Goal: Task Accomplishment & Management: Manage account settings

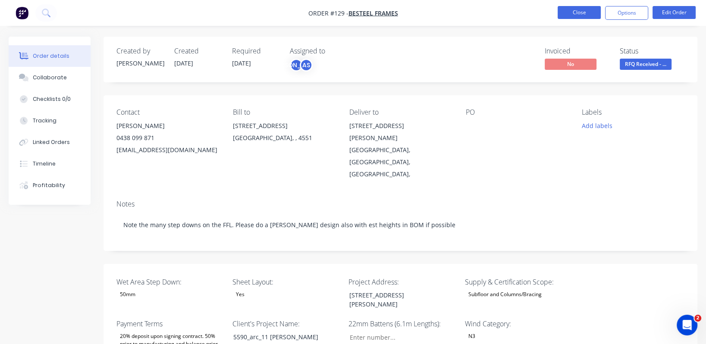
click at [595, 11] on button "Close" at bounding box center [579, 12] width 43 height 13
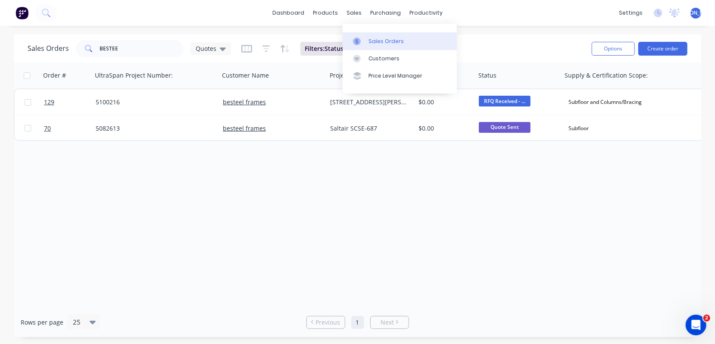
click at [372, 43] on div "Sales Orders" at bounding box center [386, 42] width 35 height 8
click at [384, 38] on div "Sales Orders" at bounding box center [386, 42] width 35 height 8
click at [376, 43] on div "Sales Orders" at bounding box center [386, 42] width 35 height 8
click at [376, 42] on div "Sales Orders" at bounding box center [386, 42] width 35 height 8
click at [469, 195] on div "Order # UltraSpan Project Number: Customer Name Project Address: Total ($) Stat…" at bounding box center [358, 185] width 688 height 245
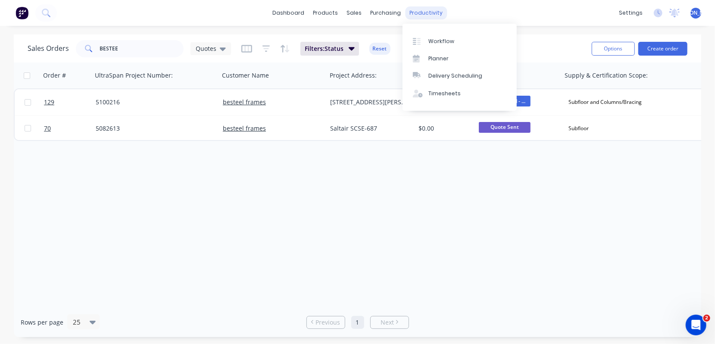
click at [427, 12] on div "productivity" at bounding box center [426, 12] width 42 height 13
click at [437, 42] on div "Workflow" at bounding box center [442, 42] width 26 height 8
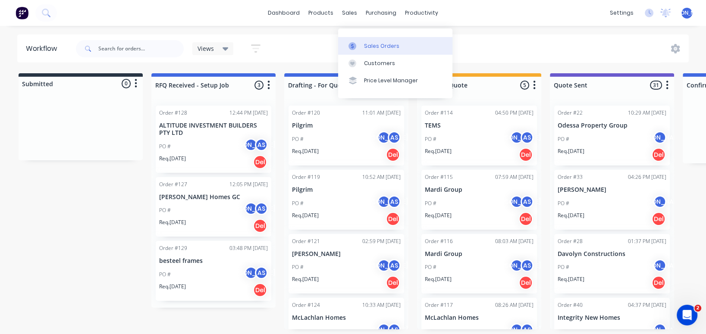
click at [393, 42] on div "Sales Orders" at bounding box center [381, 46] width 35 height 8
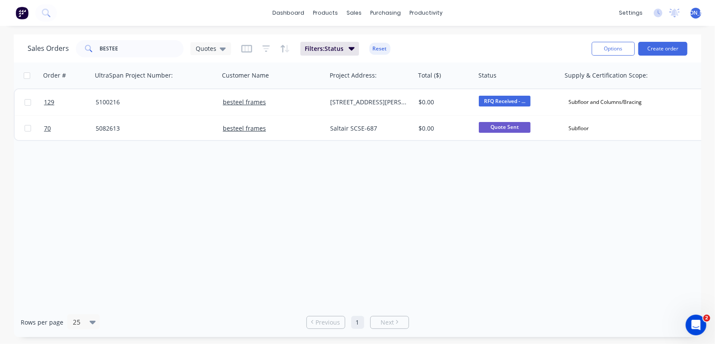
click at [22, 15] on img at bounding box center [22, 12] width 13 height 13
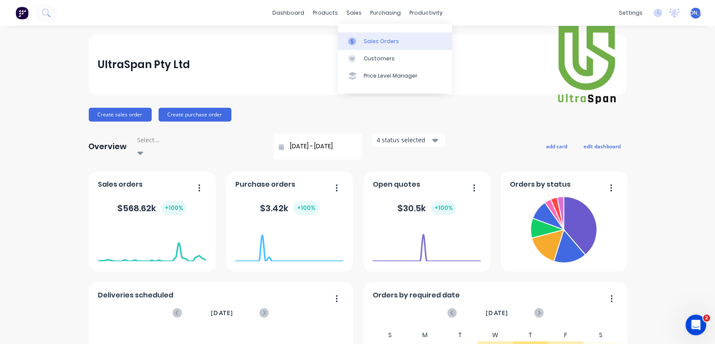
click at [375, 39] on div "Sales Orders" at bounding box center [381, 42] width 35 height 8
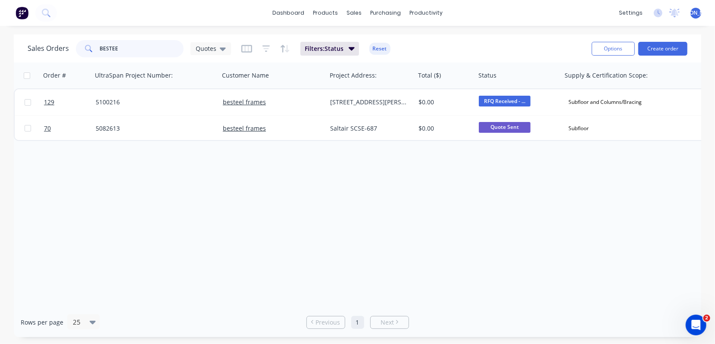
click at [136, 51] on input "BESTEE" at bounding box center [142, 48] width 84 height 17
drag, startPoint x: 135, startPoint y: 50, endPoint x: 83, endPoint y: 44, distance: 52.5
click at [83, 44] on div "BESTEE" at bounding box center [130, 48] width 108 height 17
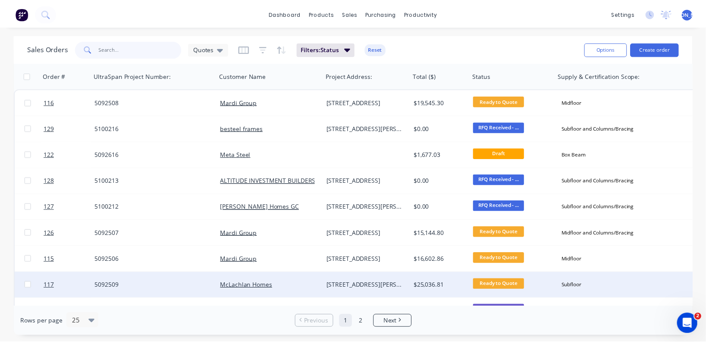
scroll to position [65, 0]
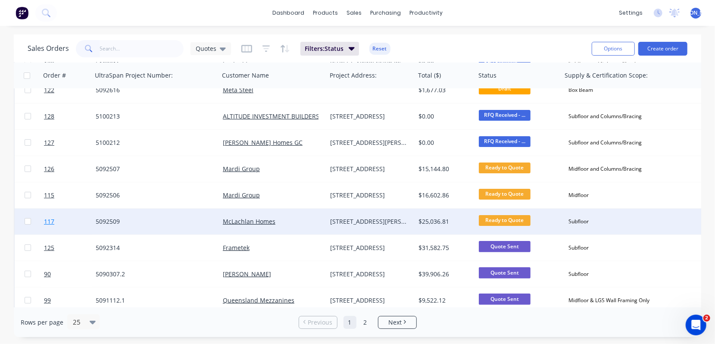
click at [47, 221] on span "117" at bounding box center [49, 221] width 10 height 9
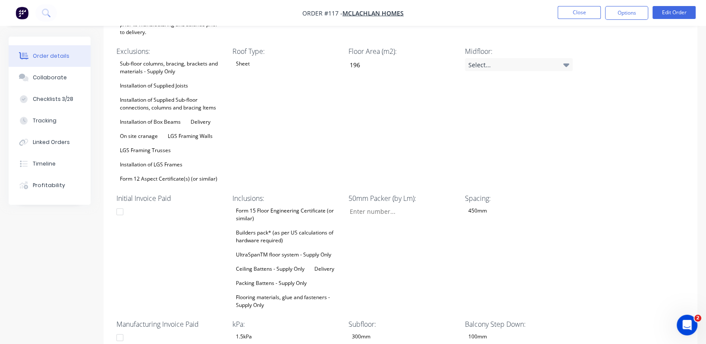
scroll to position [323, 0]
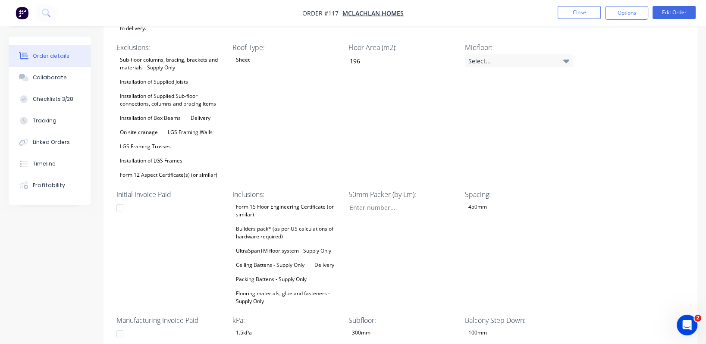
click at [284, 288] on div "Flooring materials, glue and fasteners - Supply Only" at bounding box center [286, 297] width 108 height 19
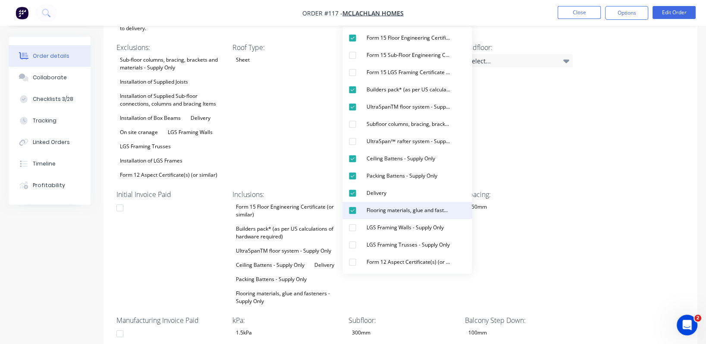
click at [413, 211] on div "Flooring materials, glue and fasteners - Supply Only" at bounding box center [408, 210] width 91 height 11
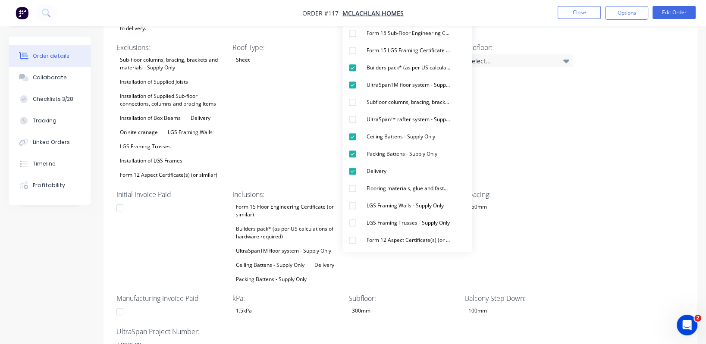
click at [617, 202] on div "Wet Area Step Down: None Sheet Layout: Yes Project Address: [STREET_ADDRESS][PE…" at bounding box center [400, 151] width 594 height 423
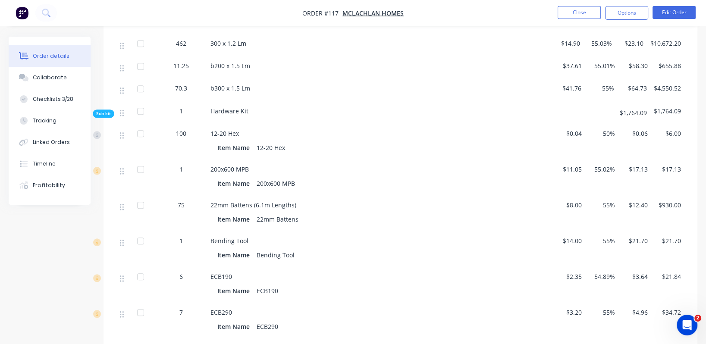
scroll to position [901, 0]
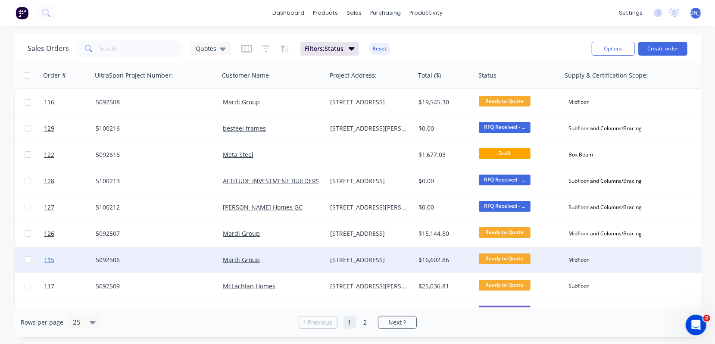
click at [50, 259] on span "115" at bounding box center [49, 260] width 10 height 9
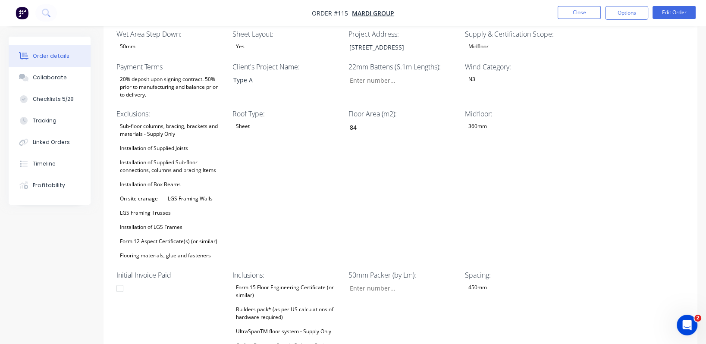
scroll to position [129, 0]
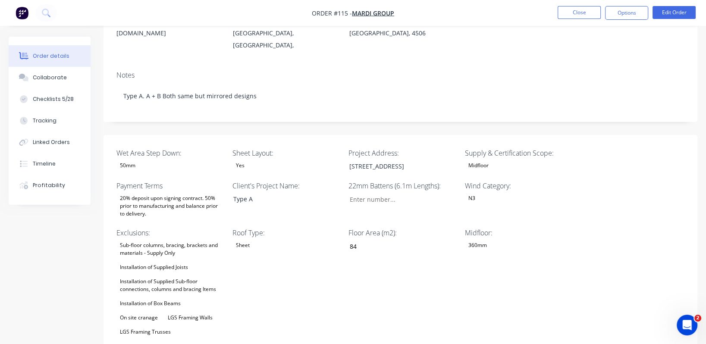
click at [392, 280] on div "Floor Area (m2): 84" at bounding box center [402, 304] width 108 height 153
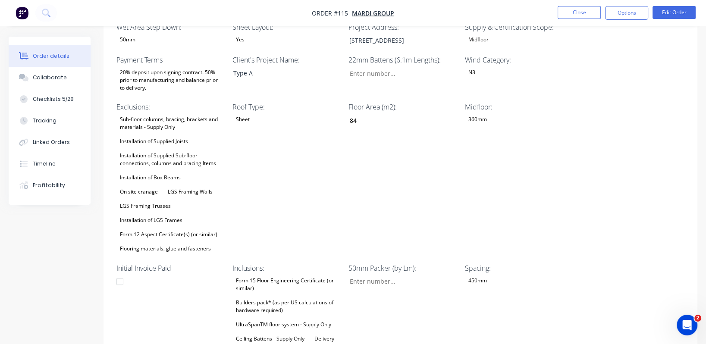
scroll to position [258, 0]
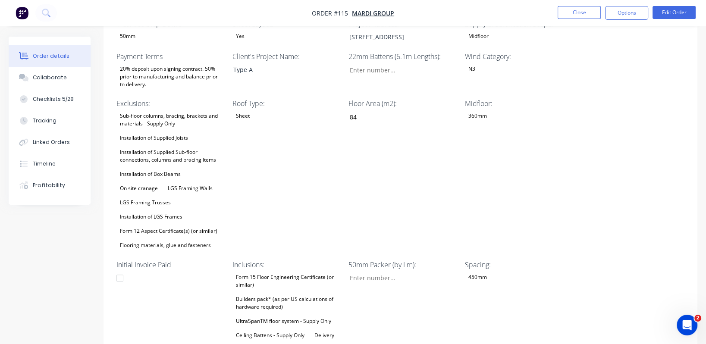
click at [179, 147] on div "Installation of Supplied Sub-floor connections, columns and bracing Items" at bounding box center [170, 156] width 108 height 19
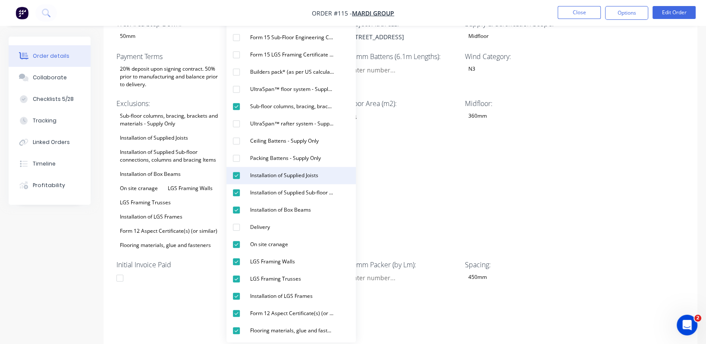
click at [265, 175] on div "Installation of Supplied Joists" at bounding box center [284, 175] width 75 height 11
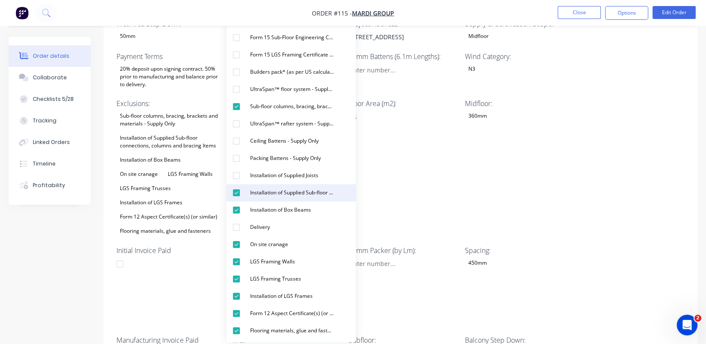
click at [266, 189] on div "Installation of Supplied Sub-floor connections, columns and bracing Items" at bounding box center [292, 192] width 91 height 11
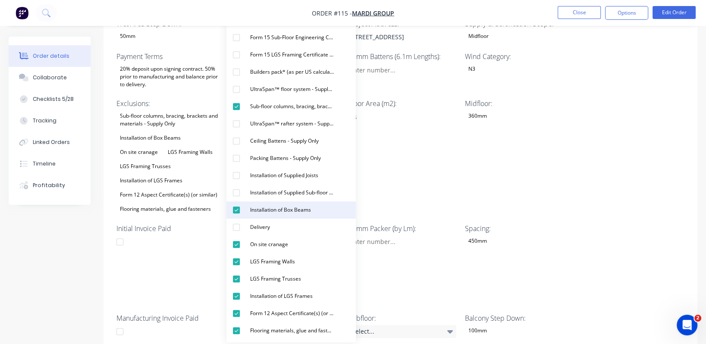
click at [282, 213] on div "Installation of Box Beams" at bounding box center [281, 209] width 68 height 11
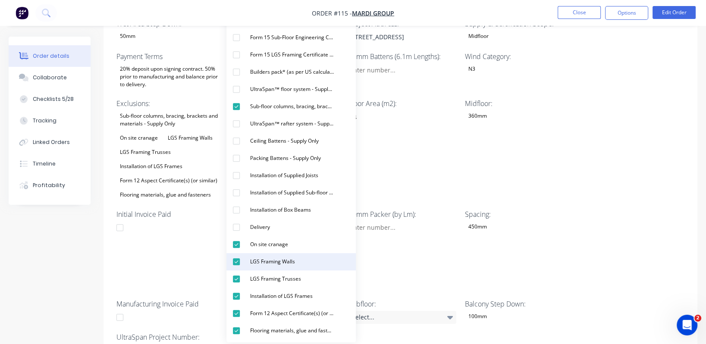
click at [292, 260] on div "LGS Framing Walls" at bounding box center [273, 261] width 52 height 11
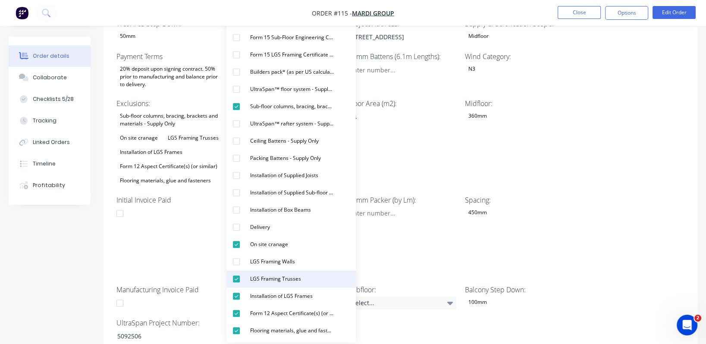
click at [287, 281] on div "LGS Framing Trusses" at bounding box center [276, 278] width 58 height 11
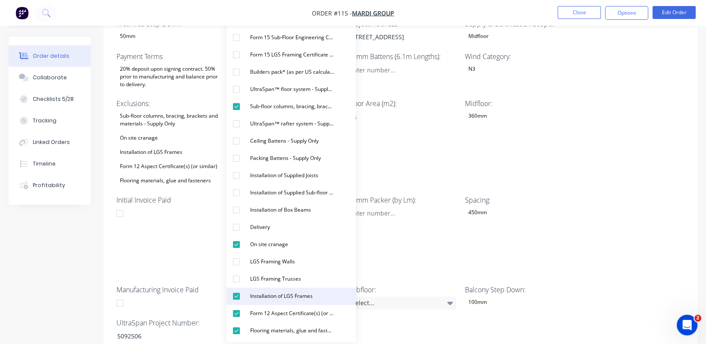
click at [288, 297] on div "Installation of LGS Frames" at bounding box center [281, 296] width 69 height 11
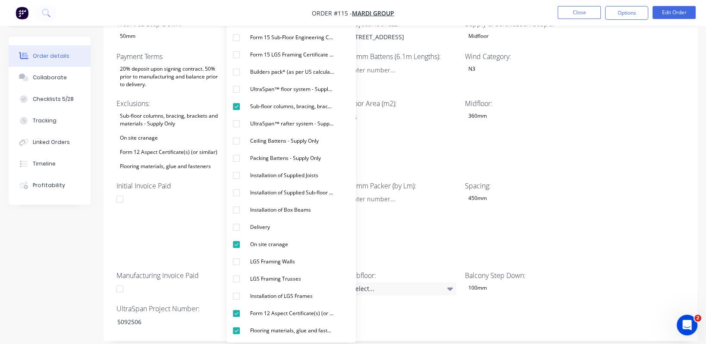
click at [556, 211] on div "Spacing: 450mm" at bounding box center [519, 222] width 108 height 82
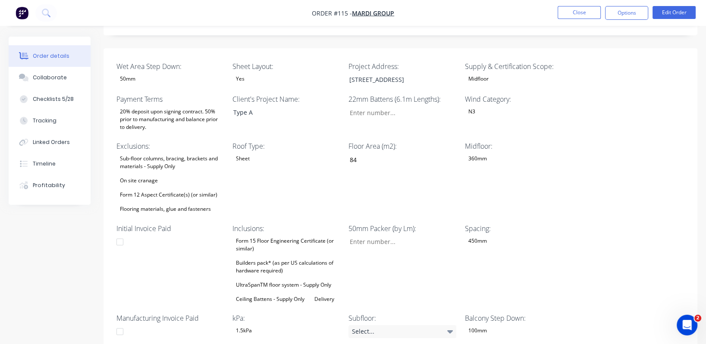
scroll to position [194, 0]
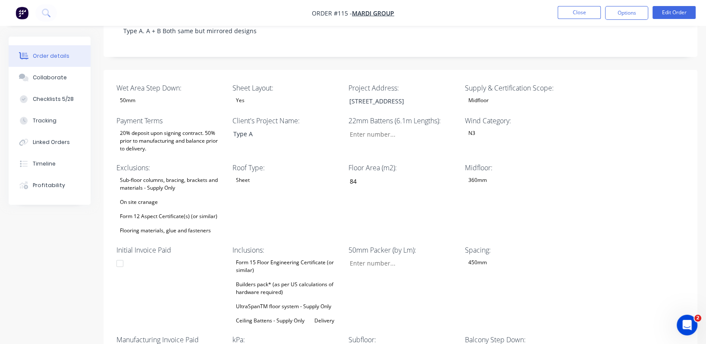
click at [285, 279] on div "Builders pack* (as per US calculations of hardware required)" at bounding box center [286, 288] width 108 height 19
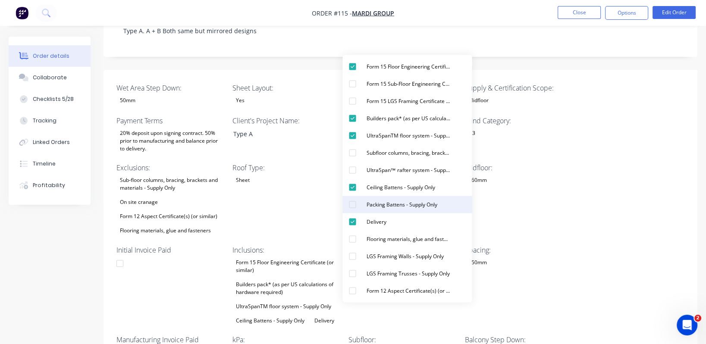
click at [353, 205] on div "button" at bounding box center [352, 204] width 17 height 17
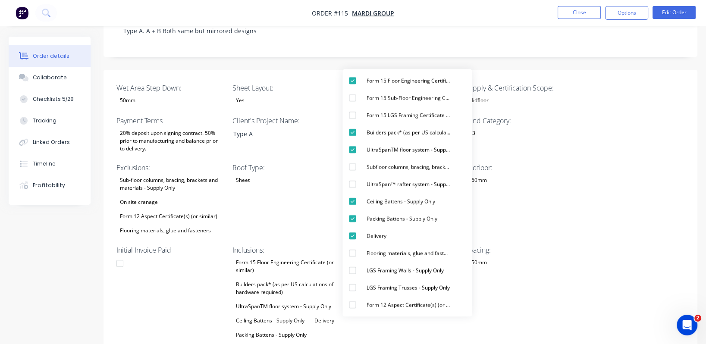
scroll to position [258, 0]
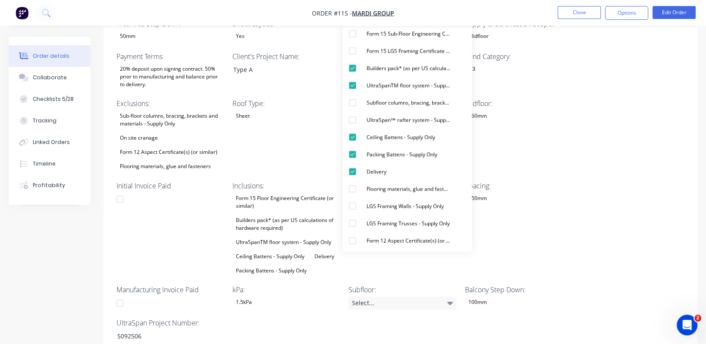
click at [558, 210] on div "Spacing: 450mm" at bounding box center [519, 229] width 108 height 96
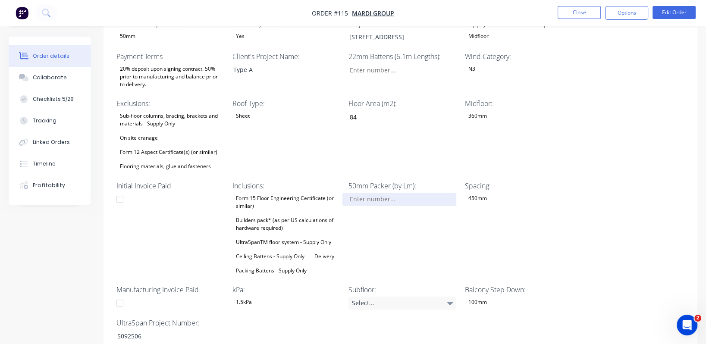
click at [390, 193] on input "Wet Area Step Down:" at bounding box center [399, 199] width 114 height 13
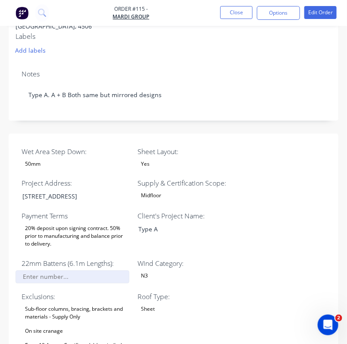
click at [91, 270] on input "Wet Area Step Down:" at bounding box center [73, 276] width 114 height 13
click at [74, 270] on input "Wet Area Step Down:" at bounding box center [73, 276] width 114 height 13
type input "26"
click at [199, 235] on div "Client's Project Name: Type A" at bounding box center [192, 230] width 108 height 39
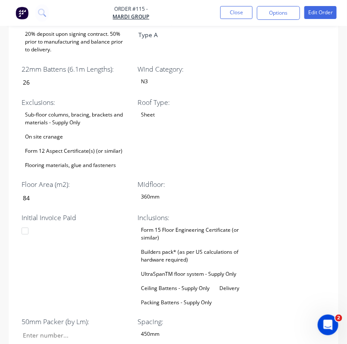
scroll to position [517, 0]
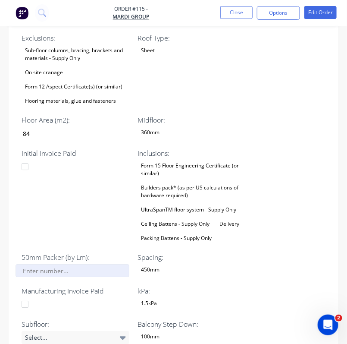
click at [61, 264] on input "Wet Area Step Down:" at bounding box center [73, 270] width 114 height 13
click at [75, 224] on div "Initial Invoice Paid" at bounding box center [76, 196] width 108 height 96
type input "24.0"
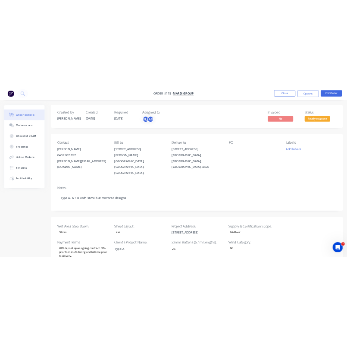
scroll to position [65, 0]
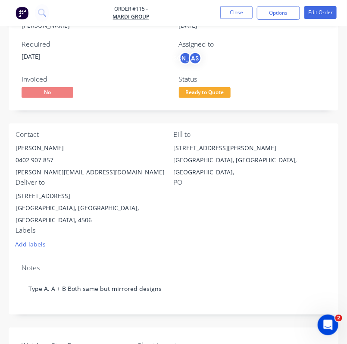
click at [249, 201] on div at bounding box center [228, 196] width 108 height 12
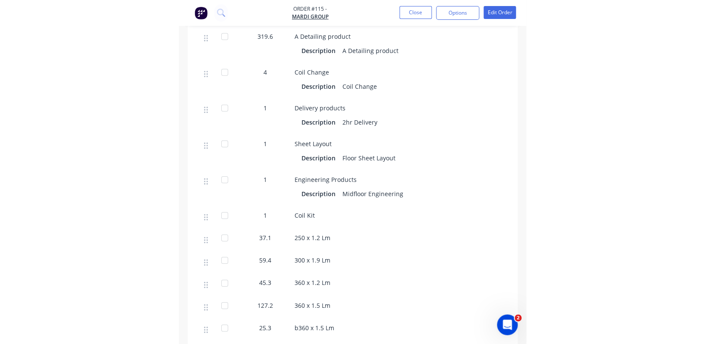
scroll to position [970, 0]
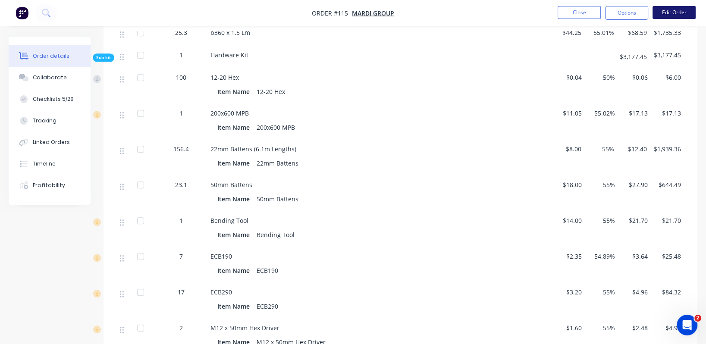
click at [677, 11] on button "Edit Order" at bounding box center [673, 12] width 43 height 13
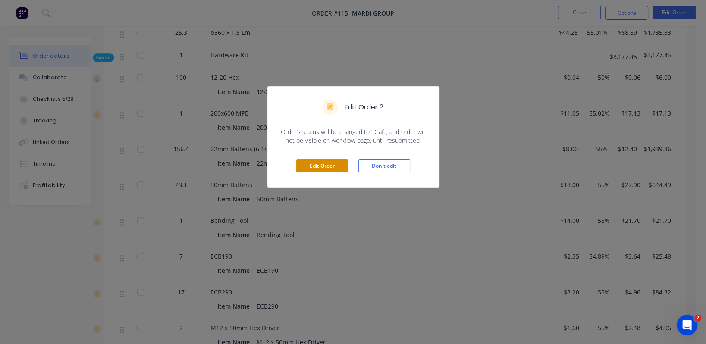
click at [320, 163] on button "Edit Order" at bounding box center [322, 166] width 52 height 13
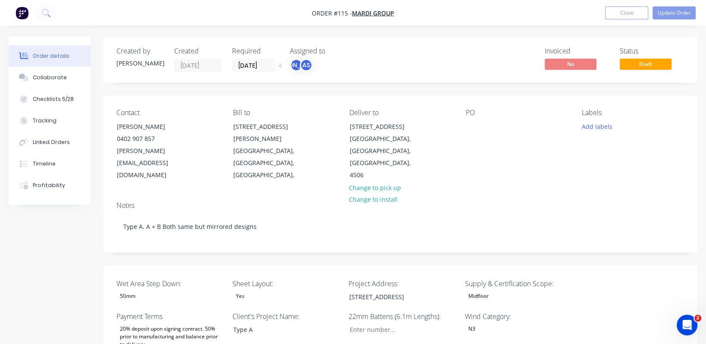
type input "26"
type input "84"
type input "24.0"
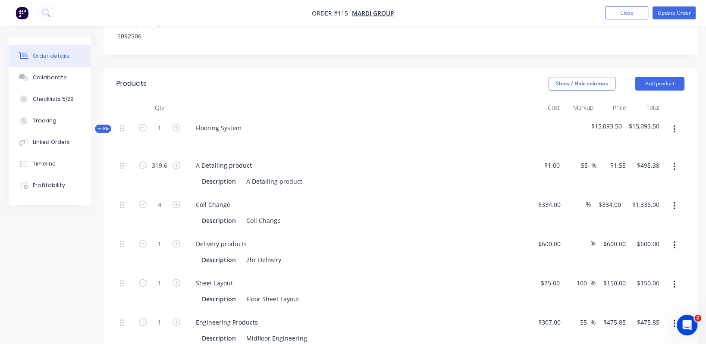
scroll to position [582, 0]
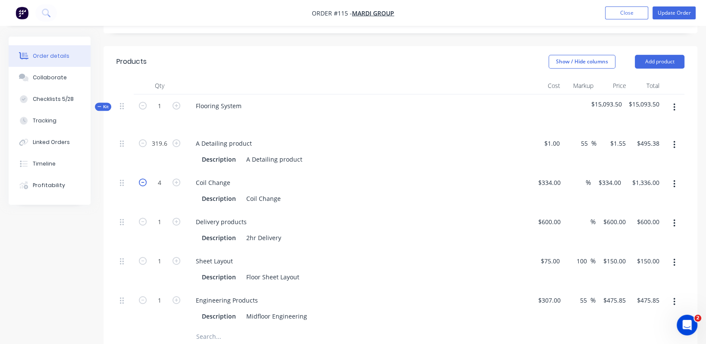
click at [143, 179] on icon "button" at bounding box center [143, 183] width 8 height 8
type input "3"
type input "$1,002.00"
click at [143, 179] on icon "button" at bounding box center [143, 183] width 8 height 8
type input "2"
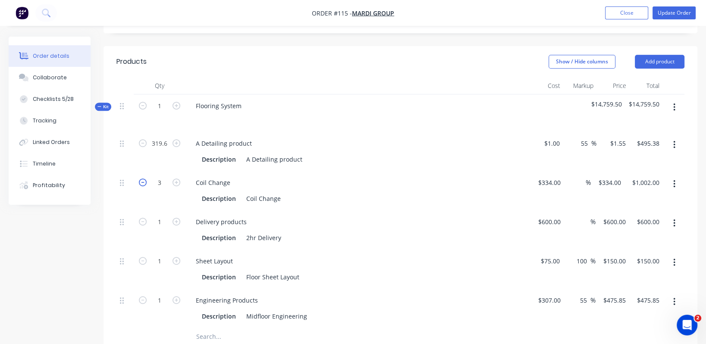
type input "$668.00"
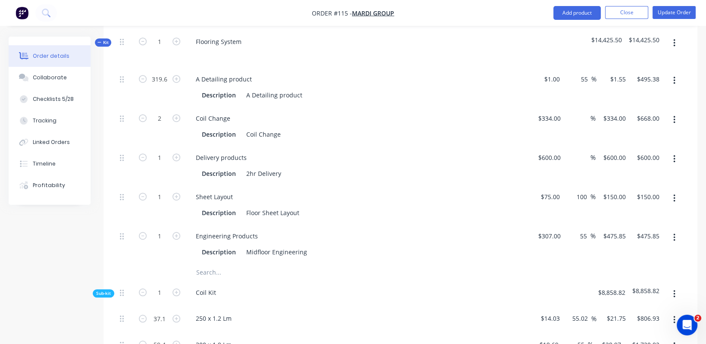
click at [47, 250] on div "Created by [PERSON_NAME] Created [DATE] Required [DATE] Assigned to JO AS Invoi…" at bounding box center [353, 304] width 689 height 1828
click at [223, 264] on input "text" at bounding box center [282, 272] width 172 height 17
type input "delive"
click at [416, 78] on div "A Detailing product Description A Detailing product" at bounding box center [357, 87] width 345 height 39
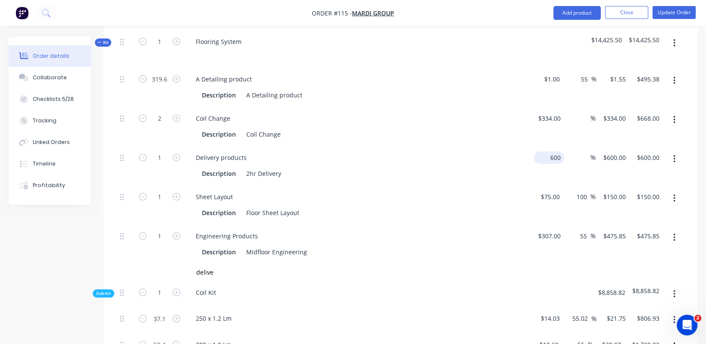
click at [556, 151] on input "600" at bounding box center [550, 157] width 27 height 13
type input "$300.00"
click at [486, 160] on div "Delivery products Description 2hr Delivery" at bounding box center [357, 165] width 345 height 39
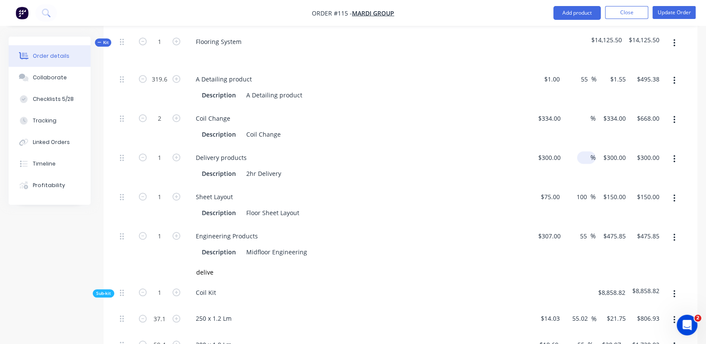
click at [589, 151] on input at bounding box center [585, 157] width 10 height 13
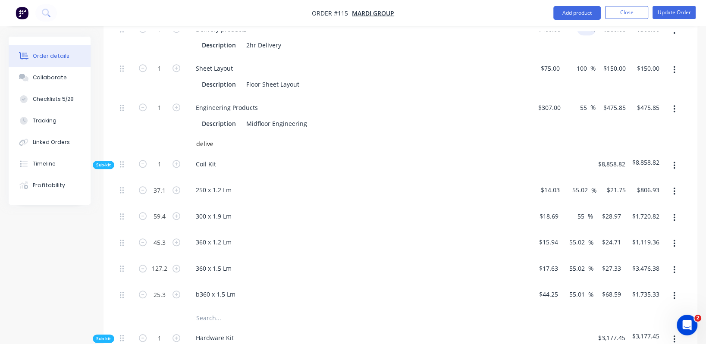
scroll to position [776, 0]
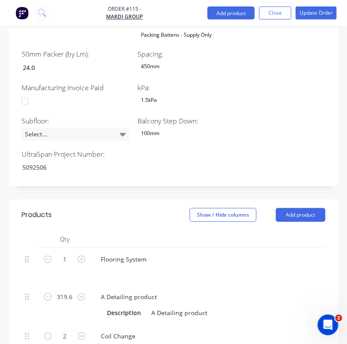
click at [241, 248] on div "Flooring System" at bounding box center [263, 267] width 345 height 38
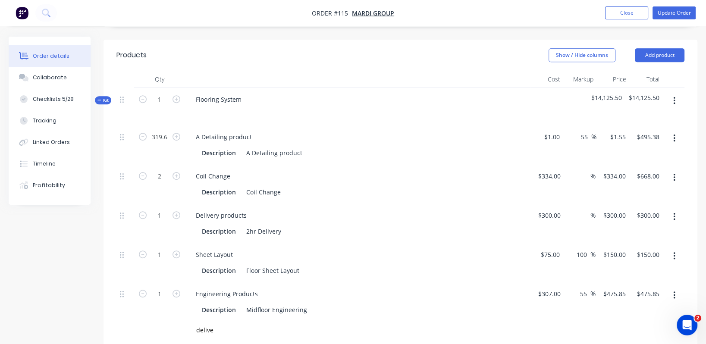
scroll to position [582, 0]
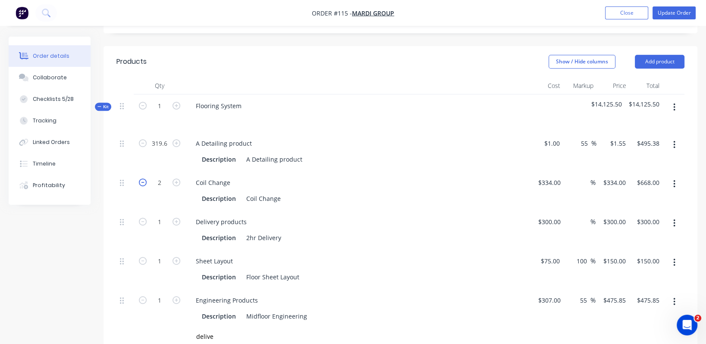
click at [144, 179] on icon "button" at bounding box center [143, 183] width 8 height 8
type input "1"
type input "$334.00"
click at [144, 179] on icon "button" at bounding box center [143, 183] width 8 height 8
type input "0"
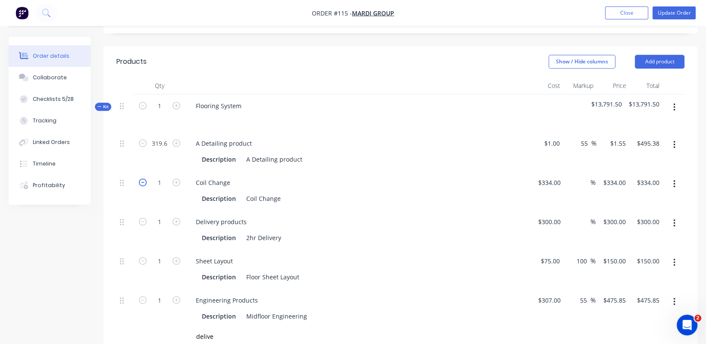
type input "$0.00"
click at [181, 177] on button "button" at bounding box center [176, 181] width 11 height 9
type input "1"
type input "$334.00"
click at [484, 232] on div "Description 2hr Delivery" at bounding box center [356, 238] width 316 height 13
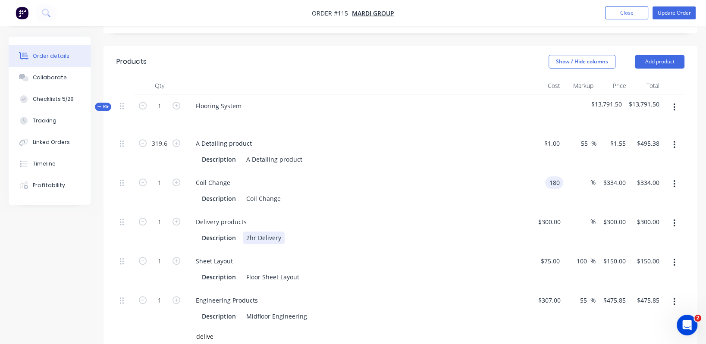
type input "$180.00"
click at [613, 176] on div "$180.00 $180.00" at bounding box center [614, 182] width 30 height 13
type input "$180.00"
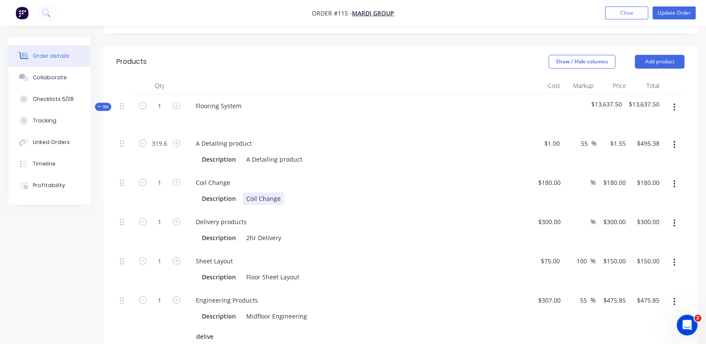
click at [470, 192] on div "Description Coil Change" at bounding box center [356, 198] width 316 height 13
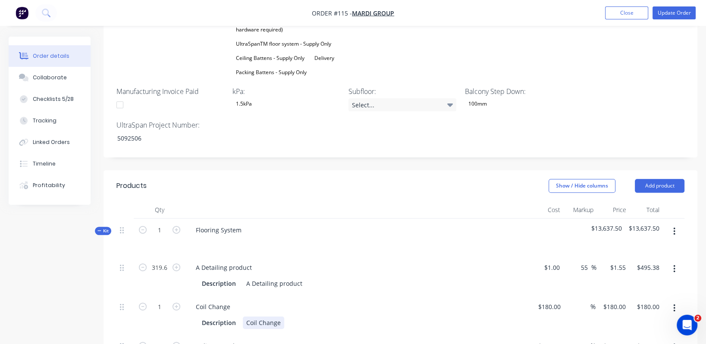
scroll to position [453, 0]
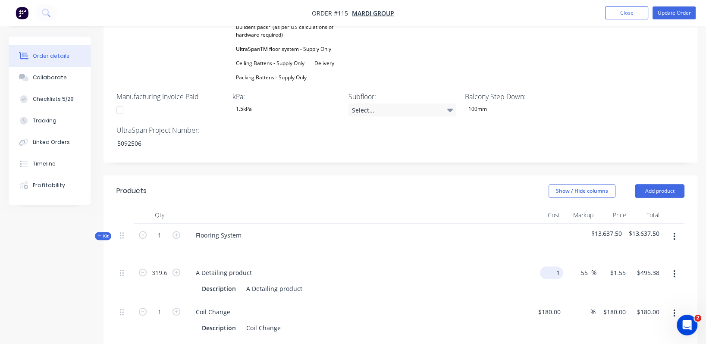
click at [555, 267] on input "1" at bounding box center [553, 273] width 20 height 13
type input "$0.10"
type input "$0.155"
type input "$49.54"
click at [477, 241] on div at bounding box center [358, 247] width 338 height 13
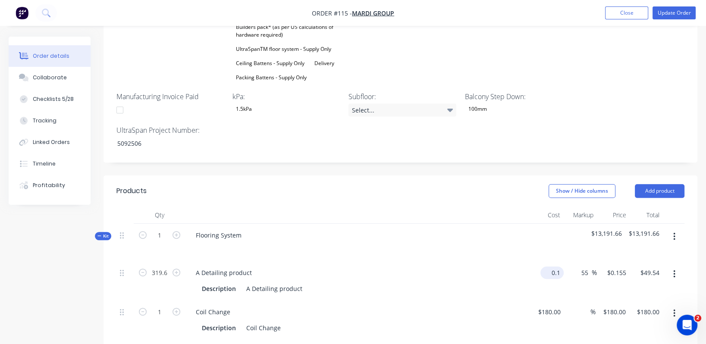
click at [549, 267] on div "0.1 $0.10" at bounding box center [551, 273] width 23 height 13
click at [470, 235] on div "Flooring System" at bounding box center [357, 243] width 345 height 38
type input "$0.50"
type input "$0.775"
type input "$247.69"
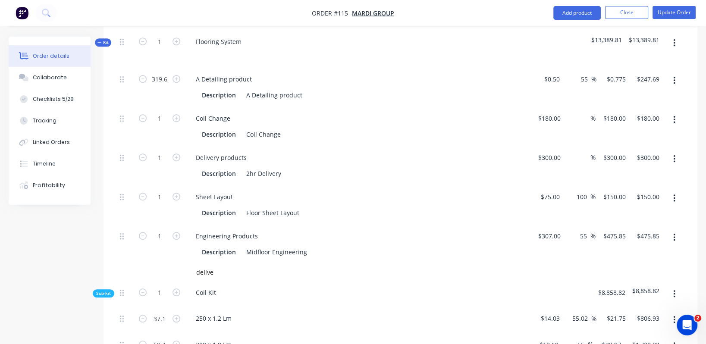
scroll to position [646, 0]
click at [551, 191] on div "75 $75.00" at bounding box center [549, 197] width 27 height 13
type input "$7.00"
type input "$14.00"
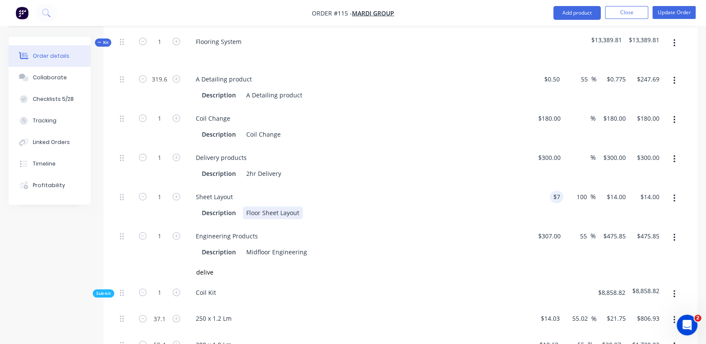
click at [515, 205] on div "Description Floor Sheet Layout" at bounding box center [358, 212] width 338 height 14
click at [552, 191] on div "7 $7.00" at bounding box center [551, 197] width 23 height 13
type input "$10.00"
type input "$20.00"
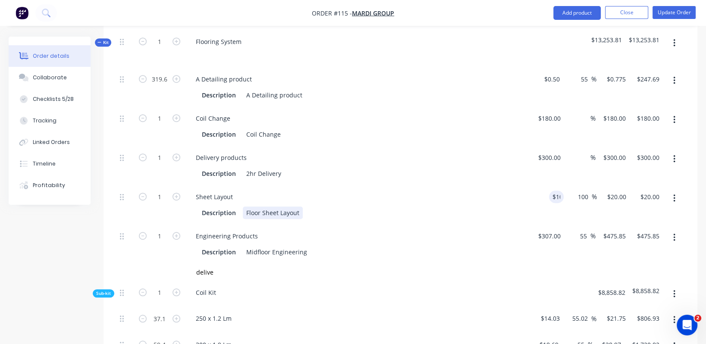
click at [527, 188] on div "Sheet Layout Description Floor Sheet Layout" at bounding box center [357, 204] width 345 height 39
click at [548, 230] on div "307 $307.00" at bounding box center [550, 236] width 27 height 13
type input "$100.00"
type input "$155.00"
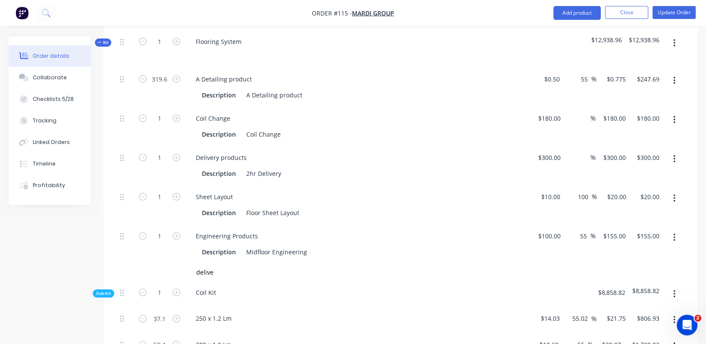
click at [481, 264] on div "delive" at bounding box center [340, 272] width 310 height 17
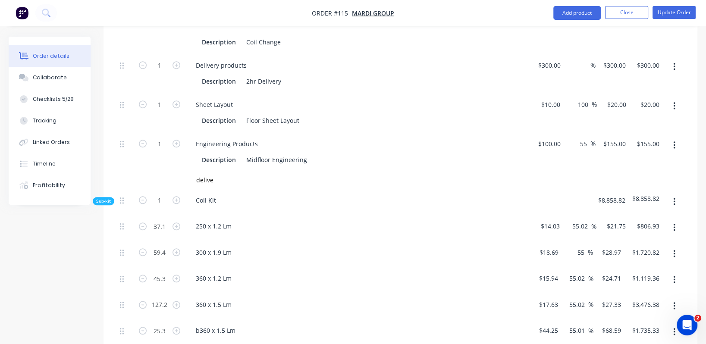
scroll to position [783, 0]
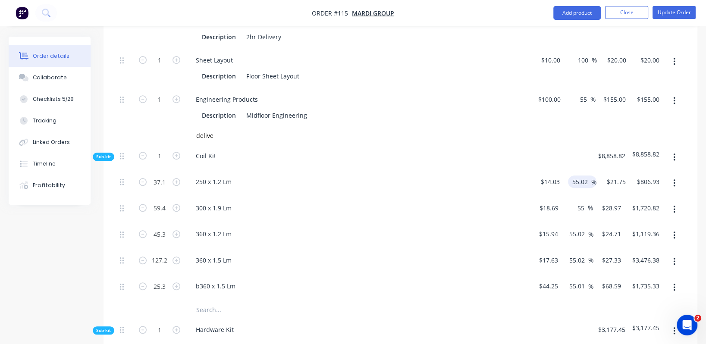
drag, startPoint x: 586, startPoint y: 157, endPoint x: 569, endPoint y: 157, distance: 17.3
click at [569, 176] on div "55.02 55.02 %" at bounding box center [582, 182] width 28 height 13
type input "20"
click at [582, 202] on input "55" at bounding box center [582, 208] width 11 height 13
type input "$16.836"
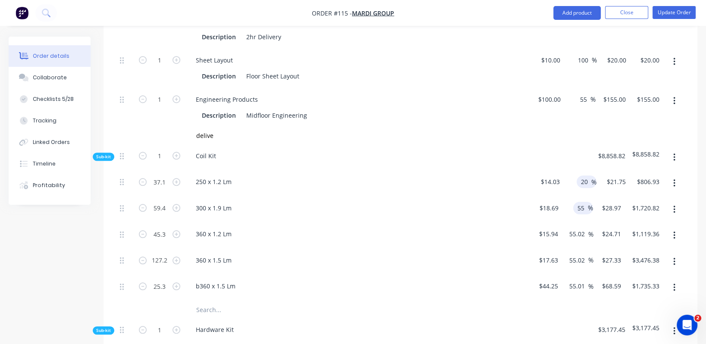
type input "$624.62"
click at [582, 202] on input "55" at bounding box center [582, 208] width 11 height 13
drag, startPoint x: 584, startPoint y: 185, endPoint x: 577, endPoint y: 186, distance: 7.4
click at [577, 202] on input "20" at bounding box center [582, 208] width 11 height 13
type input "20"
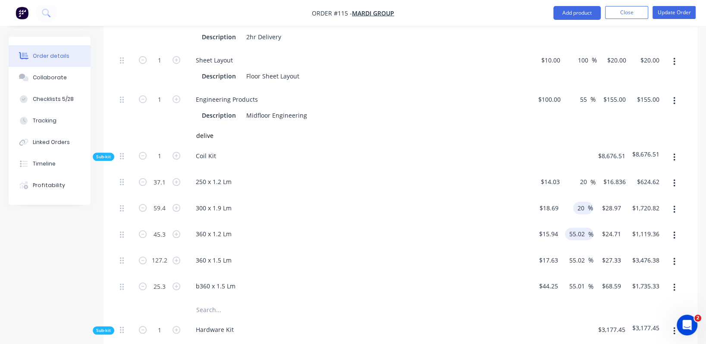
click at [579, 228] on input "55.02" at bounding box center [578, 234] width 20 height 13
type input "$22.428"
type input "$1,332.22"
click at [579, 228] on input "55.02" at bounding box center [578, 234] width 20 height 13
paste input "20"
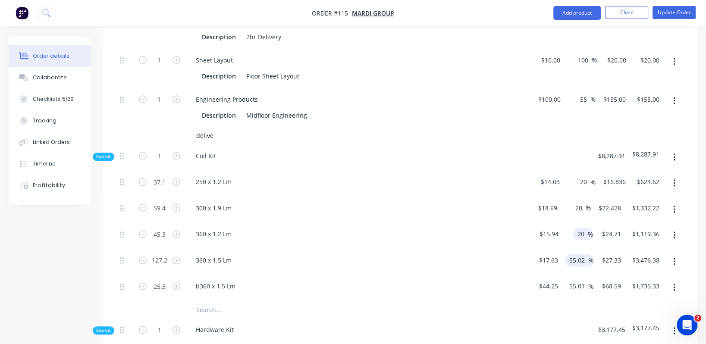
type input "20"
type input "$19.128"
type input "$866.50"
click at [578, 254] on input "55.02" at bounding box center [578, 260] width 20 height 13
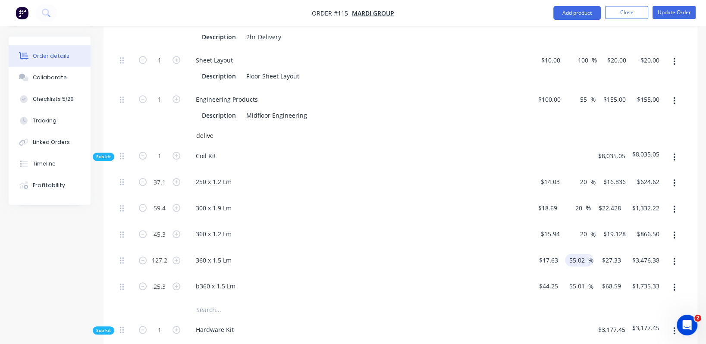
paste input "20"
type input "20"
click at [576, 280] on input "55.01" at bounding box center [578, 286] width 20 height 13
type input "$21.156"
type input "$2,691.04"
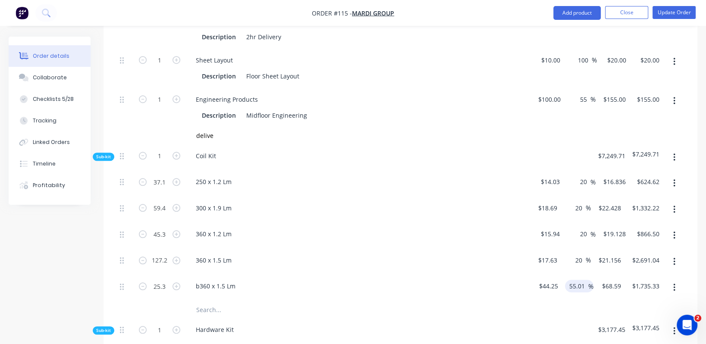
click at [576, 280] on input "55.01" at bounding box center [578, 286] width 20 height 13
paste input "20"
type input "20"
click at [470, 249] on div "360 x 1.5 Lm" at bounding box center [357, 262] width 345 height 26
type input "$53.10"
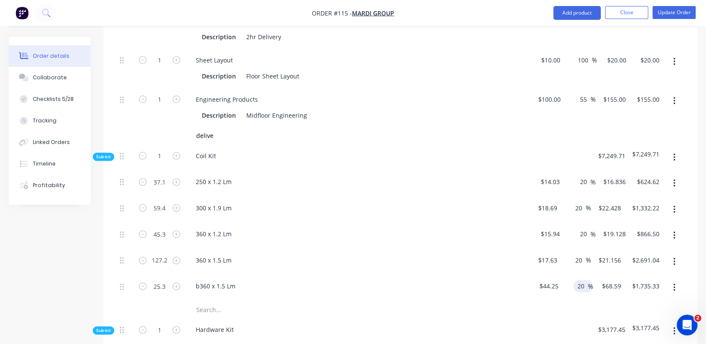
type input "$1,343.43"
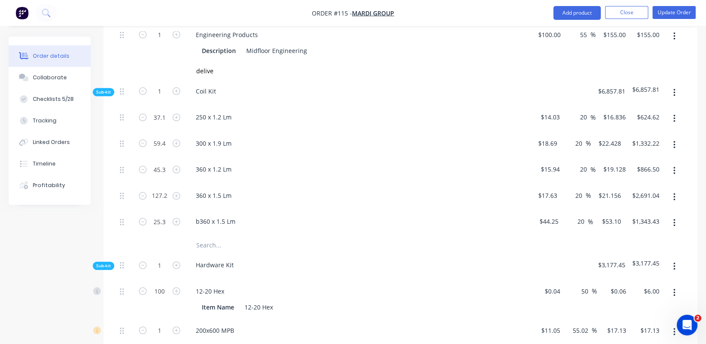
scroll to position [913, 0]
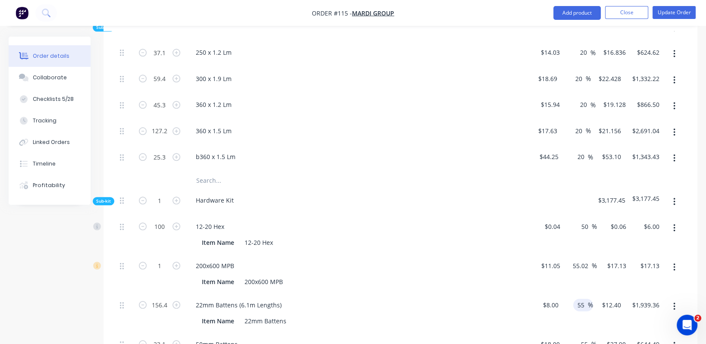
click at [581, 299] on input "55" at bounding box center [582, 305] width 11 height 13
paste input "20"
type input "20"
type input "$9.60"
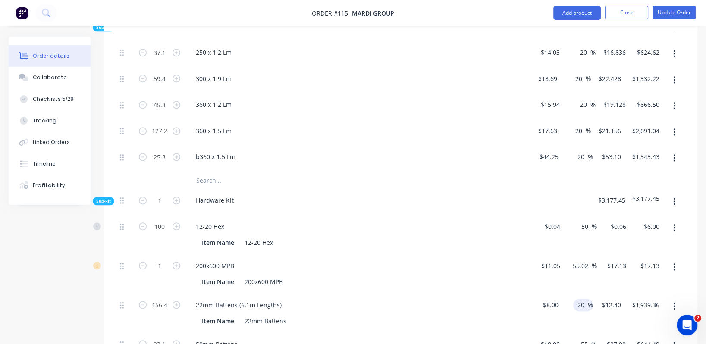
type input "$1,501.44"
click at [511, 260] on div "200x600 MPB" at bounding box center [358, 266] width 338 height 13
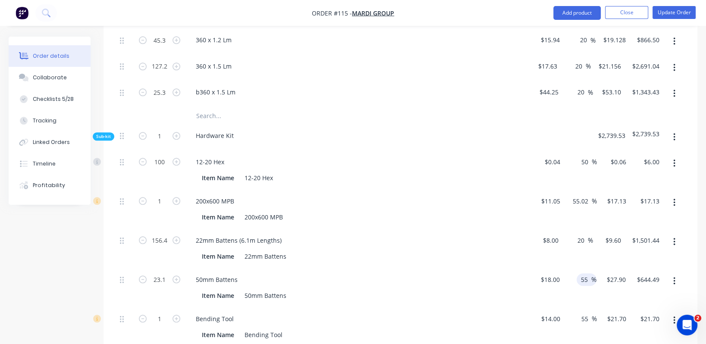
click at [583, 273] on input "55" at bounding box center [585, 279] width 11 height 13
paste input "20"
type input "20"
click at [508, 289] on div "Item Name 50mm Battens" at bounding box center [356, 295] width 316 height 13
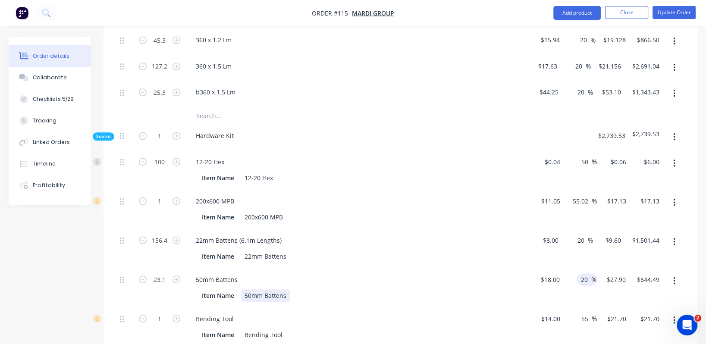
type input "$21.60"
type input "$498.96"
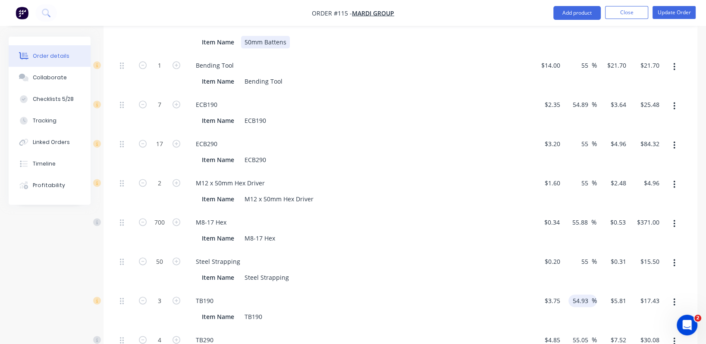
scroll to position [1236, 0]
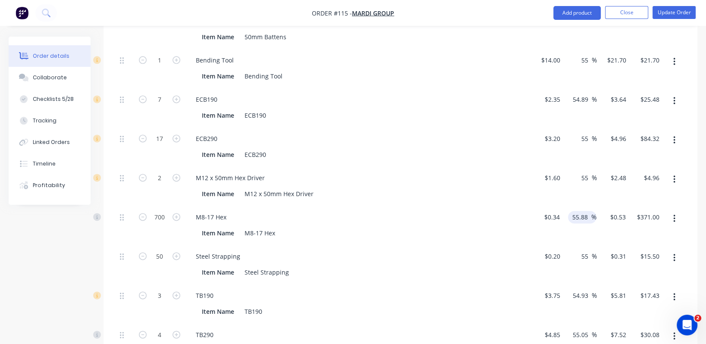
click at [583, 211] on input "55.88" at bounding box center [581, 217] width 20 height 13
paste input "20"
type input "20"
click at [465, 211] on div "M8-17 Hex" at bounding box center [358, 217] width 338 height 13
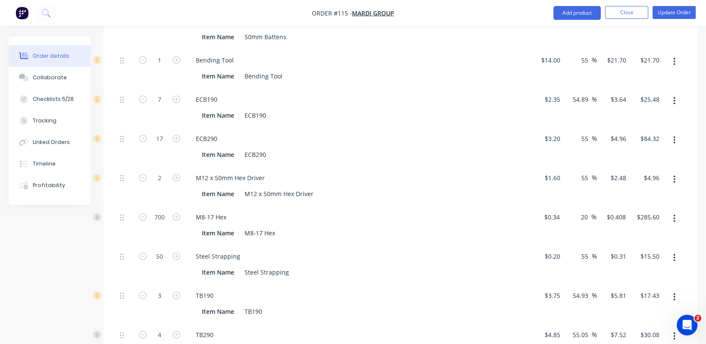
type input "$0.408"
type input "$285.60"
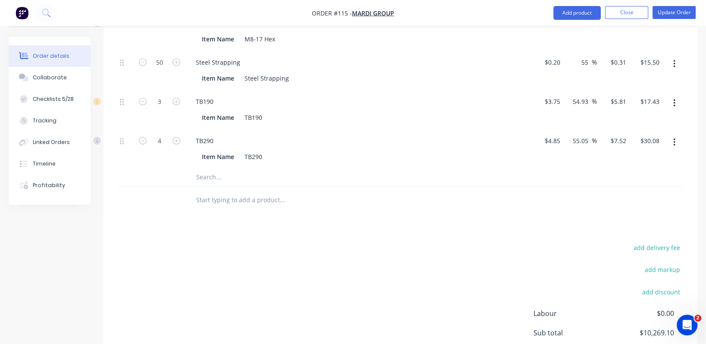
scroll to position [1495, 0]
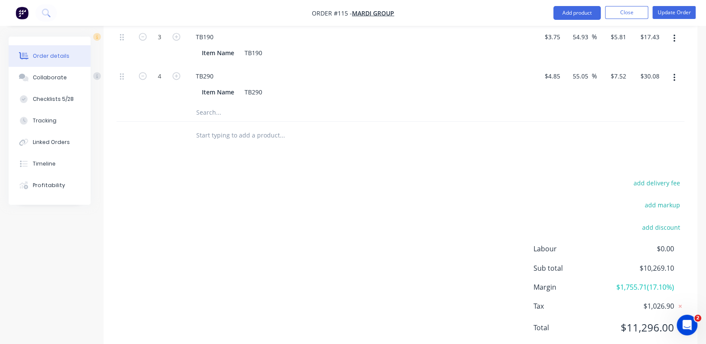
click at [664, 263] on span "$10,269.10" at bounding box center [642, 268] width 64 height 10
click at [665, 244] on span "$0.00" at bounding box center [642, 249] width 64 height 10
click at [666, 199] on button "add markup" at bounding box center [662, 205] width 44 height 12
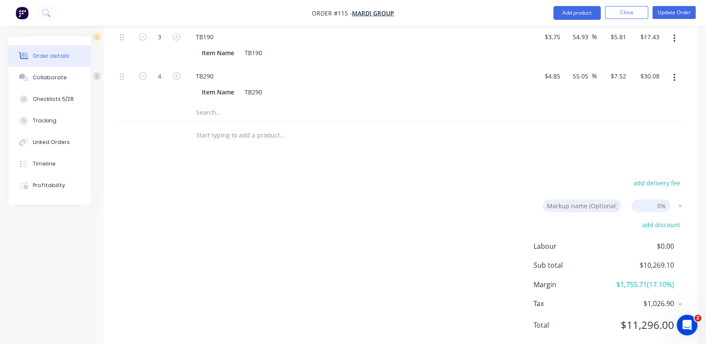
scroll to position [1492, 0]
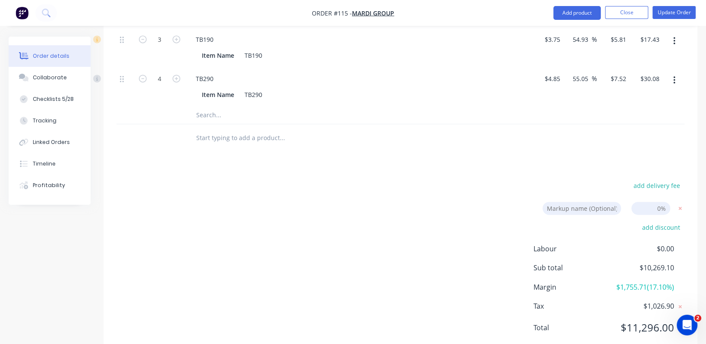
click at [495, 180] on div "add delivery fee Markup name (Optional) 0% add discount Labour $0.00 Sub total …" at bounding box center [400, 262] width 568 height 164
click at [680, 204] on icon at bounding box center [680, 208] width 9 height 9
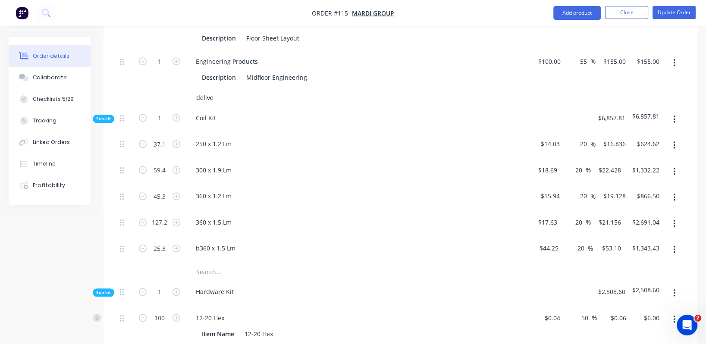
scroll to position [841, 0]
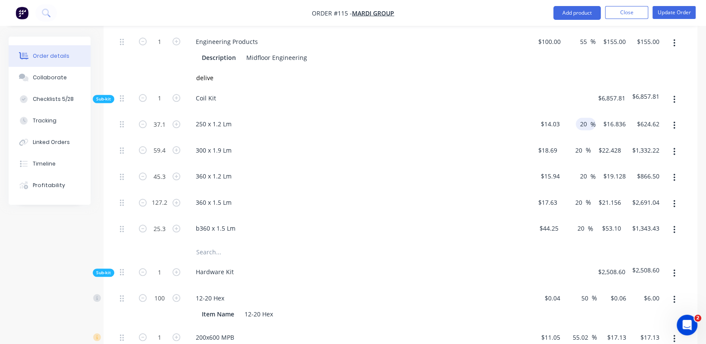
click at [583, 118] on input "20" at bounding box center [584, 124] width 11 height 13
drag, startPoint x: 590, startPoint y: 100, endPoint x: 579, endPoint y: 100, distance: 10.4
click at [579, 118] on input "15" at bounding box center [584, 124] width 11 height 13
type input "15"
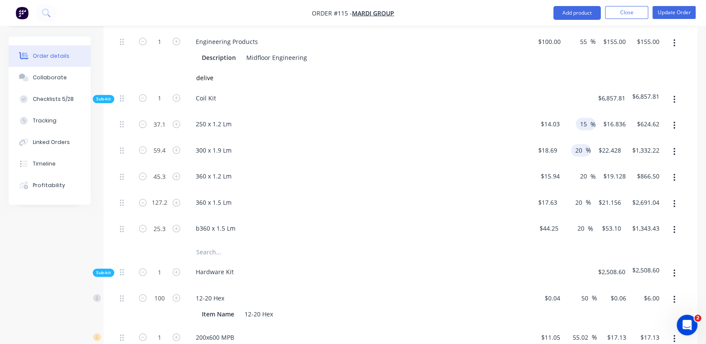
type input "$16.1345"
type input "$598.59"
click at [578, 144] on input "20" at bounding box center [579, 150] width 11 height 13
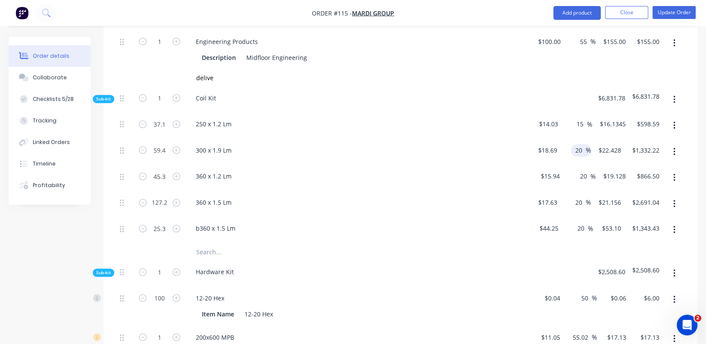
paste input "15"
type input "15"
click at [583, 170] on input "20" at bounding box center [584, 176] width 11 height 13
type input "$21.4935"
type input "$1,276.71"
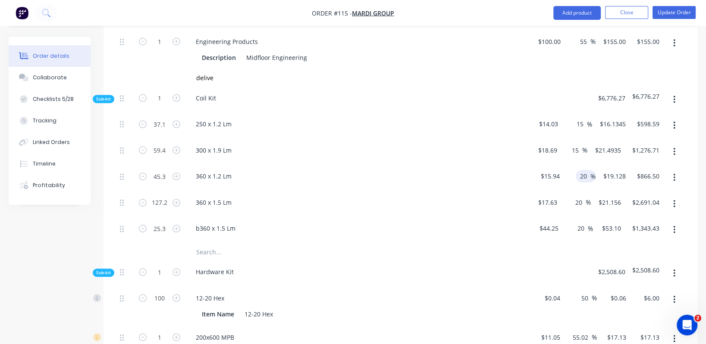
click at [583, 170] on input "20" at bounding box center [584, 176] width 11 height 13
paste input "15"
type input "15"
type input "$18.331"
type input "$830.39"
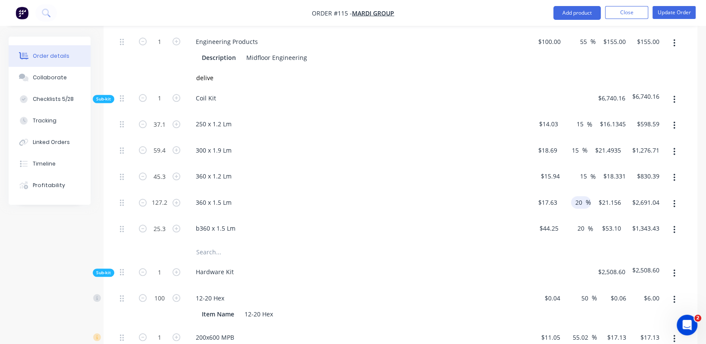
click at [579, 196] on input "20" at bounding box center [579, 202] width 11 height 13
paste input "15"
type input "15"
type input "$20.2745"
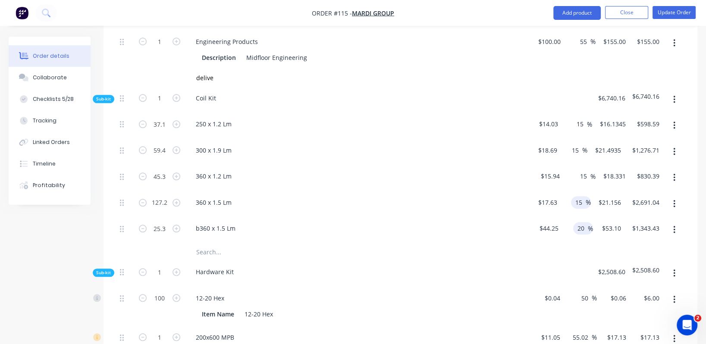
type input "$2,578.92"
click at [581, 222] on input "20" at bounding box center [582, 228] width 11 height 13
paste input "15"
type input "15"
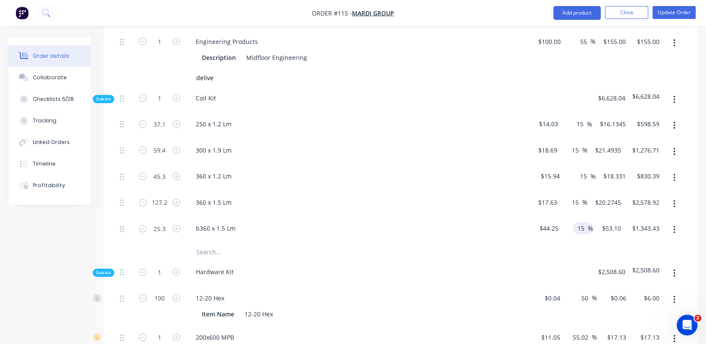
type input "$50.8875"
type input "$1,287.45"
click at [573, 243] on div at bounding box center [400, 251] width 568 height 17
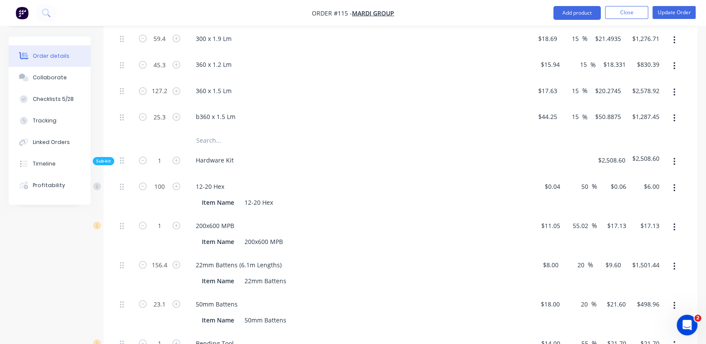
scroll to position [970, 0]
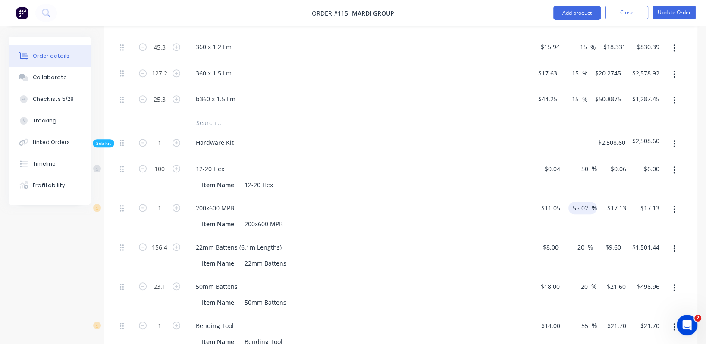
click at [581, 202] on input "55.02" at bounding box center [582, 208] width 20 height 13
paste input "15"
type input "15"
type input "$12.7075"
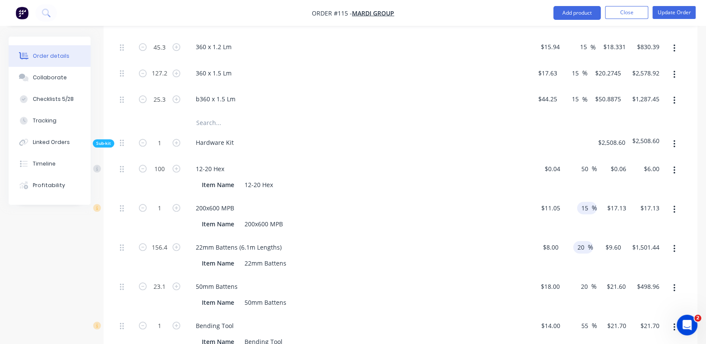
type input "$12.71"
click at [581, 241] on input "20" at bounding box center [582, 247] width 11 height 13
paste input "15"
type input "15"
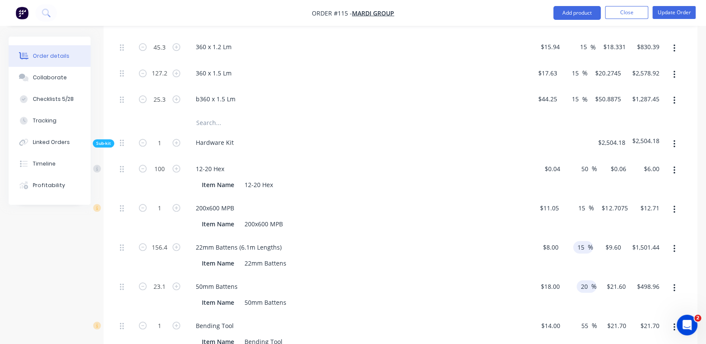
type input "$9.20"
type input "$1,438.88"
click at [584, 280] on input "20" at bounding box center [585, 286] width 11 height 13
paste input "15"
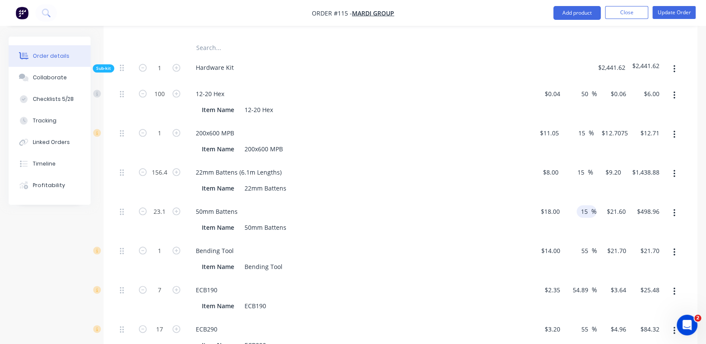
scroll to position [1100, 0]
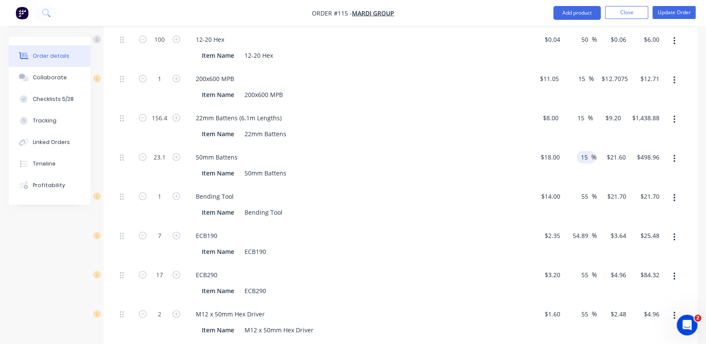
type input "15"
click at [597, 188] on div "$21.70 $21.70" at bounding box center [613, 204] width 33 height 39
type input "$20.70"
type input "$478.17"
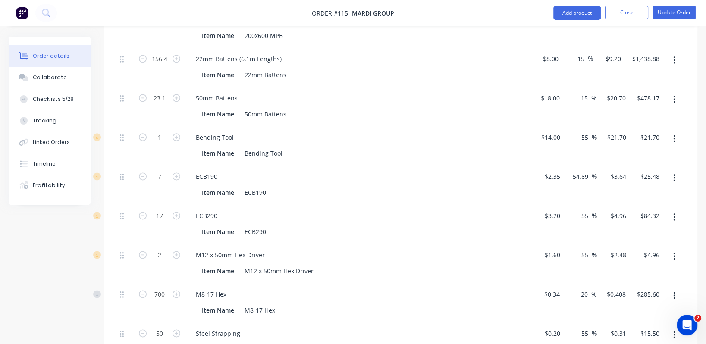
scroll to position [1164, 0]
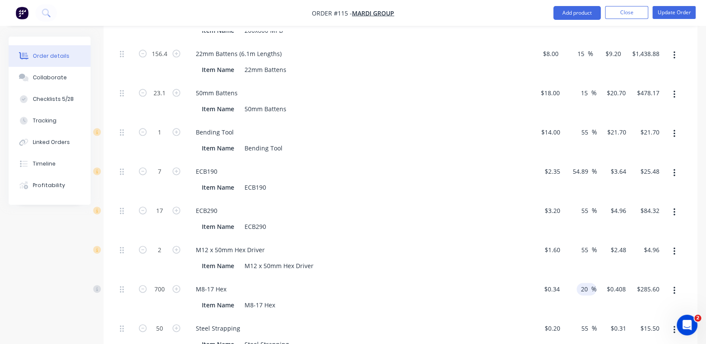
click at [581, 283] on input "20" at bounding box center [585, 289] width 11 height 13
paste input "15"
type input "15"
click at [486, 278] on div "M8-17 Hex Item Name M8-17 Hex" at bounding box center [357, 297] width 345 height 39
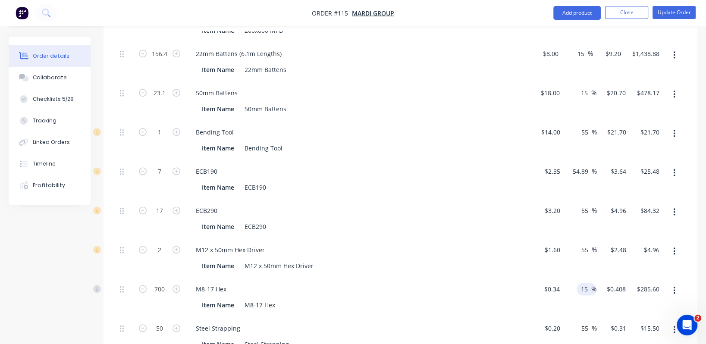
type input "$0.391"
type input "$273.70"
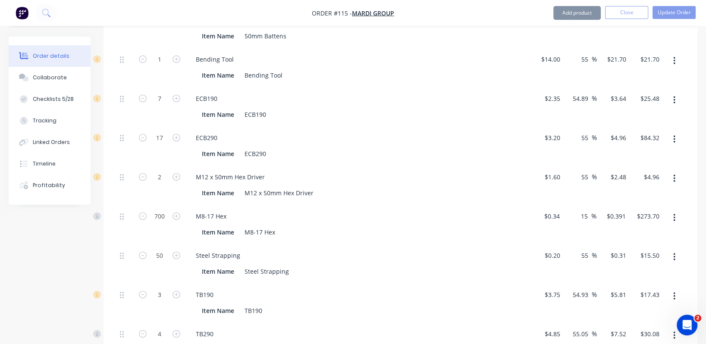
scroll to position [1293, 0]
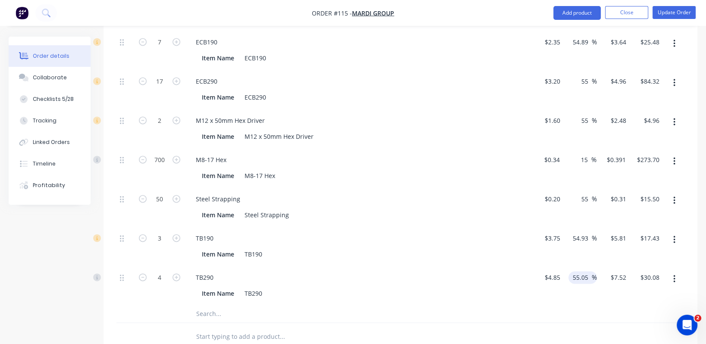
click at [579, 271] on input "55.05" at bounding box center [582, 277] width 20 height 13
paste input "1"
type input "15"
type input "$5.5775"
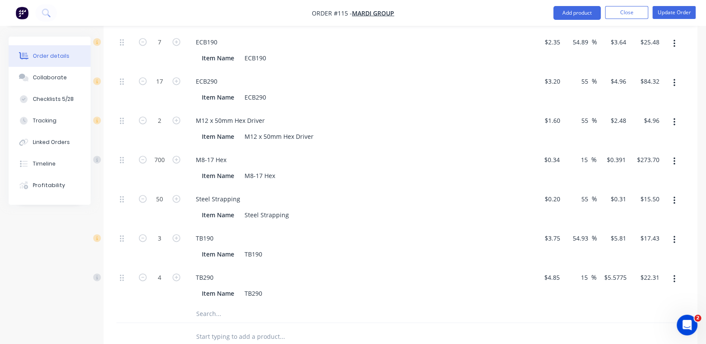
type input "$22.31"
click at [497, 232] on div "TB190" at bounding box center [358, 238] width 338 height 13
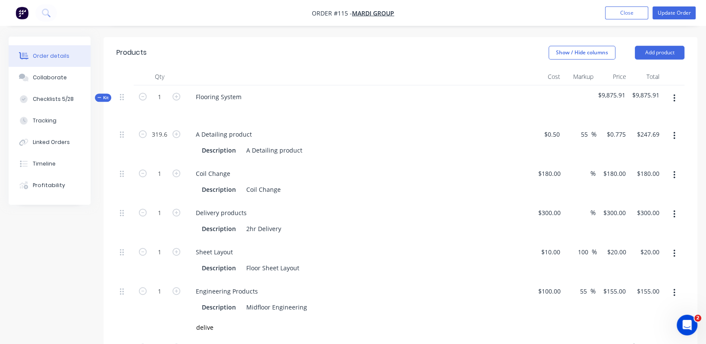
scroll to position [589, 0]
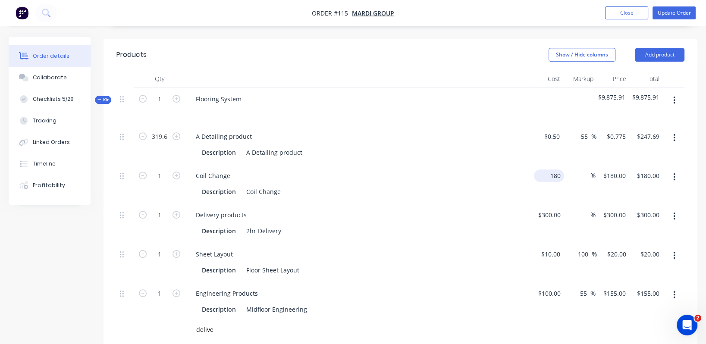
click at [548, 169] on div "180 $180.00" at bounding box center [549, 175] width 30 height 13
click at [542, 164] on div "$180.00 180" at bounding box center [546, 183] width 33 height 39
click at [549, 169] on input "180" at bounding box center [550, 175] width 27 height 13
click at [529, 170] on div "Coil Change Description Coil Change" at bounding box center [357, 183] width 345 height 39
type input "$180.00"
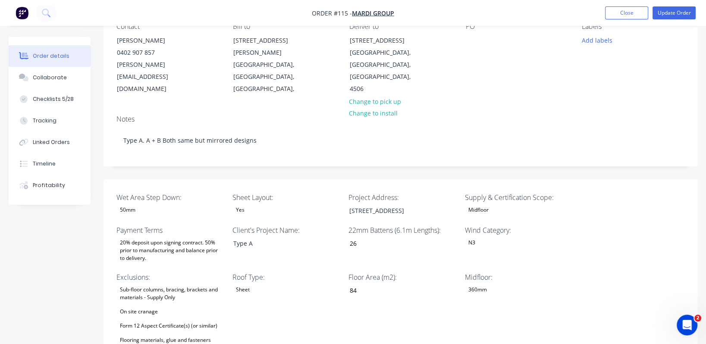
scroll to position [0, 0]
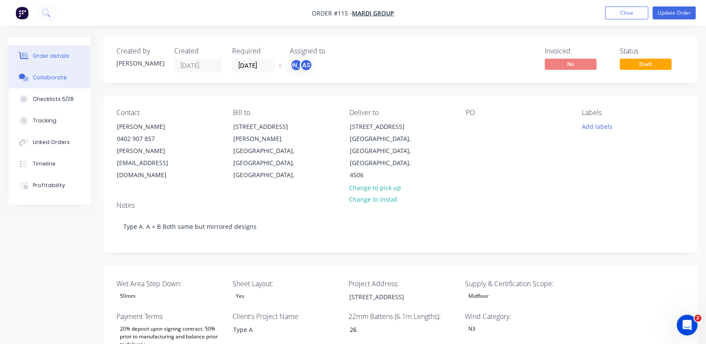
click at [54, 77] on div "Collaborate" at bounding box center [50, 78] width 34 height 8
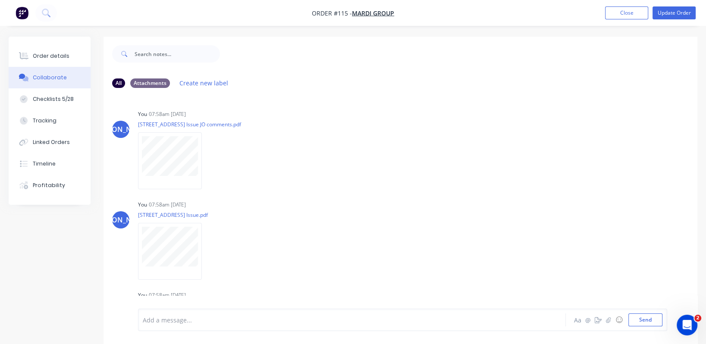
click at [253, 11] on nav "Order #115 - Mardi Group Add product Close Update Order" at bounding box center [353, 13] width 706 height 26
click at [57, 58] on div "Order details" at bounding box center [51, 56] width 37 height 8
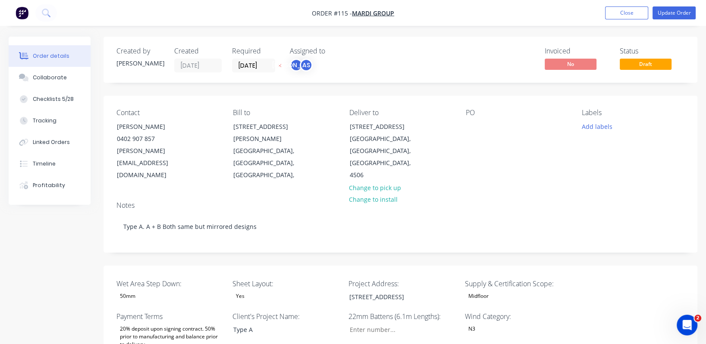
type input "26"
type input "84"
type input "24.0"
click at [680, 13] on button "Update Order" at bounding box center [673, 12] width 43 height 13
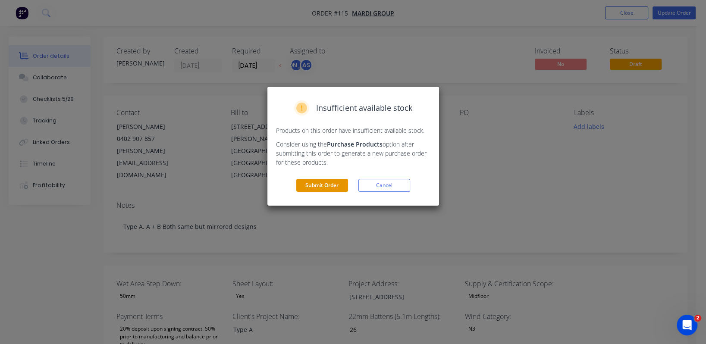
click at [323, 185] on button "Submit Order" at bounding box center [322, 185] width 52 height 13
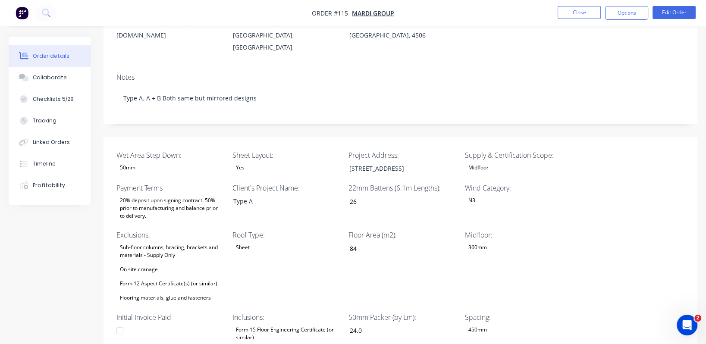
scroll to position [129, 0]
click at [310, 249] on div "Roof Type: Sheet" at bounding box center [286, 265] width 108 height 74
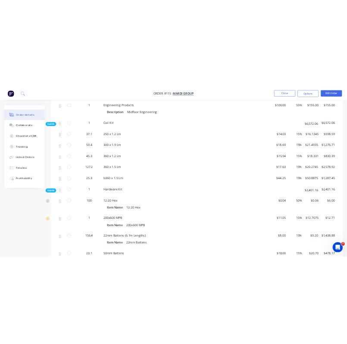
scroll to position [841, 0]
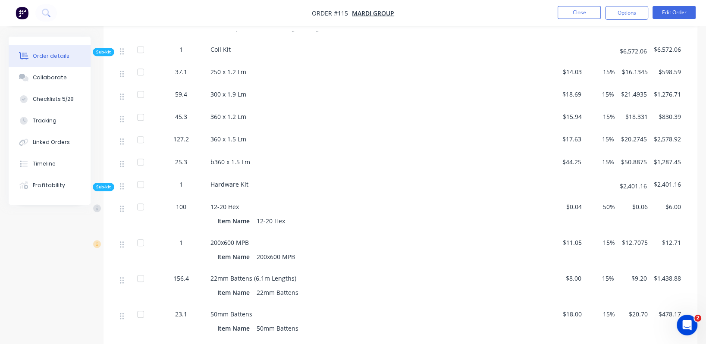
click at [178, 310] on span "23.1" at bounding box center [181, 314] width 12 height 9
click at [181, 310] on span "23.1" at bounding box center [181, 314] width 12 height 9
drag, startPoint x: 186, startPoint y: 292, endPoint x: 204, endPoint y: 292, distance: 18.5
click at [187, 310] on span "23.1" at bounding box center [181, 314] width 12 height 9
click at [249, 304] on div "50mm Battens Item Name 50mm Battens" at bounding box center [379, 322] width 345 height 36
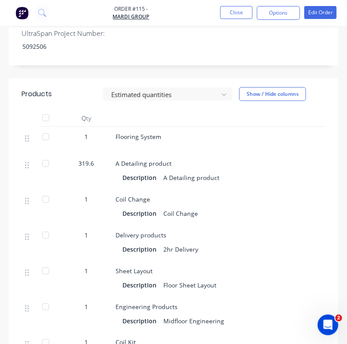
click at [279, 243] on div "Description 2hr Delivery" at bounding box center [284, 249] width 324 height 13
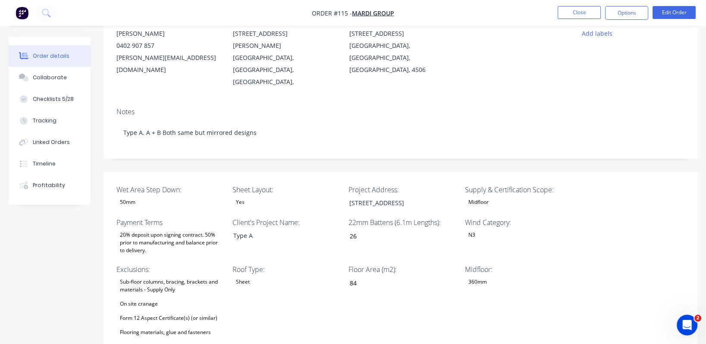
scroll to position [129, 0]
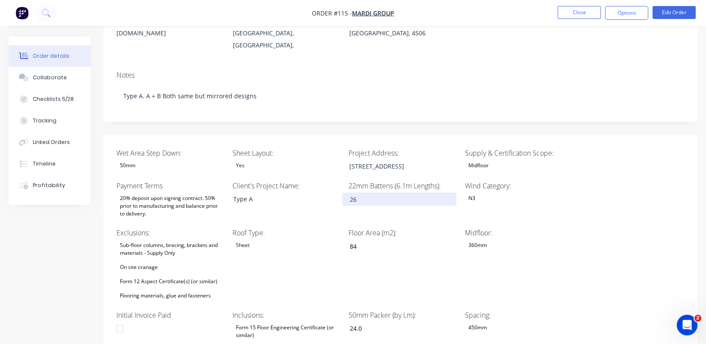
click at [360, 193] on input "26" at bounding box center [399, 199] width 114 height 13
drag, startPoint x: 364, startPoint y: 175, endPoint x: 342, endPoint y: 174, distance: 22.4
click at [345, 193] on input "26" at bounding box center [399, 199] width 114 height 13
click at [508, 191] on div "Wind Category: N3" at bounding box center [519, 200] width 108 height 39
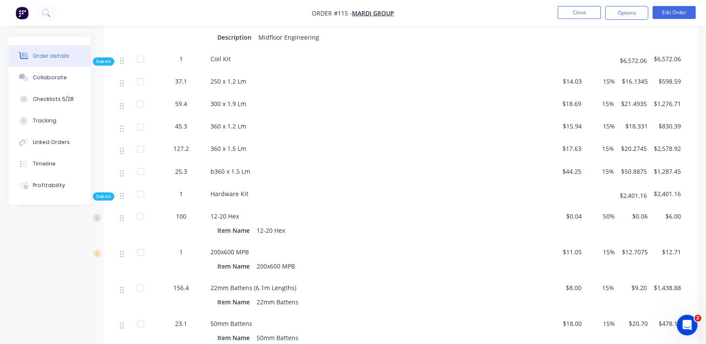
scroll to position [841, 0]
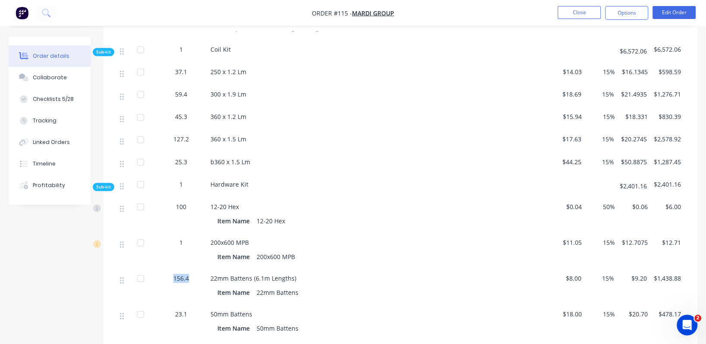
drag, startPoint x: 191, startPoint y: 256, endPoint x: 172, endPoint y: 256, distance: 19.0
click at [172, 274] on div "156.4" at bounding box center [181, 278] width 45 height 9
click at [431, 208] on div "12-20 Hex Item Name 12-20 Hex" at bounding box center [379, 215] width 345 height 36
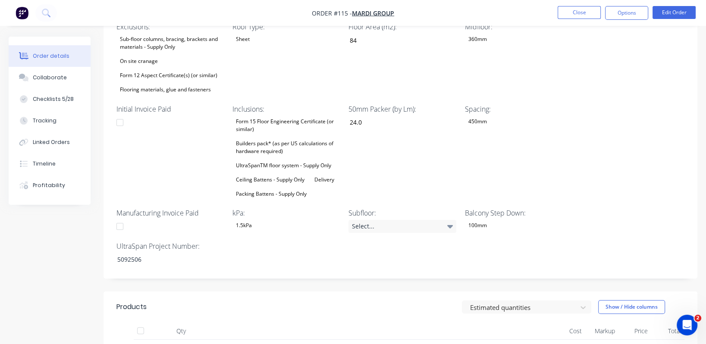
scroll to position [258, 0]
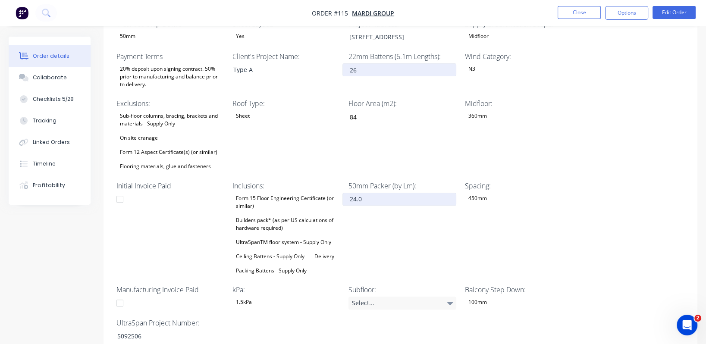
type input "26"
click at [377, 193] on input "24" at bounding box center [399, 199] width 114 height 13
type input "24.0"
click at [373, 199] on div "50mm Packer (by Lm): 24.0" at bounding box center [402, 229] width 108 height 96
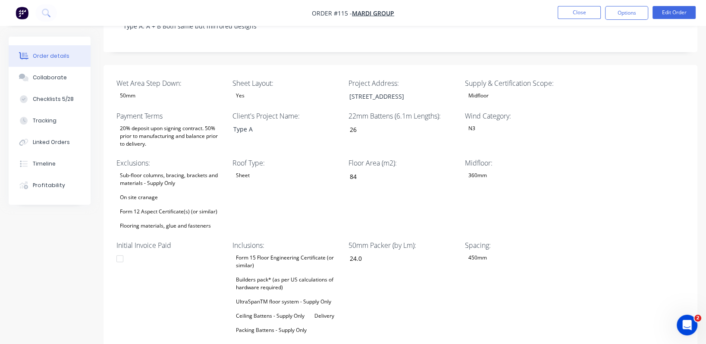
scroll to position [194, 0]
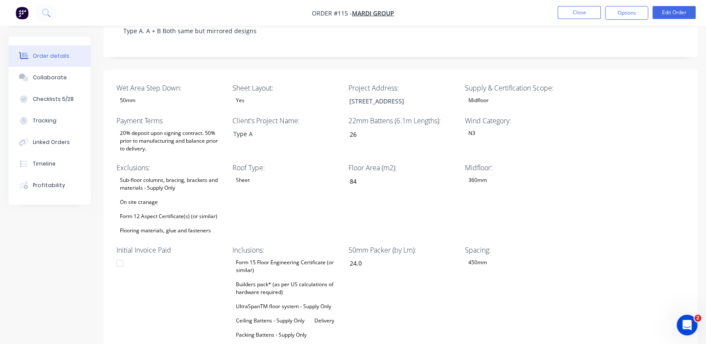
click at [377, 116] on div "22mm Battens (6.1m Lengths): 26" at bounding box center [402, 135] width 108 height 39
drag, startPoint x: 364, startPoint y: 111, endPoint x: 344, endPoint y: 114, distance: 20.0
click at [344, 128] on input "26" at bounding box center [399, 134] width 114 height 13
click at [331, 166] on div "Roof Type: Sheet" at bounding box center [286, 200] width 108 height 74
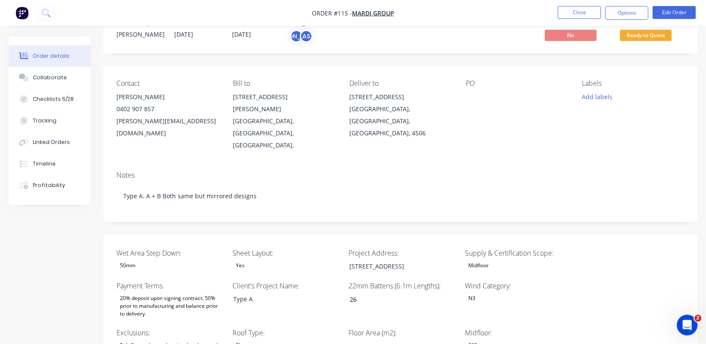
scroll to position [0, 0]
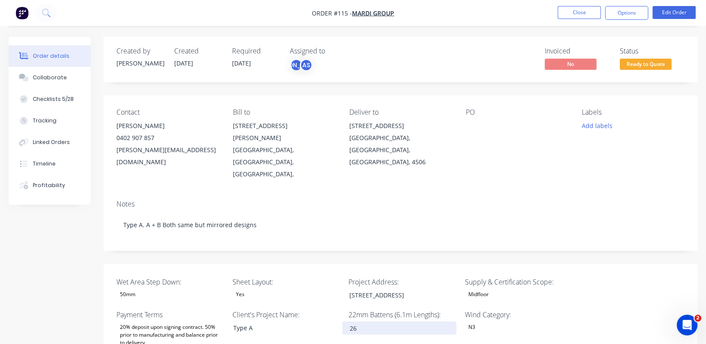
click at [362, 322] on input "26" at bounding box center [399, 328] width 114 height 13
type input "2"
type input "156"
click at [269, 322] on div "Type A" at bounding box center [280, 328] width 108 height 13
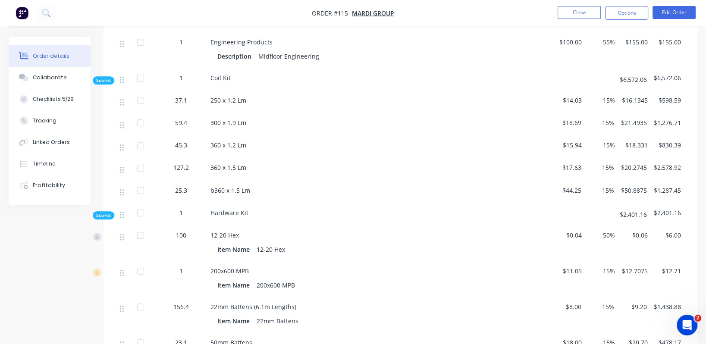
scroll to position [841, 0]
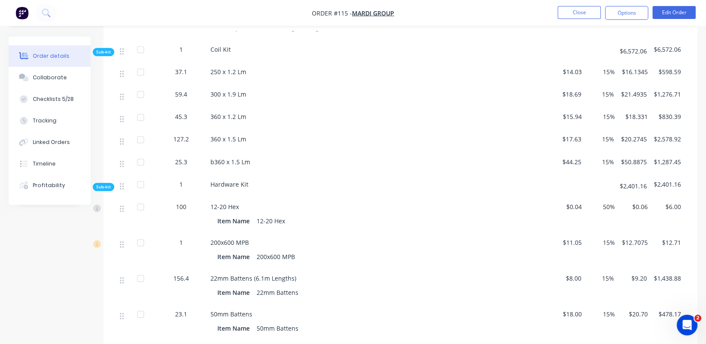
click at [189, 274] on div "156.4" at bounding box center [181, 278] width 45 height 9
drag, startPoint x: 188, startPoint y: 256, endPoint x: 175, endPoint y: 256, distance: 13.4
click at [175, 274] on span "156.4" at bounding box center [181, 278] width 16 height 9
click at [677, 14] on button "Edit Order" at bounding box center [673, 12] width 43 height 13
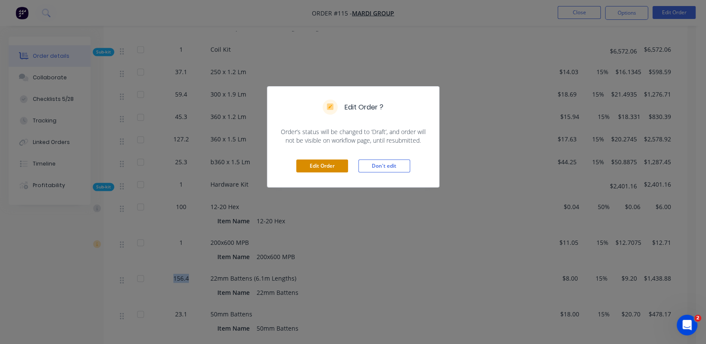
click at [313, 163] on button "Edit Order" at bounding box center [322, 166] width 52 height 13
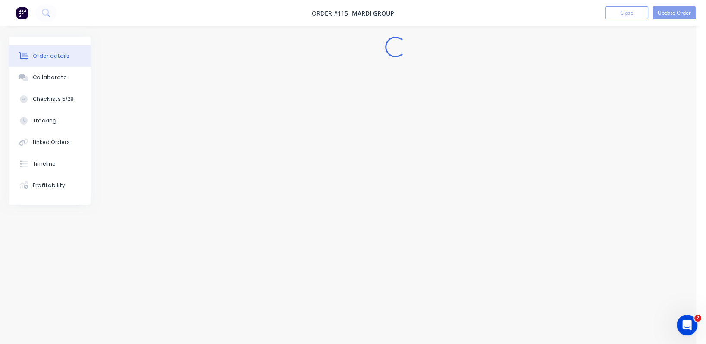
scroll to position [0, 0]
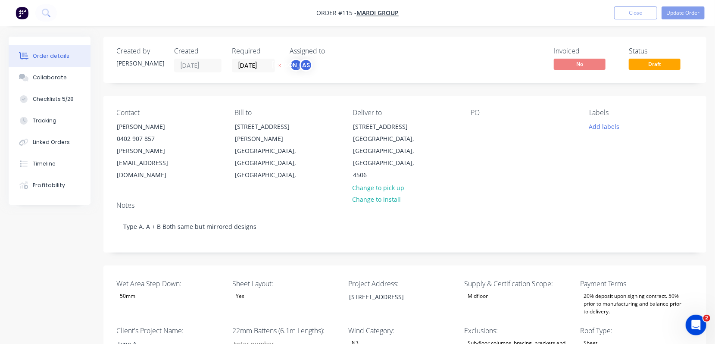
type input "156"
type input "84"
type input "24.0"
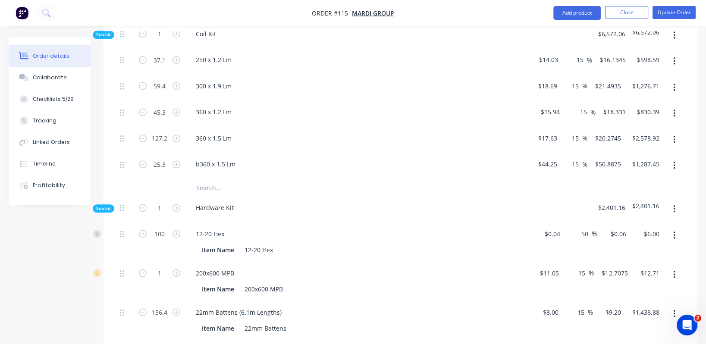
scroll to position [970, 0]
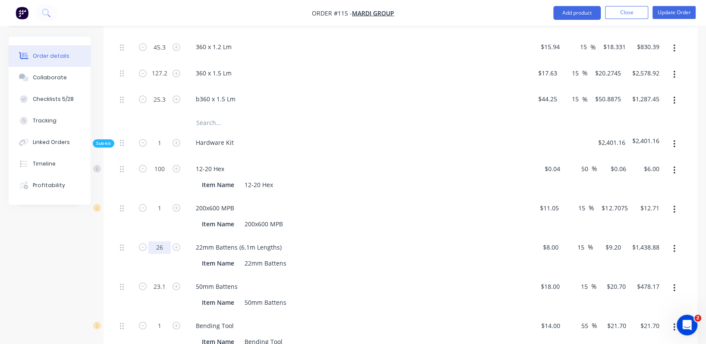
type input "26"
type input "$239.20"
click at [440, 241] on div "22mm Battens (6.1m Lengths)" at bounding box center [358, 247] width 338 height 13
click at [166, 280] on input "23.1" at bounding box center [159, 286] width 22 height 13
type input "4"
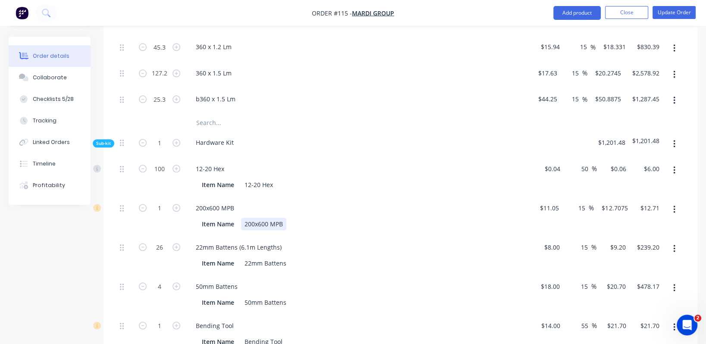
type input "$82.80"
click at [433, 216] on div "Item Name 200x600 MPB" at bounding box center [358, 223] width 338 height 14
click at [283, 241] on div "22mm Battens (6.1m Lengths)" at bounding box center [239, 247] width 100 height 13
click at [287, 218] on div "Item Name 200x600 MPB" at bounding box center [356, 224] width 316 height 13
click at [329, 114] on input "text" at bounding box center [282, 122] width 172 height 17
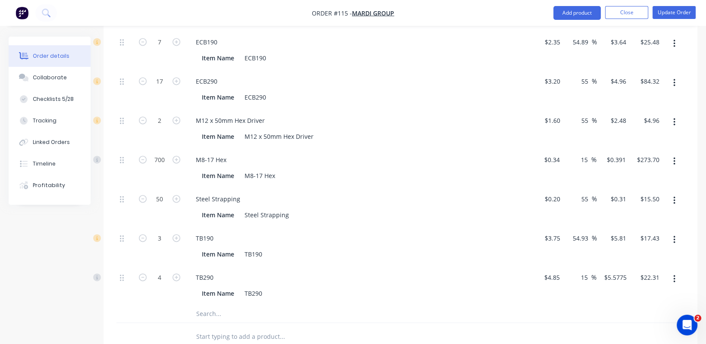
scroll to position [1495, 0]
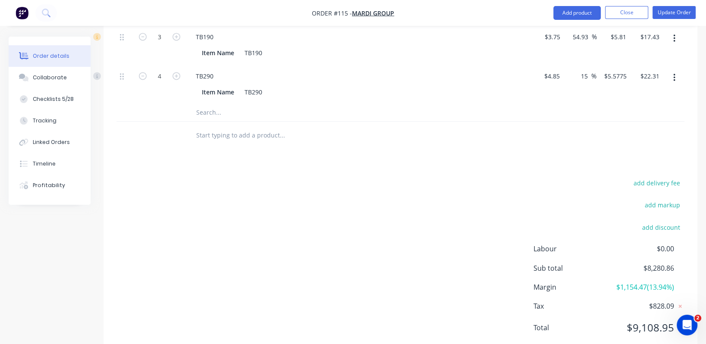
click at [385, 247] on div "add delivery fee add markup add discount Labour $0.00 Sub total $8,280.86 Margi…" at bounding box center [400, 260] width 568 height 166
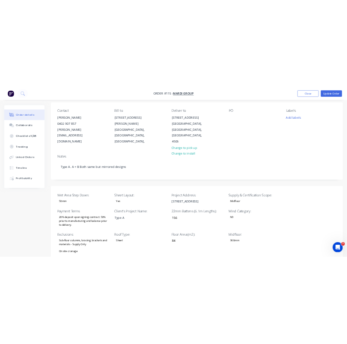
scroll to position [0, 0]
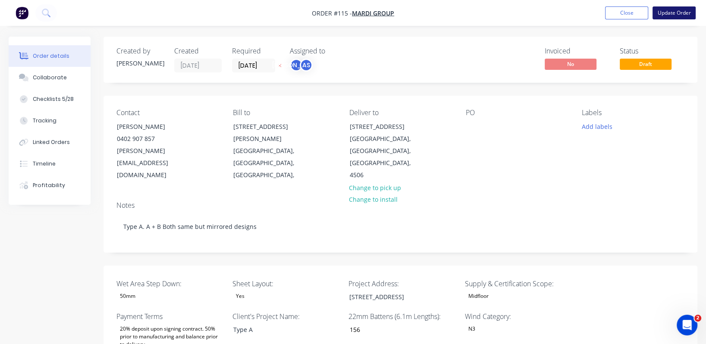
click at [677, 12] on button "Update Order" at bounding box center [673, 12] width 43 height 13
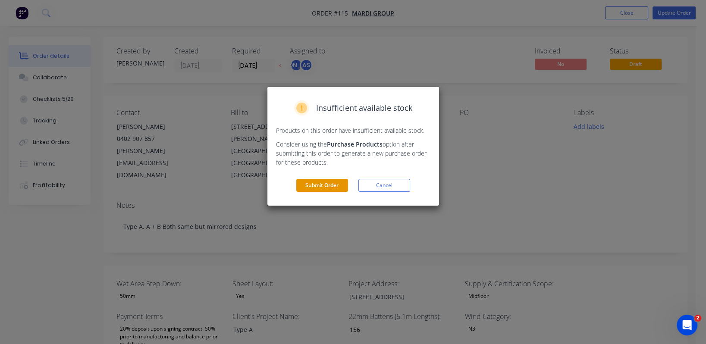
click at [320, 185] on button "Submit Order" at bounding box center [322, 185] width 52 height 13
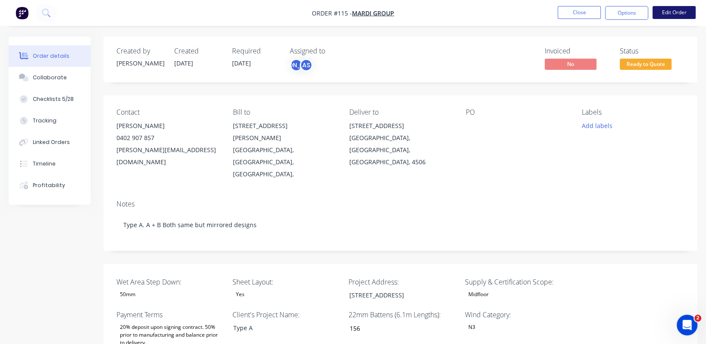
click at [672, 13] on button "Edit Order" at bounding box center [673, 12] width 43 height 13
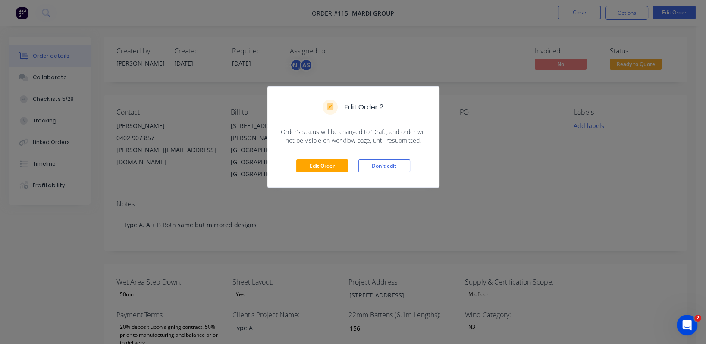
click at [587, 188] on div "Edit Order ? Order’s status will be changed to ‘Draft’, and order will not be v…" at bounding box center [353, 172] width 706 height 344
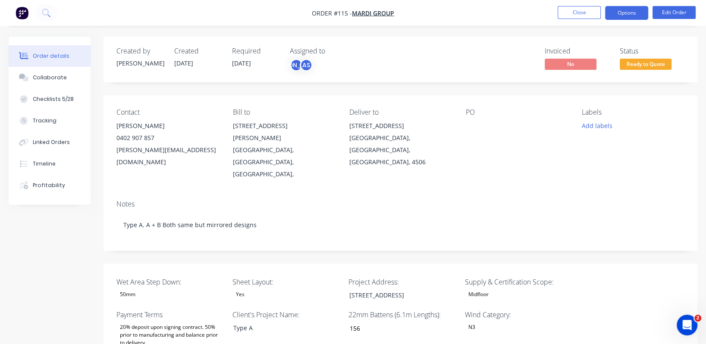
click at [638, 14] on button "Options" at bounding box center [626, 13] width 43 height 14
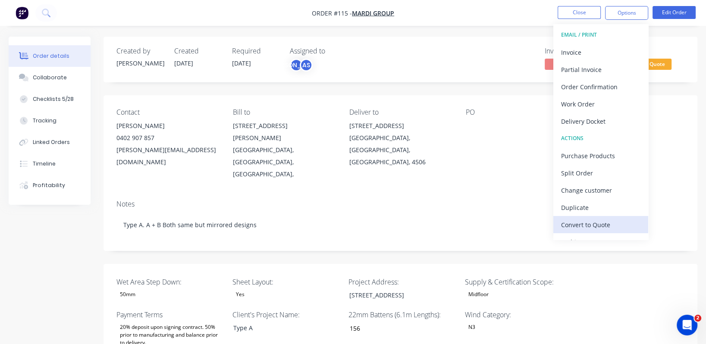
click at [591, 219] on div "Convert to Quote" at bounding box center [600, 225] width 79 height 13
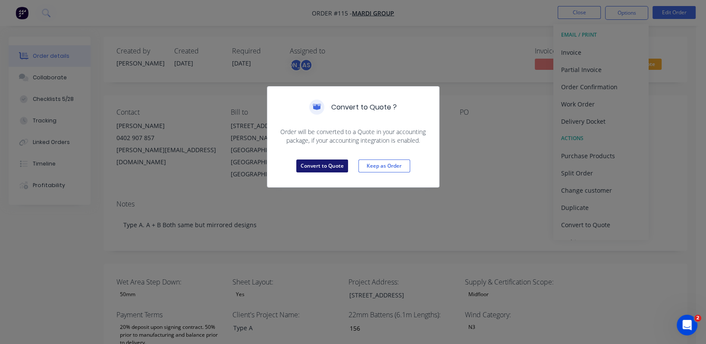
click at [331, 170] on button "Convert to Quote" at bounding box center [322, 166] width 52 height 13
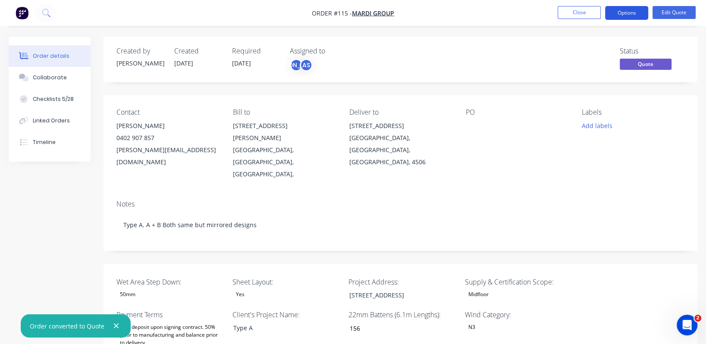
click at [617, 18] on button "Options" at bounding box center [626, 13] width 43 height 14
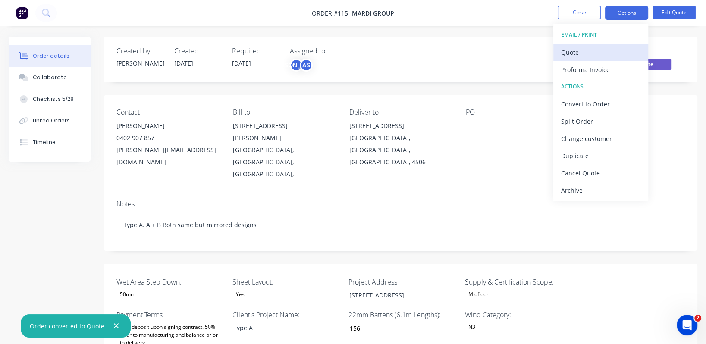
click at [590, 56] on div "Quote" at bounding box center [600, 52] width 79 height 13
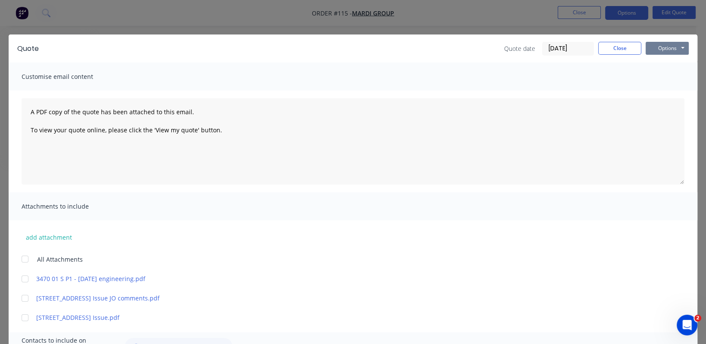
click at [659, 49] on button "Options" at bounding box center [667, 48] width 43 height 13
click at [667, 64] on button "Preview" at bounding box center [673, 63] width 55 height 14
click at [614, 49] on button "Close" at bounding box center [619, 48] width 43 height 13
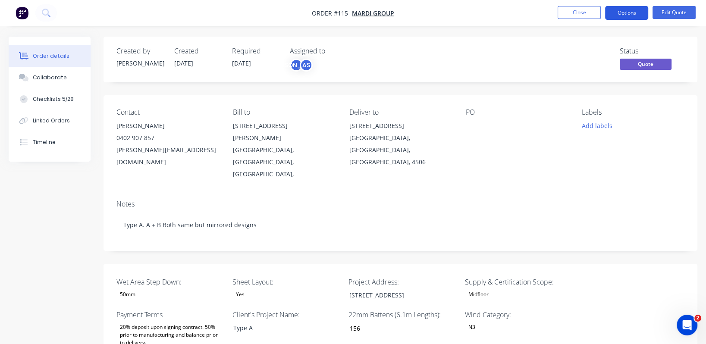
click at [633, 13] on button "Options" at bounding box center [626, 13] width 43 height 14
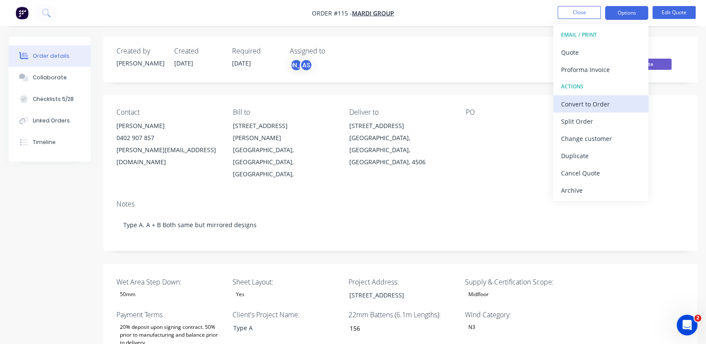
click at [606, 103] on div "Convert to Order" at bounding box center [600, 104] width 79 height 13
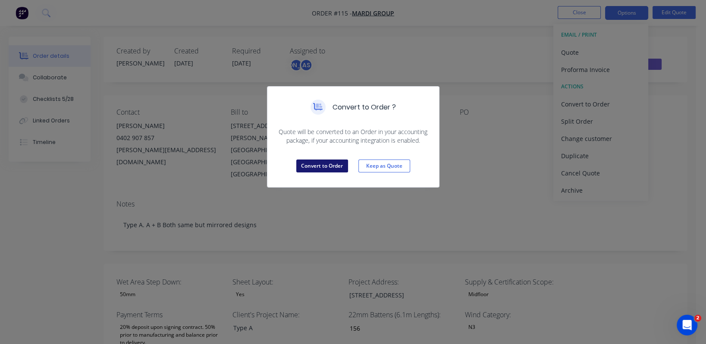
click at [329, 164] on button "Convert to Order" at bounding box center [322, 166] width 52 height 13
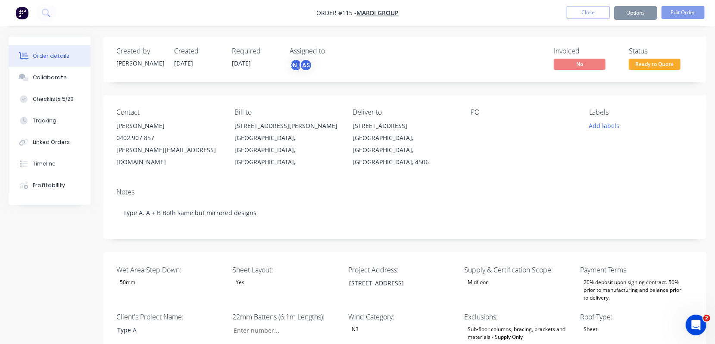
type input "156"
type input "84"
type input "24.0"
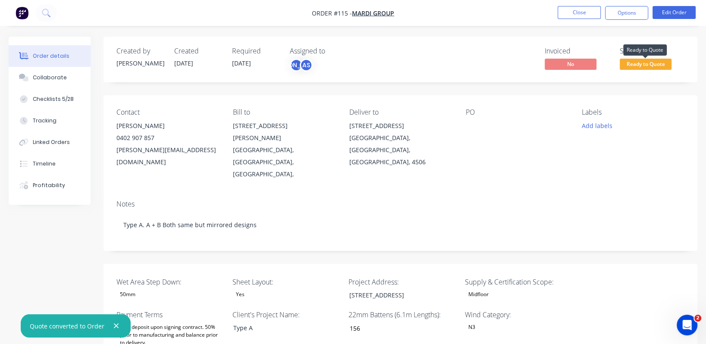
click at [649, 63] on span "Ready to Quote" at bounding box center [646, 64] width 52 height 11
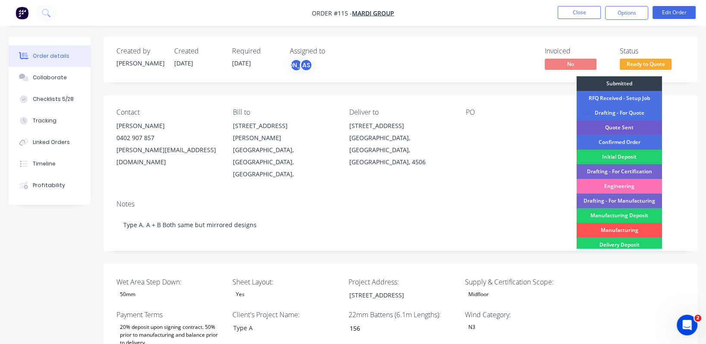
click at [636, 127] on div "Quote Sent" at bounding box center [619, 127] width 85 height 15
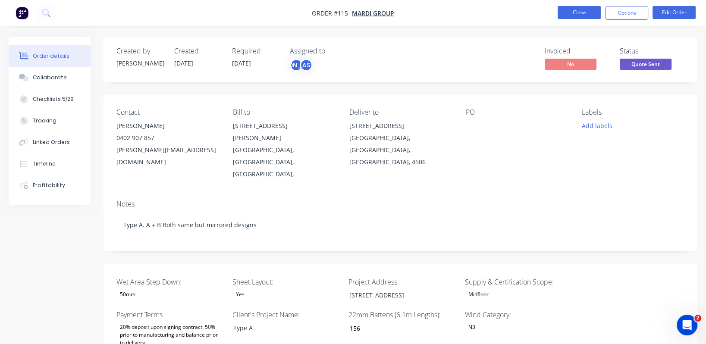
click at [583, 12] on button "Close" at bounding box center [579, 12] width 43 height 13
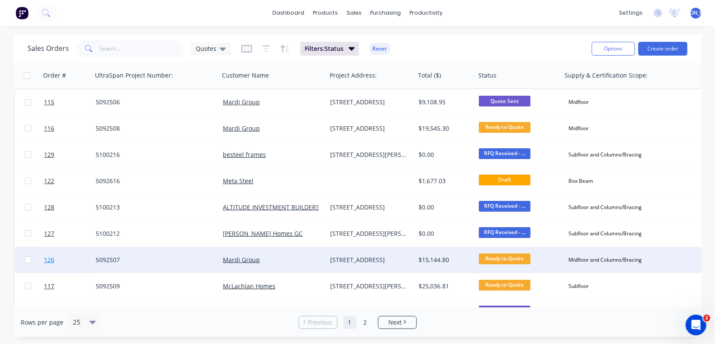
click at [50, 260] on span "126" at bounding box center [49, 260] width 10 height 9
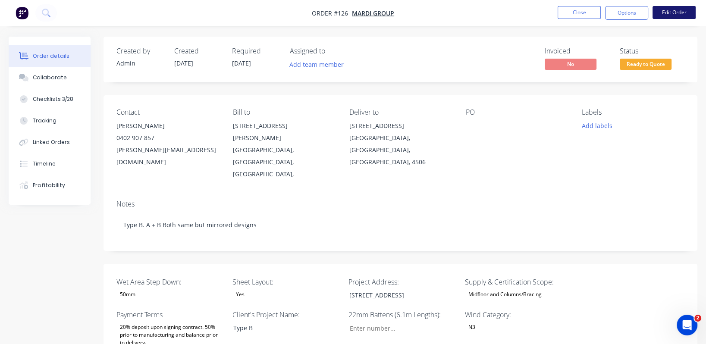
click at [674, 10] on button "Edit Order" at bounding box center [673, 12] width 43 height 13
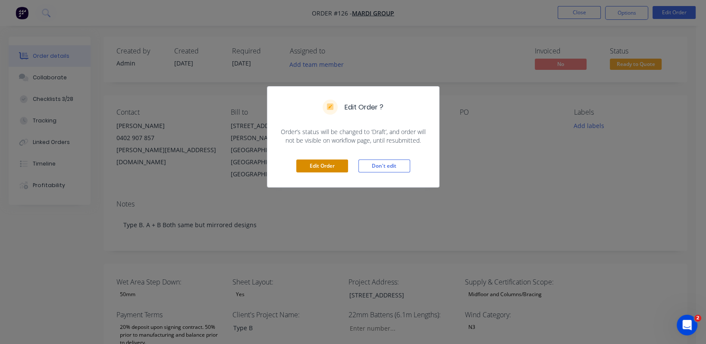
click at [319, 169] on button "Edit Order" at bounding box center [322, 166] width 52 height 13
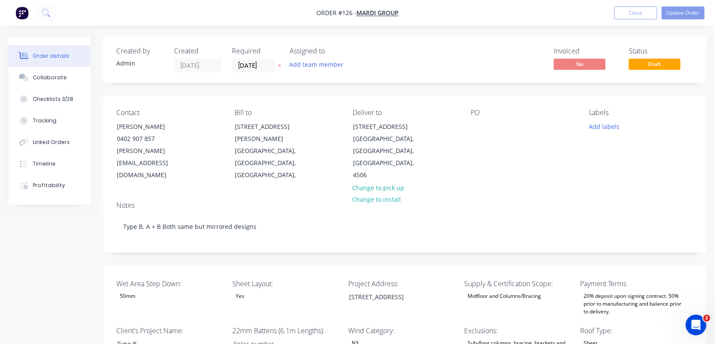
type input "84"
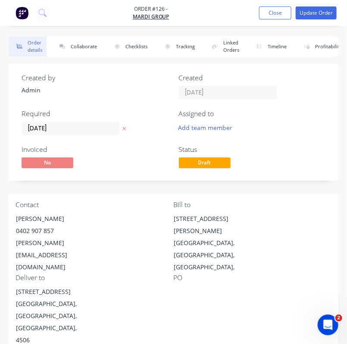
click at [310, 130] on div "Add team member" at bounding box center [252, 127] width 147 height 13
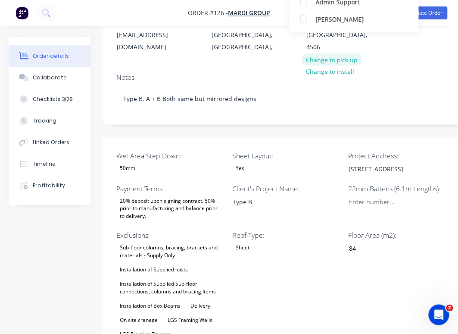
scroll to position [129, 0]
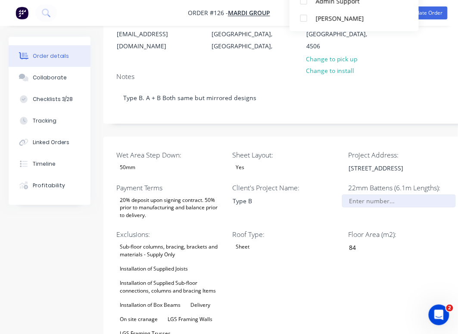
click at [393, 194] on input "Wet Area Step Down:" at bounding box center [399, 200] width 114 height 13
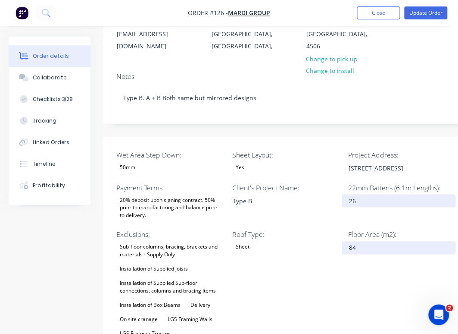
type input "26"
click at [426, 241] on input "84" at bounding box center [399, 247] width 114 height 13
click at [377, 241] on input "84" at bounding box center [399, 247] width 114 height 13
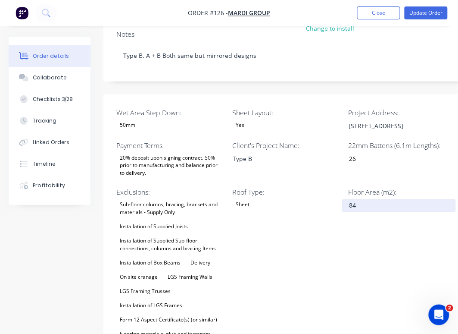
scroll to position [194, 0]
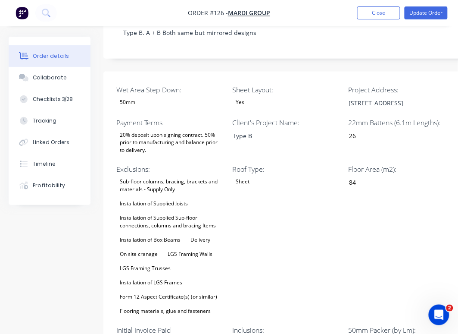
click at [158, 213] on div "Installation of Supplied Sub-floor connections, columns and bracing Items" at bounding box center [170, 222] width 108 height 19
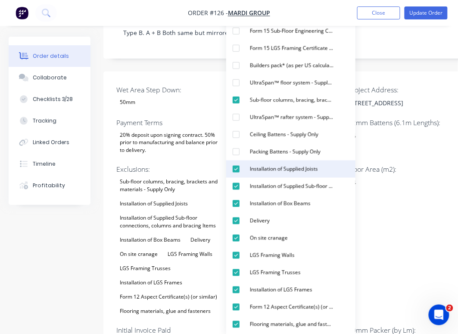
click at [234, 169] on div "button" at bounding box center [236, 168] width 17 height 17
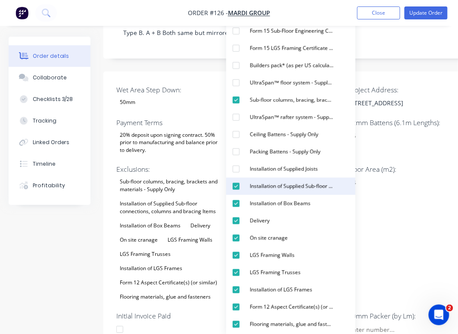
click at [276, 189] on div "Installation of Supplied Sub-floor connections, columns and bracing Items" at bounding box center [292, 186] width 91 height 11
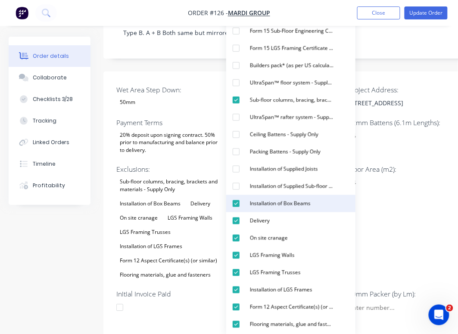
click at [277, 202] on div "Installation of Box Beams" at bounding box center [281, 203] width 68 height 11
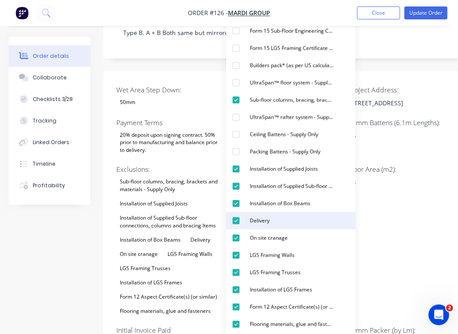
click at [278, 220] on button "Delivery" at bounding box center [290, 220] width 129 height 17
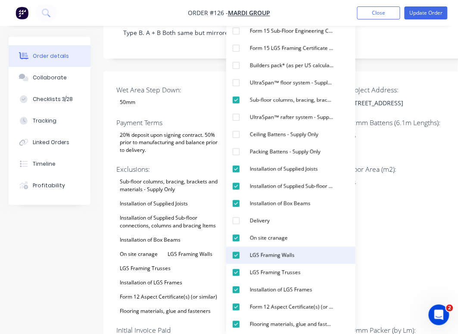
click at [279, 254] on div "LGS Framing Walls" at bounding box center [273, 255] width 52 height 11
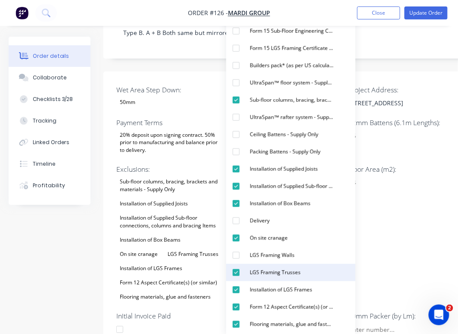
click at [279, 269] on div "LGS Framing Trusses" at bounding box center [276, 272] width 58 height 11
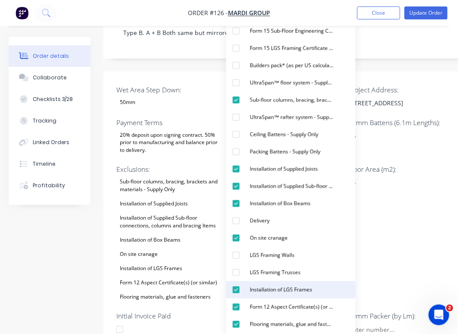
click at [280, 286] on div "Installation of LGS Frames" at bounding box center [281, 289] width 69 height 11
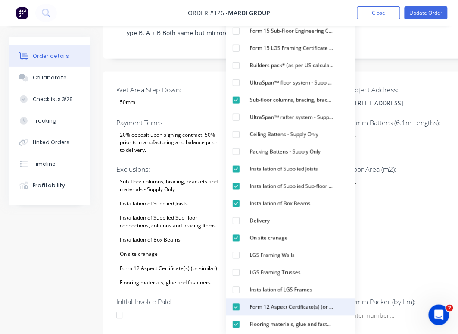
drag, startPoint x: 284, startPoint y: 303, endPoint x: 288, endPoint y: 307, distance: 5.8
click at [285, 303] on div "Form 12 Aspect Certificate(s) (or similar)" at bounding box center [292, 306] width 91 height 11
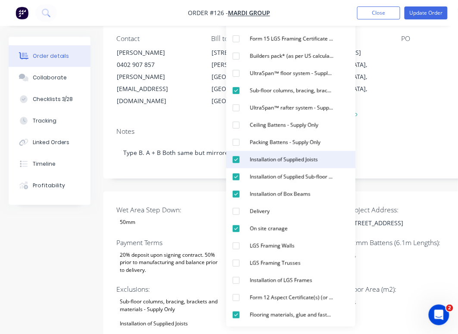
scroll to position [65, 0]
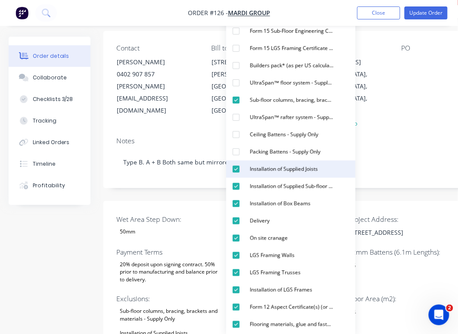
click at [315, 166] on div "Installation of Supplied Joists" at bounding box center [284, 168] width 75 height 11
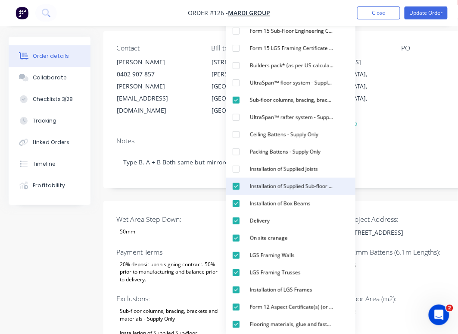
click at [304, 185] on div "Installation of Supplied Sub-floor connections, columns and bracing Items" at bounding box center [292, 186] width 91 height 11
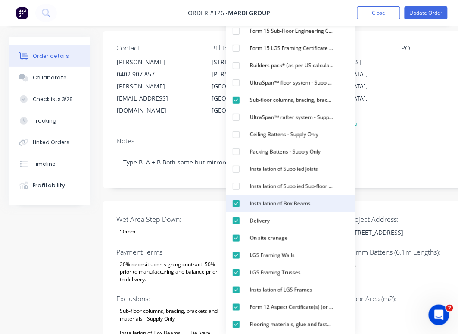
click at [294, 204] on div "Installation of Box Beams" at bounding box center [281, 203] width 68 height 11
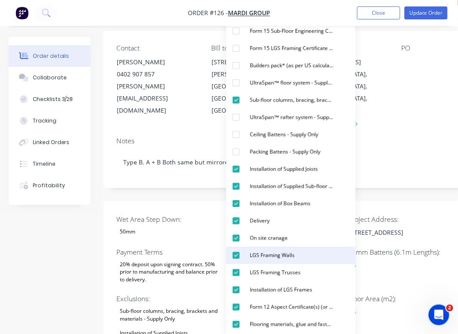
click at [276, 255] on div "LGS Framing Walls" at bounding box center [273, 255] width 52 height 11
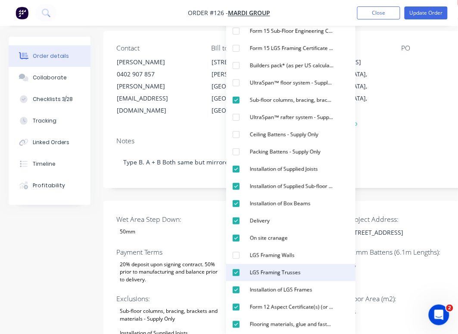
click at [285, 270] on div "LGS Framing Trusses" at bounding box center [276, 272] width 58 height 11
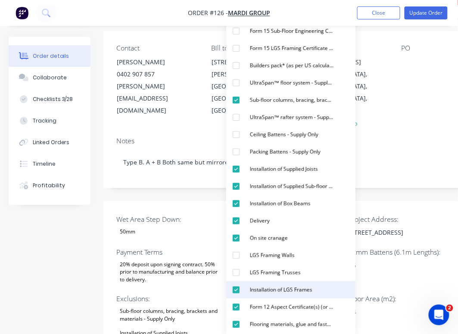
click at [291, 290] on div "Installation of LGS Frames" at bounding box center [281, 289] width 69 height 11
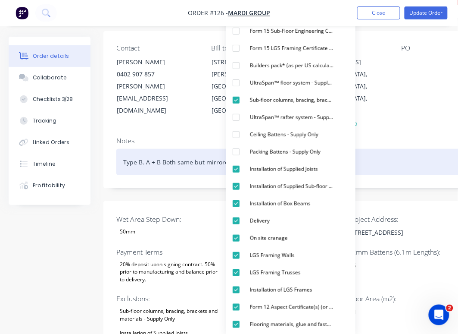
click at [437, 149] on div "Type B. A + B Both same but mirrored designs" at bounding box center [346, 162] width 461 height 26
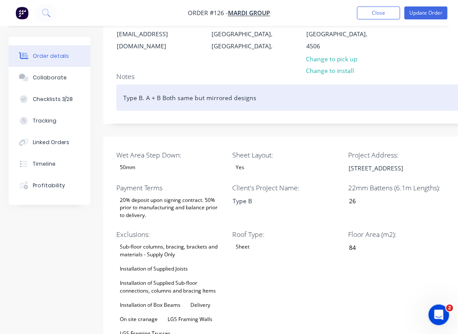
scroll to position [194, 0]
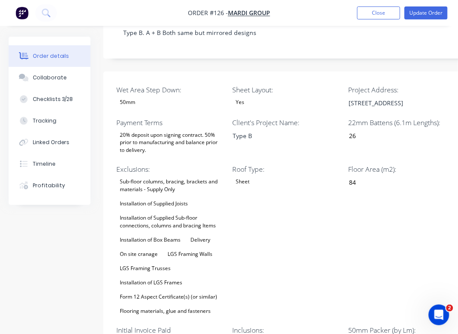
click at [157, 198] on div "Installation of Supplied Joists" at bounding box center [153, 203] width 75 height 11
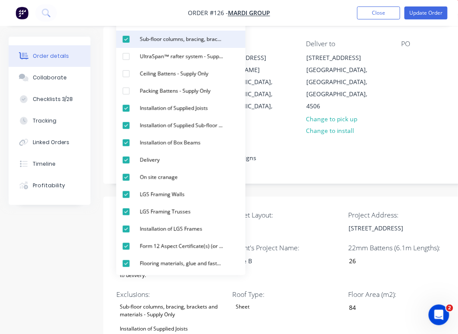
scroll to position [0, 0]
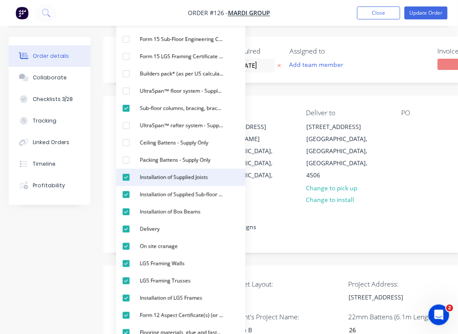
click at [191, 179] on div "Installation of Supplied Joists" at bounding box center [174, 177] width 75 height 11
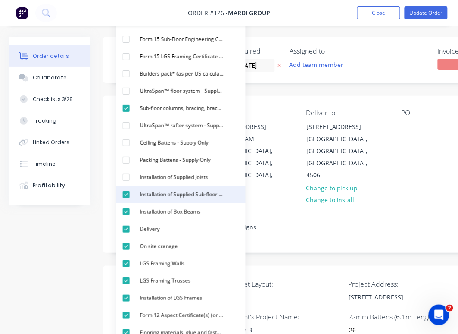
click at [182, 195] on div "Installation of Supplied Sub-floor connections, columns and bracing Items" at bounding box center [182, 194] width 91 height 11
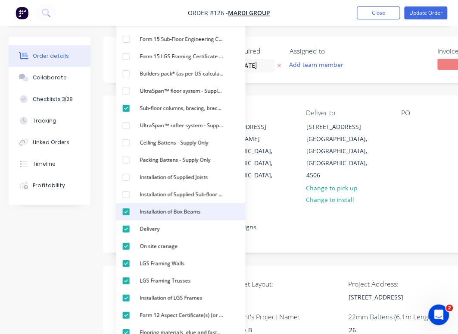
click at [175, 211] on div "Installation of Box Beams" at bounding box center [171, 211] width 68 height 11
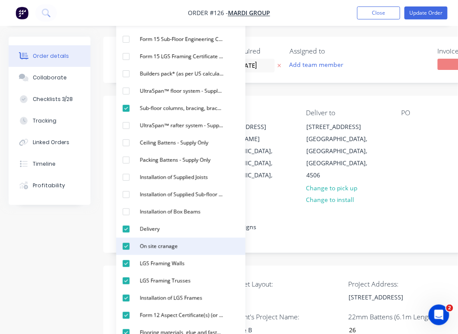
click at [159, 242] on div "On site cranage" at bounding box center [159, 246] width 45 height 11
click at [178, 247] on div "On site cranage" at bounding box center [159, 246] width 45 height 11
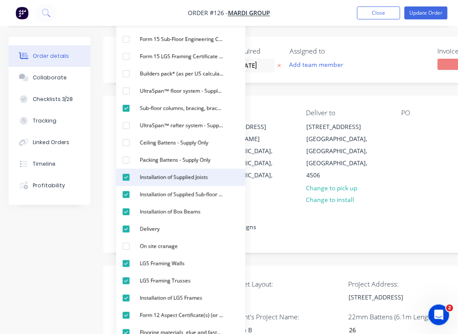
click at [165, 176] on div "Installation of Supplied Joists" at bounding box center [174, 177] width 75 height 11
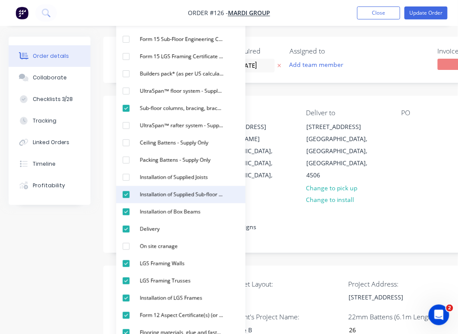
click at [151, 197] on div "Installation of Supplied Sub-floor connections, columns and bracing Items" at bounding box center [182, 194] width 91 height 11
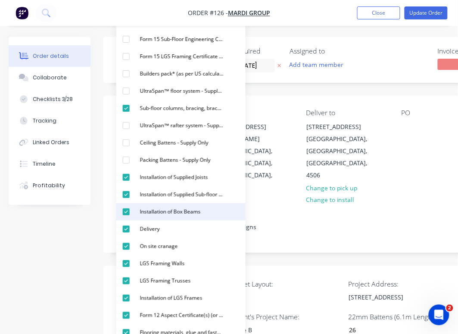
click at [150, 209] on div "Installation of Box Beams" at bounding box center [171, 211] width 68 height 11
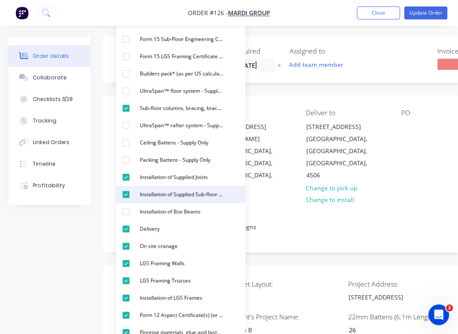
click at [128, 196] on div "button" at bounding box center [126, 194] width 17 height 17
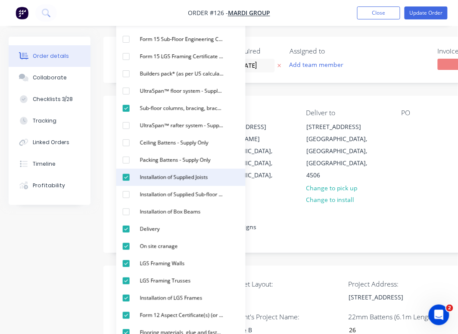
click at [125, 178] on div "button" at bounding box center [126, 177] width 17 height 17
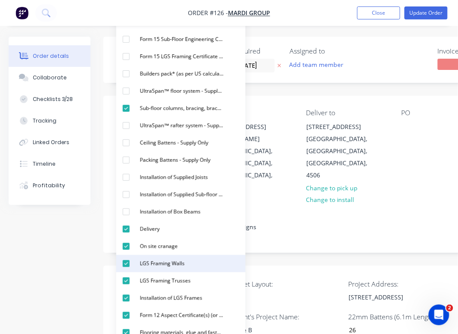
click at [125, 268] on div "button" at bounding box center [126, 263] width 17 height 17
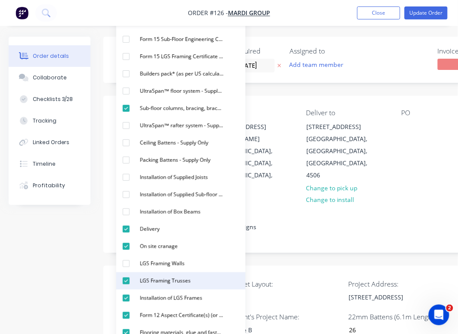
click at [125, 284] on div "button" at bounding box center [126, 280] width 17 height 17
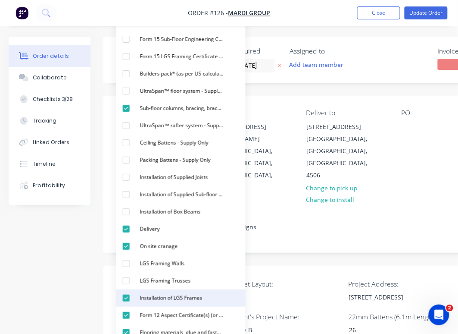
click at [126, 300] on div "button" at bounding box center [126, 297] width 17 height 17
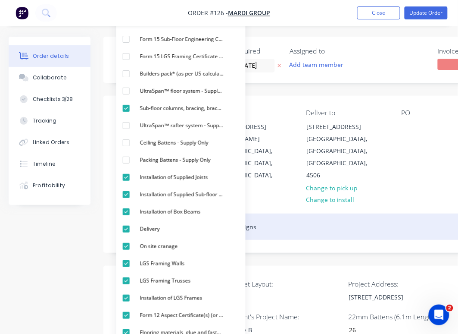
click at [407, 213] on div "Type B. A + B Both same but mirrored designs" at bounding box center [346, 226] width 461 height 26
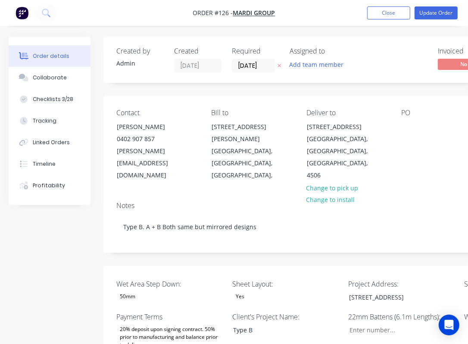
type input "26"
type input "84"
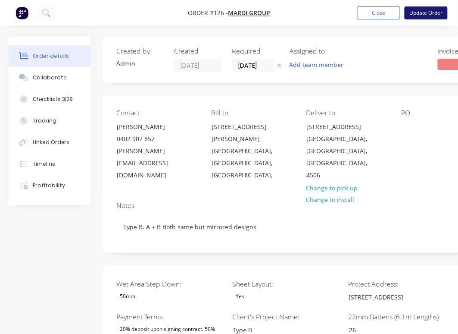
click at [433, 12] on button "Update Order" at bounding box center [426, 12] width 43 height 13
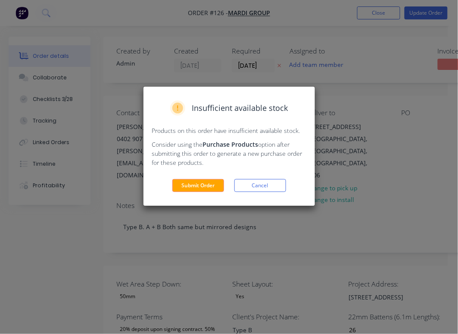
click at [195, 187] on button "Submit Order" at bounding box center [198, 185] width 52 height 13
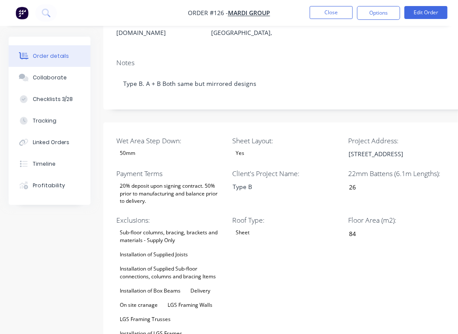
scroll to position [129, 0]
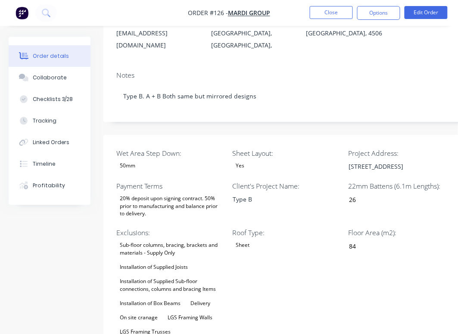
click at [170, 262] on div "Installation of Supplied Joists" at bounding box center [153, 267] width 75 height 11
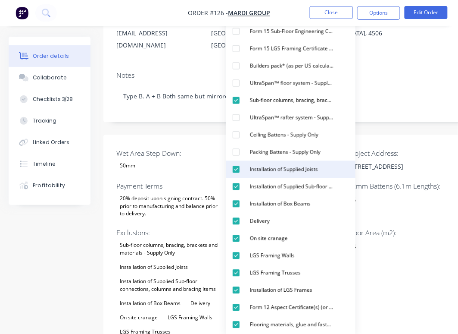
click at [295, 170] on div "Installation of Supplied Joists" at bounding box center [284, 169] width 75 height 11
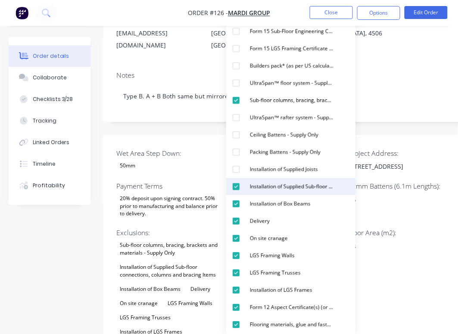
click at [293, 184] on div "Installation of Supplied Sub-floor connections, columns and bracing Items" at bounding box center [292, 186] width 91 height 11
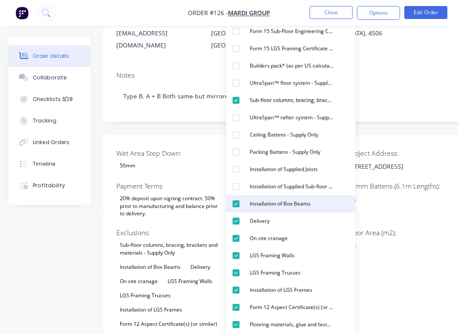
click at [290, 204] on div "Installation of Box Beams" at bounding box center [281, 203] width 68 height 11
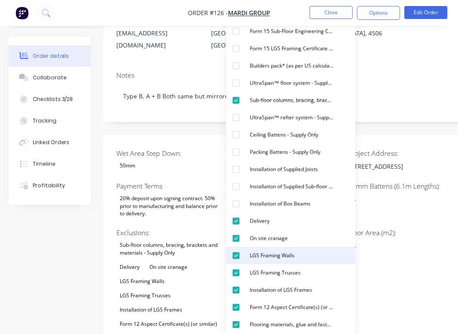
click at [278, 251] on div "LGS Framing Walls" at bounding box center [273, 255] width 52 height 11
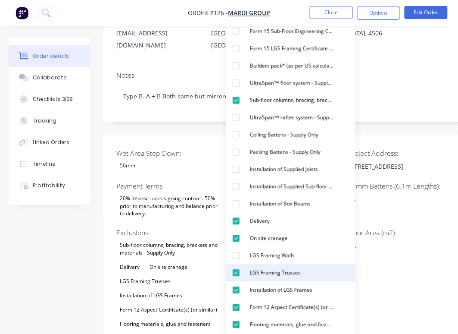
click at [274, 275] on div "LGS Framing Trusses" at bounding box center [276, 272] width 58 height 11
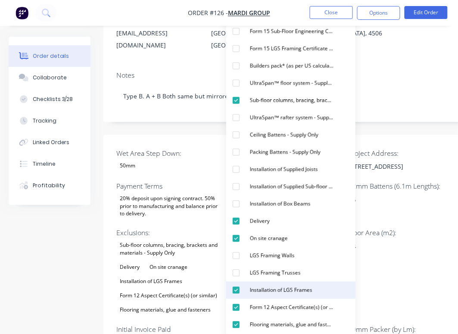
click at [271, 288] on div "Installation of LGS Frames" at bounding box center [281, 290] width 69 height 11
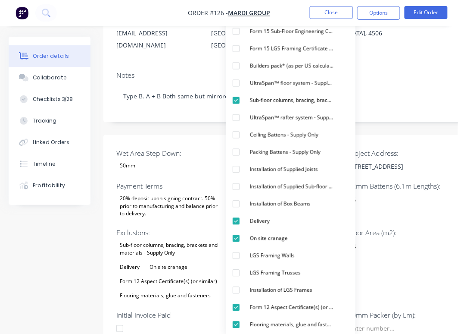
click at [397, 240] on div "84" at bounding box center [399, 246] width 114 height 13
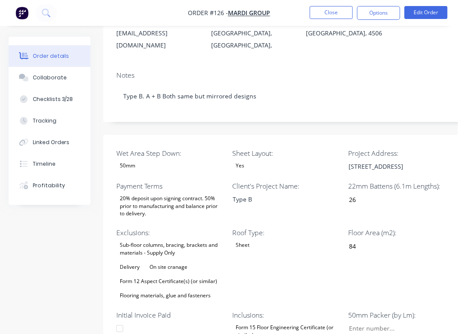
click at [269, 322] on div "Form 15 Floor Engineering Certificate (or similar)" at bounding box center [286, 331] width 108 height 19
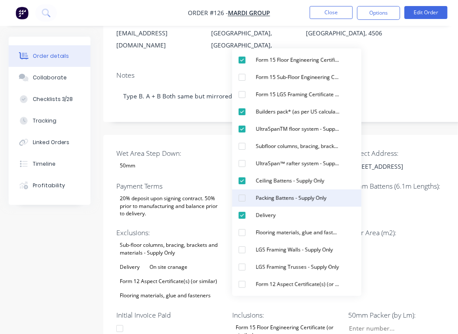
click at [242, 201] on div "button" at bounding box center [242, 197] width 17 height 17
click at [445, 229] on div "Floor Area (m2): 84" at bounding box center [402, 265] width 108 height 74
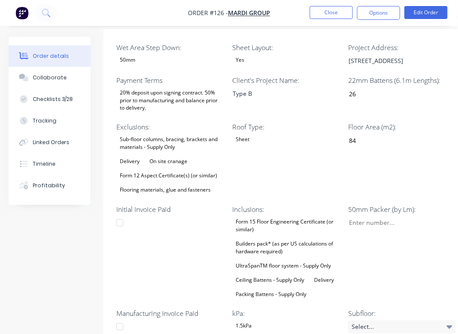
scroll to position [258, 0]
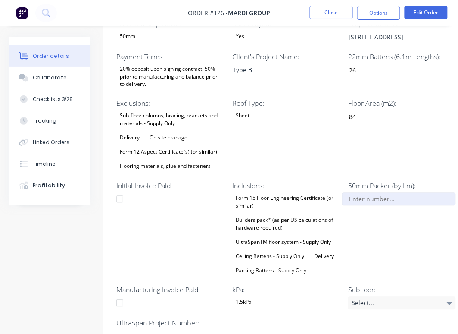
click at [380, 193] on input "Wet Area Step Down:" at bounding box center [399, 199] width 114 height 13
click at [408, 217] on div "50mm Packer (by Lm): 26" at bounding box center [402, 229] width 108 height 96
type input "26.0"
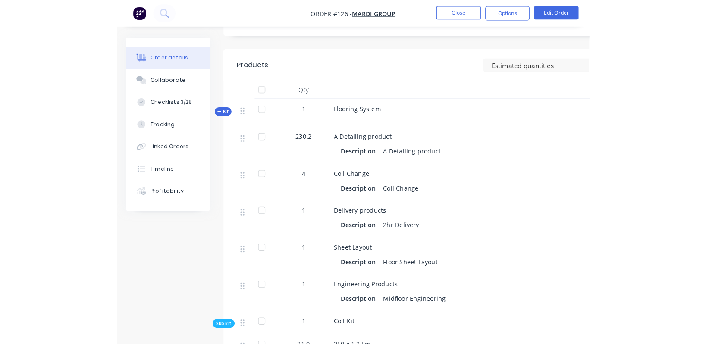
scroll to position [582, 0]
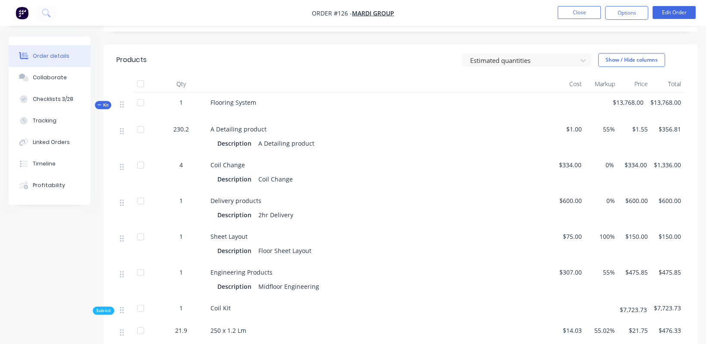
click at [468, 125] on span "55%" at bounding box center [602, 129] width 26 height 9
click at [468, 125] on span "$1.00" at bounding box center [568, 129] width 26 height 9
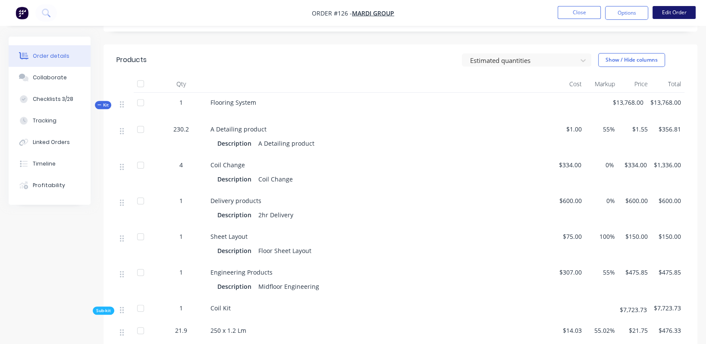
click at [468, 12] on button "Edit Order" at bounding box center [673, 12] width 43 height 13
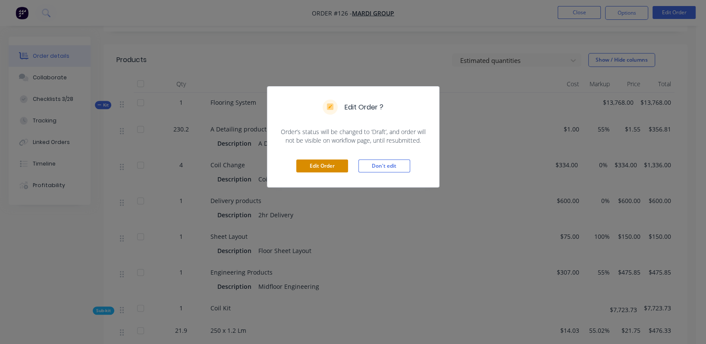
click at [320, 167] on button "Edit Order" at bounding box center [322, 166] width 52 height 13
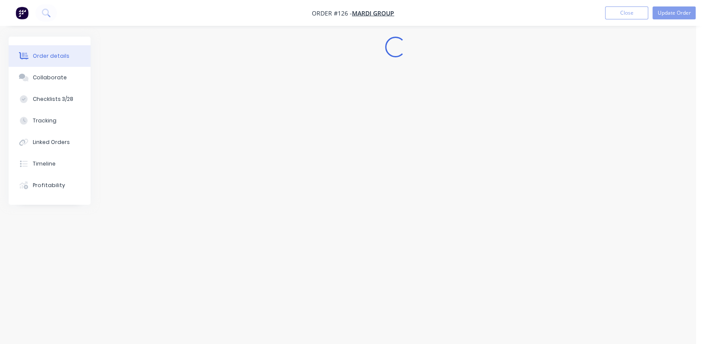
scroll to position [0, 0]
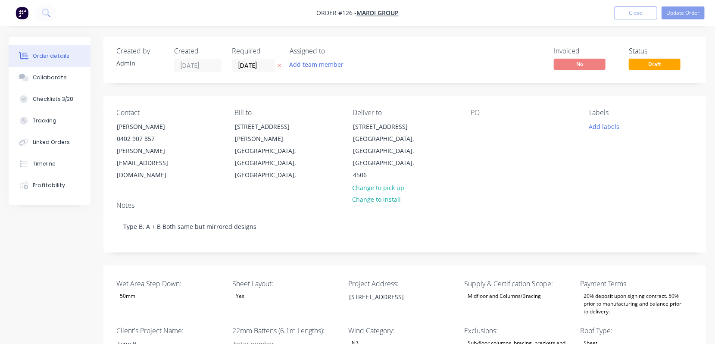
type input "26"
type input "84"
type input "26.0"
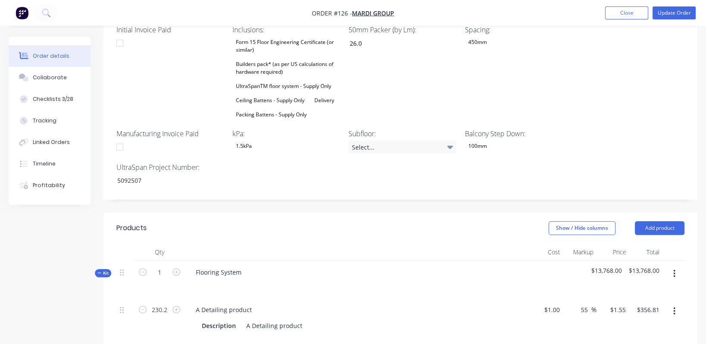
scroll to position [517, 0]
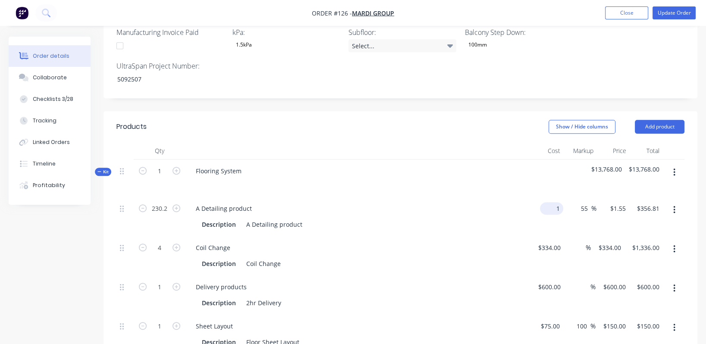
click at [468, 202] on div "1 $1.00" at bounding box center [551, 208] width 23 height 13
click at [468, 218] on div "Description A Detailing product" at bounding box center [356, 224] width 316 height 13
type input "$0.70"
type input "$1.085"
type input "$249.77"
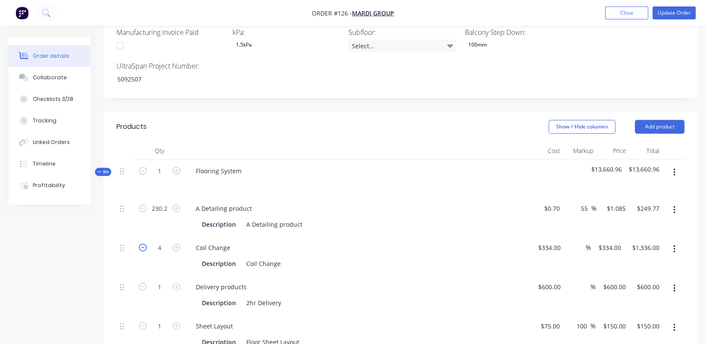
click at [145, 244] on icon "button" at bounding box center [143, 248] width 8 height 8
type input "3"
type input "$1,002.00"
click at [144, 244] on icon "button" at bounding box center [143, 248] width 8 height 8
type input "2"
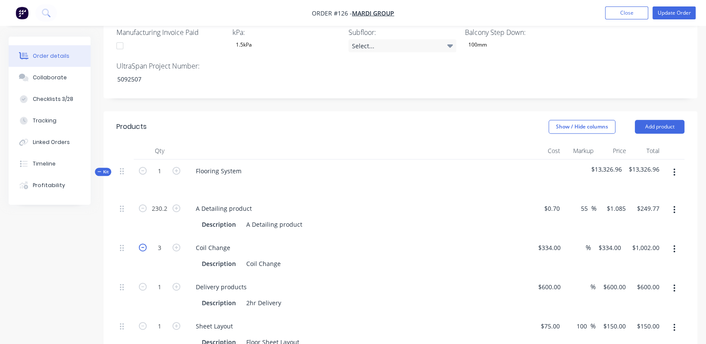
type input "$668.00"
click at [144, 244] on icon "button" at bounding box center [143, 248] width 8 height 8
type input "1"
type input "$334.00"
click at [456, 257] on div "Description Coil Change" at bounding box center [356, 263] width 316 height 13
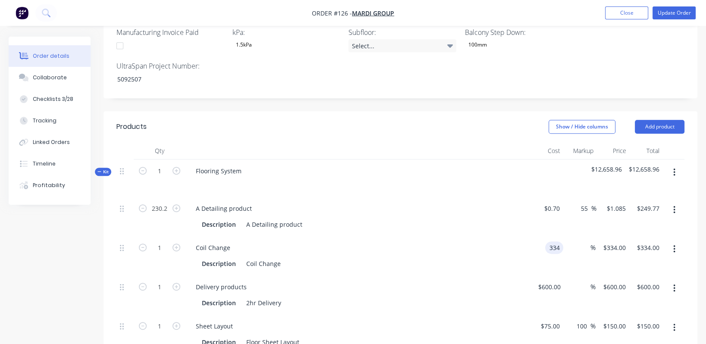
click at [468, 241] on input "334" at bounding box center [556, 247] width 15 height 13
type input "$180.00"
click at [468, 241] on div "Coil Change" at bounding box center [358, 247] width 338 height 13
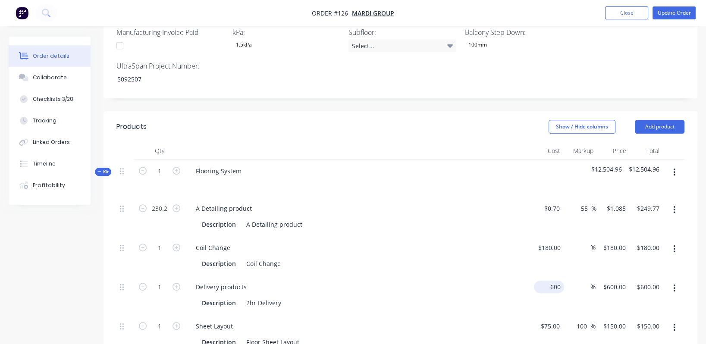
click at [468, 281] on input "600" at bounding box center [550, 287] width 27 height 13
type input "$300.00"
click at [468, 281] on div "Delivery products" at bounding box center [358, 287] width 338 height 13
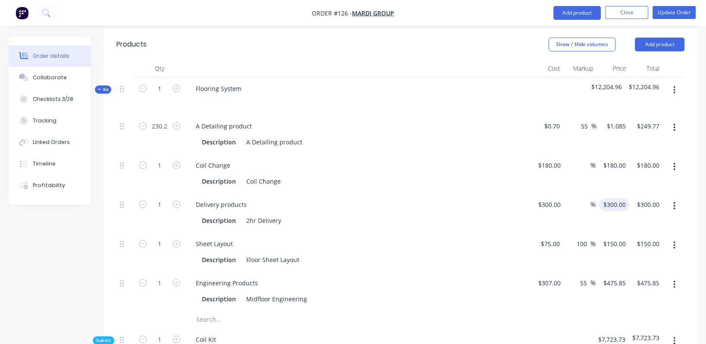
scroll to position [646, 0]
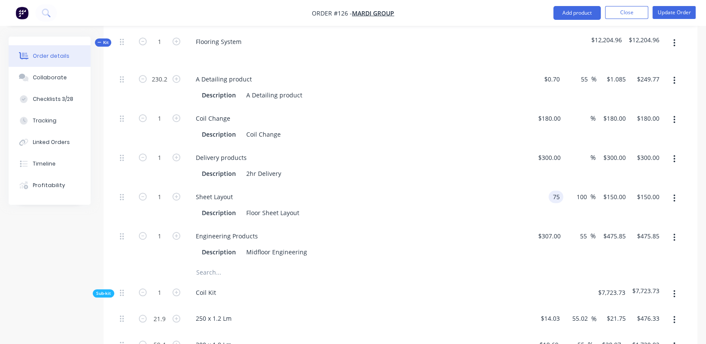
click at [468, 191] on div "75 75" at bounding box center [556, 197] width 15 height 13
click at [468, 205] on div "Description Floor Sheet Layout" at bounding box center [358, 212] width 338 height 14
type input "$9.00"
type input "$18.00"
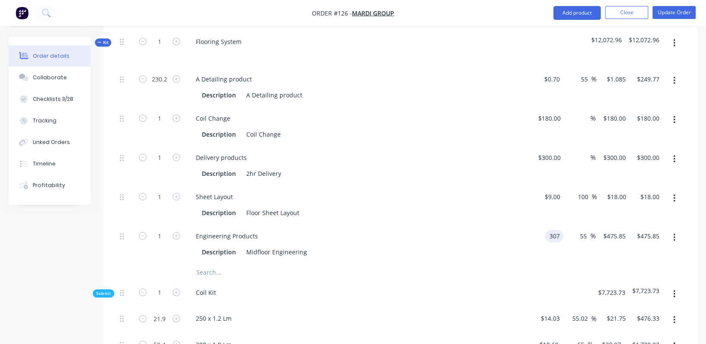
drag, startPoint x: 544, startPoint y: 207, endPoint x: 548, endPoint y: 213, distance: 7.0
click at [468, 225] on div "307 307" at bounding box center [546, 244] width 33 height 39
click at [468, 230] on input "307" at bounding box center [556, 236] width 15 height 13
type input "$150.00"
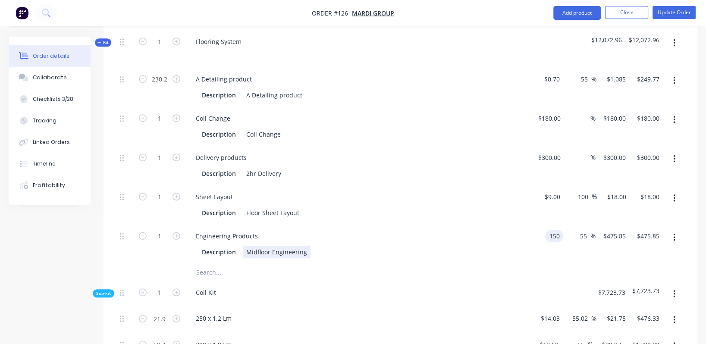
type input "$232.50"
click at [468, 236] on div "Engineering Products Description Midfloor Engineering" at bounding box center [357, 244] width 345 height 39
click at [468, 230] on input "55" at bounding box center [584, 236] width 11 height 13
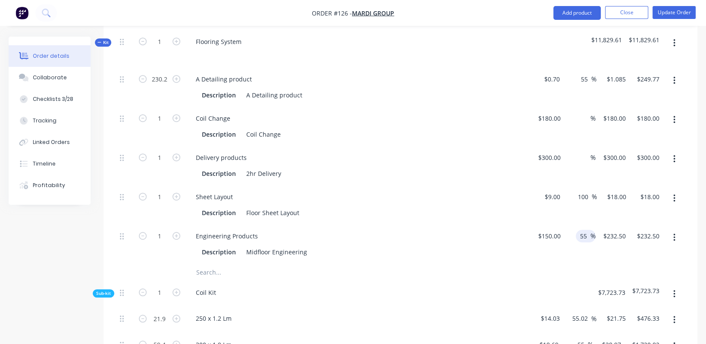
click at [468, 230] on input "55" at bounding box center [584, 236] width 11 height 13
click at [468, 228] on div "55 55 %" at bounding box center [579, 244] width 31 height 39
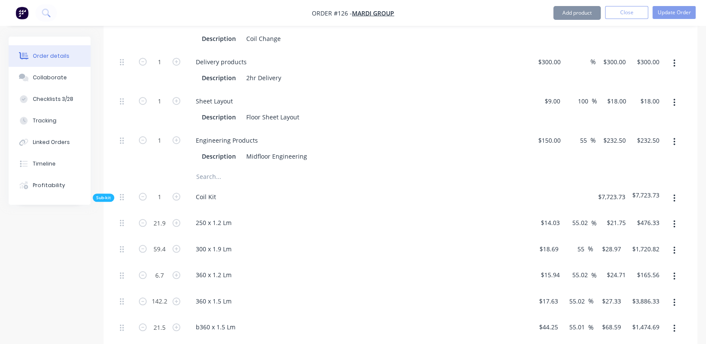
scroll to position [776, 0]
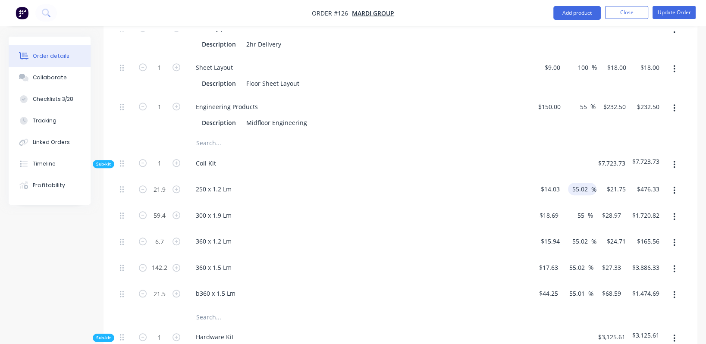
click at [468, 183] on input "55.02" at bounding box center [581, 189] width 20 height 13
drag, startPoint x: 590, startPoint y: 163, endPoint x: 577, endPoint y: 162, distance: 12.1
click at [468, 183] on div "15 15 %" at bounding box center [587, 189] width 20 height 13
type input "15"
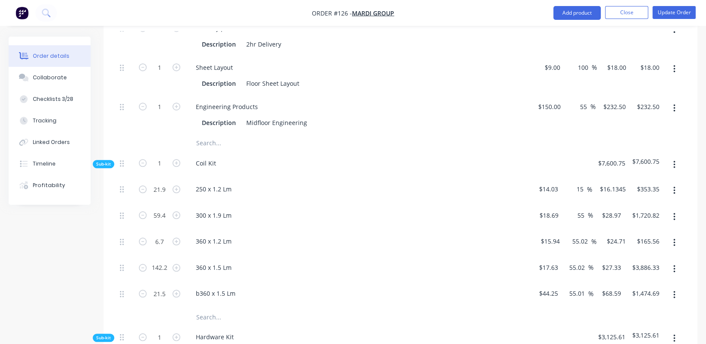
type input "$16.1345"
type input "$353.35"
click at [468, 230] on div "360 x 1.2 Lm" at bounding box center [357, 243] width 345 height 26
click at [468, 209] on input "55" at bounding box center [582, 215] width 11 height 13
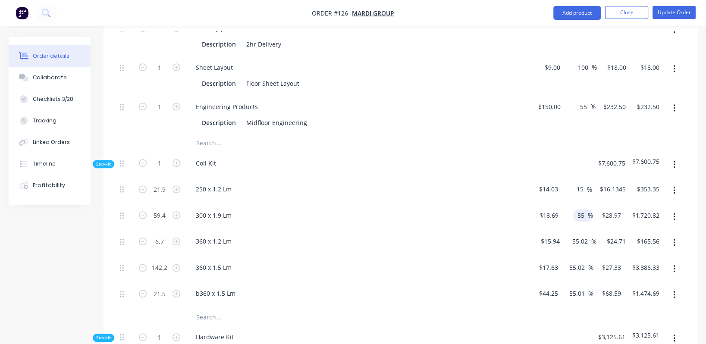
paste input "1"
type input "15"
click at [468, 235] on div "360 x 1.2 Lm" at bounding box center [358, 241] width 338 height 13
type input "$21.4935"
type input "$1,276.71"
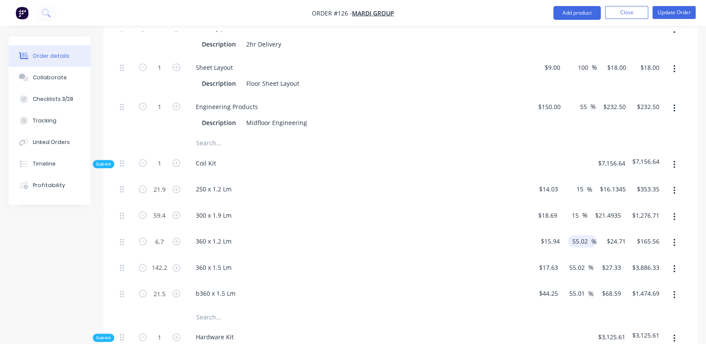
click at [468, 235] on input "55.02" at bounding box center [581, 241] width 20 height 13
paste input "15"
type input "15"
type input "$18.331"
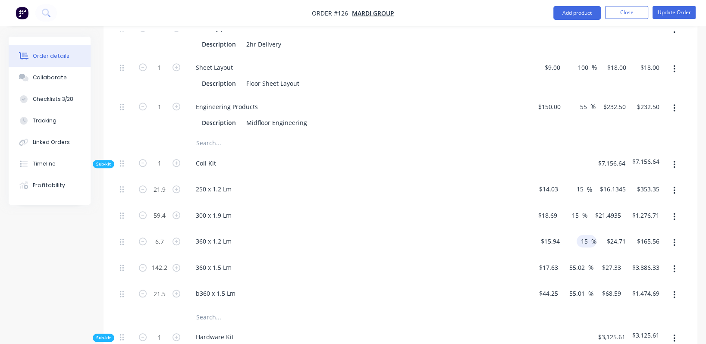
type input "$122.82"
click at [468, 261] on div "360 x 1.5 Lm" at bounding box center [358, 267] width 338 height 13
click at [468, 261] on input "55.02" at bounding box center [578, 267] width 20 height 13
paste input "15"
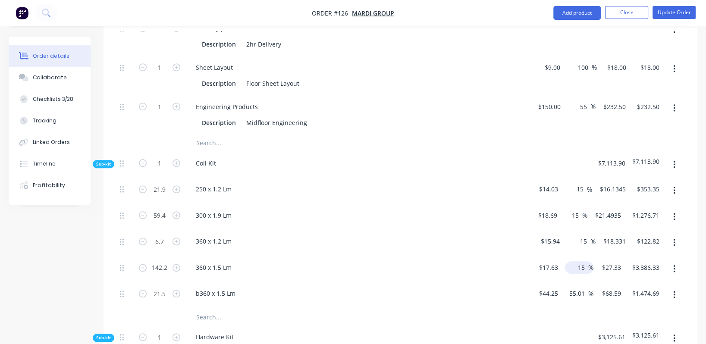
type input "15"
type input "$20.2745"
type input "$2,883.03"
click at [468, 256] on div "360 x 1.5 Lm" at bounding box center [357, 269] width 345 height 26
click at [468, 287] on input "55.01" at bounding box center [578, 293] width 20 height 13
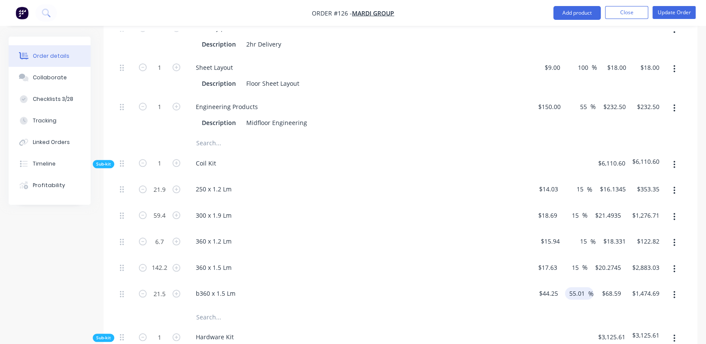
click at [468, 287] on input "55.01" at bounding box center [578, 293] width 20 height 13
paste input "15"
type input "15"
type input "$50.8875"
type input "$1,094.08"
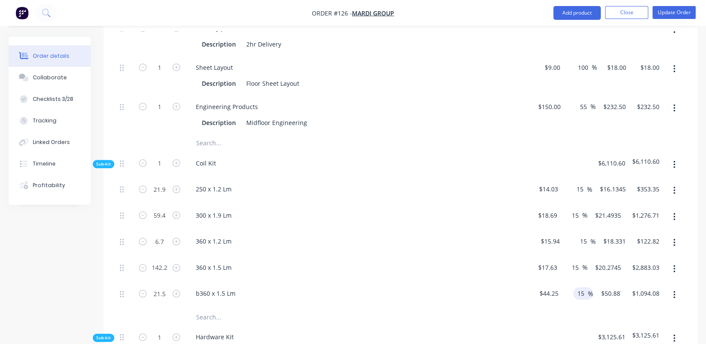
click at [430, 287] on div "b360 x 1.5 Lm" at bounding box center [358, 293] width 338 height 13
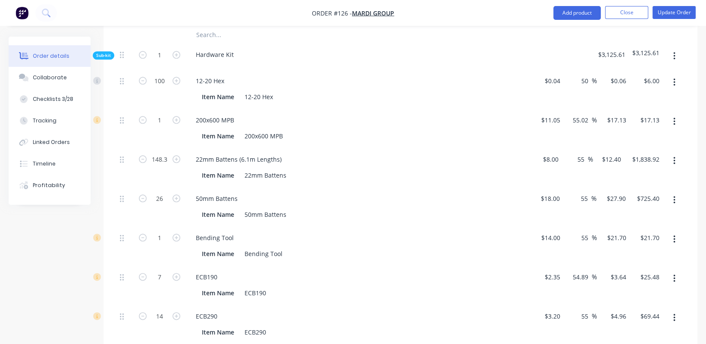
scroll to position [1067, 0]
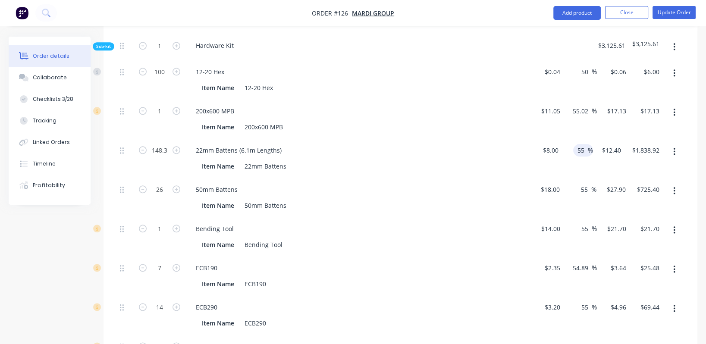
click at [468, 144] on input "55" at bounding box center [582, 150] width 11 height 13
paste input "1"
type input "15"
type input "$9.20"
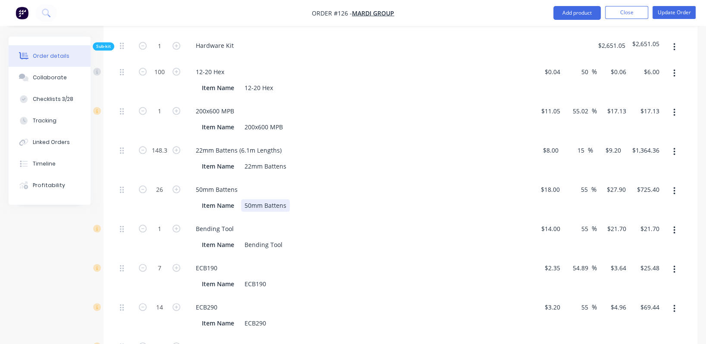
type input "$1,364.36"
click at [468, 178] on div "50mm Battens Item Name 50mm Battens" at bounding box center [357, 197] width 345 height 39
click at [468, 183] on input "55" at bounding box center [585, 189] width 11 height 13
paste input "1"
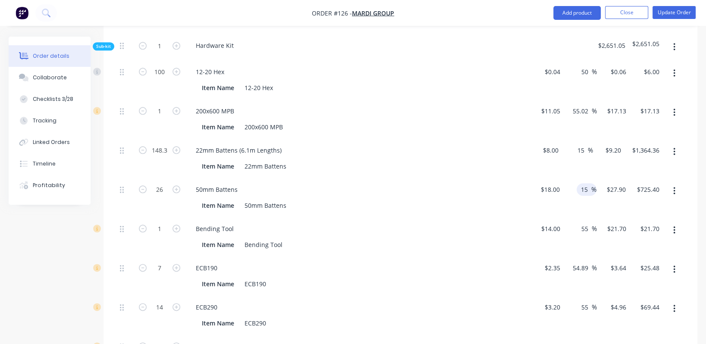
type input "15"
type input "$20.70"
type input "$538.20"
click at [468, 178] on div "50mm Battens Item Name 50mm Battens" at bounding box center [357, 197] width 345 height 39
type input "27"
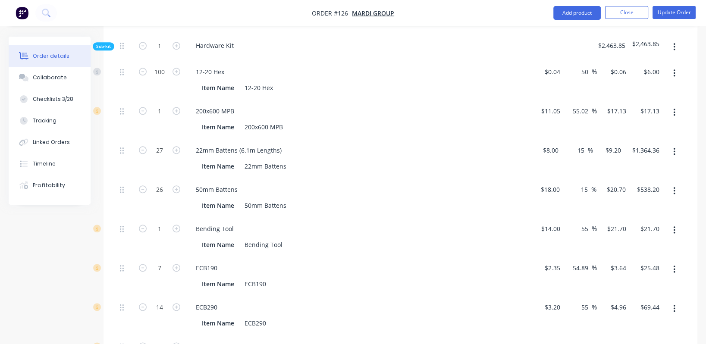
type input "$248.40"
click at [391, 178] on div "50mm Battens Item Name 50mm Battens" at bounding box center [357, 197] width 345 height 39
click at [354, 183] on div "50mm Battens" at bounding box center [358, 189] width 338 height 13
click at [332, 160] on div "Item Name 22mm Battens" at bounding box center [356, 166] width 316 height 13
click at [164, 183] on input "26" at bounding box center [159, 189] width 22 height 13
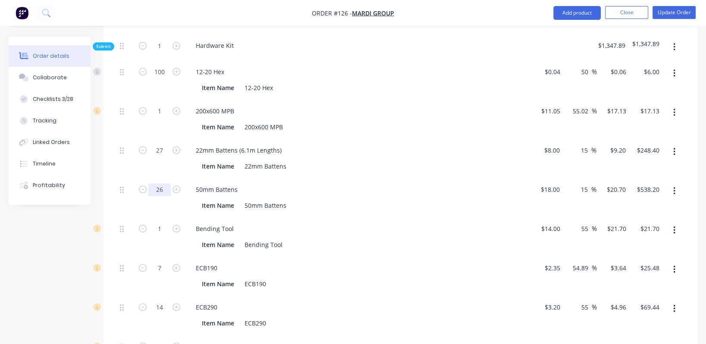
click at [163, 183] on input "26" at bounding box center [159, 189] width 22 height 13
click at [144, 185] on icon "button" at bounding box center [143, 189] width 8 height 8
type input "25"
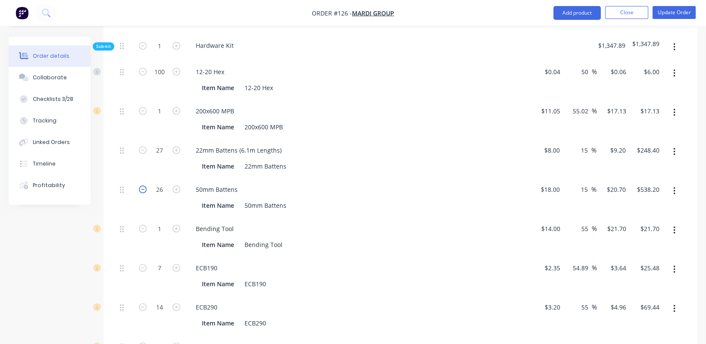
type input "$517.50"
click at [144, 185] on icon "button" at bounding box center [143, 189] width 8 height 8
type input "24"
type input "$496.80"
click at [144, 185] on icon "button" at bounding box center [143, 189] width 8 height 8
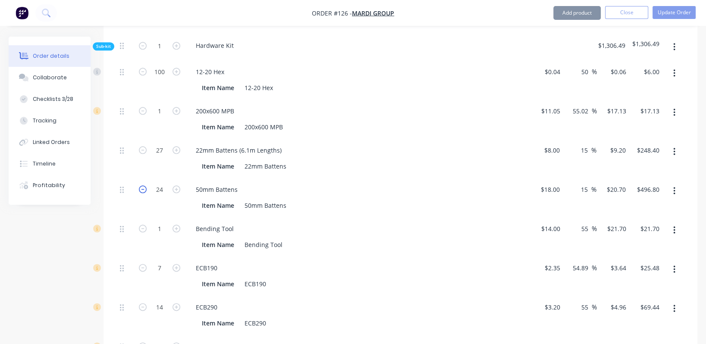
type input "23"
type input "$476.10"
click at [144, 185] on icon "button" at bounding box center [143, 189] width 8 height 8
type input "22"
type input "$455.40"
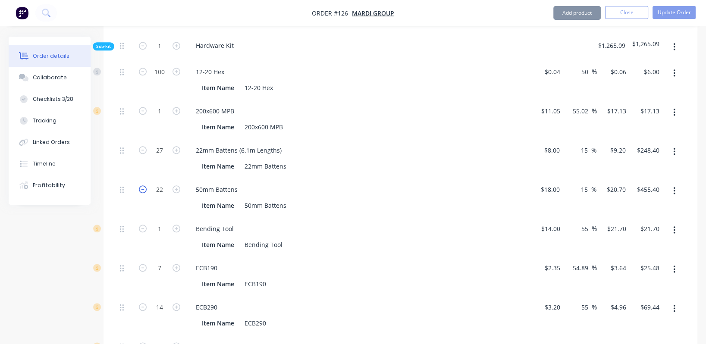
click at [144, 185] on icon "button" at bounding box center [143, 189] width 8 height 8
type input "21"
type input "$434.70"
click at [144, 185] on icon "button" at bounding box center [143, 189] width 8 height 8
type input "20"
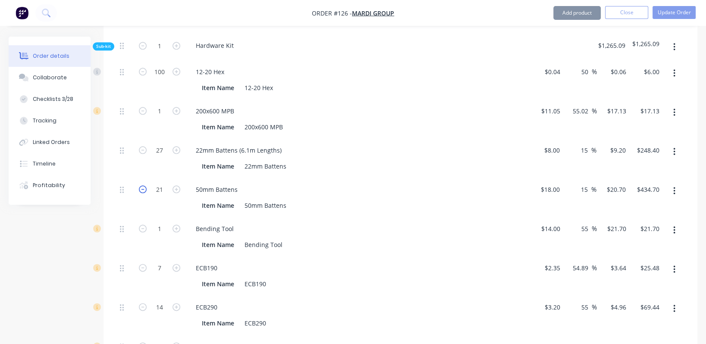
type input "$414.00"
click at [144, 185] on icon "button" at bounding box center [143, 189] width 8 height 8
type input "19"
type input "$393.30"
click at [144, 185] on icon "button" at bounding box center [143, 189] width 8 height 8
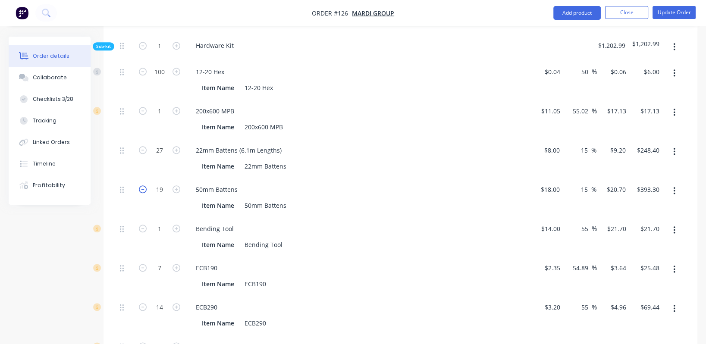
type input "18"
type input "$372.60"
click at [144, 185] on icon "button" at bounding box center [143, 189] width 8 height 8
type input "17"
type input "$351.90"
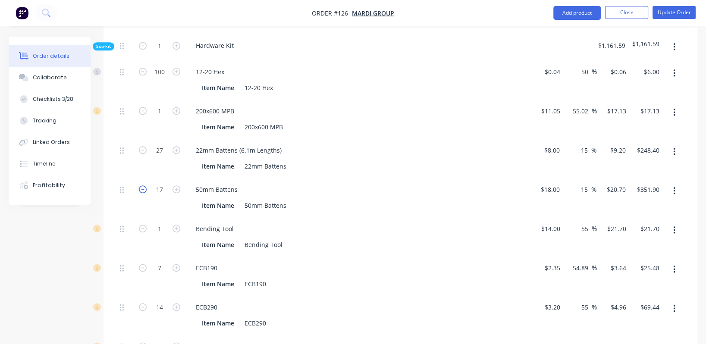
click at [144, 185] on icon "button" at bounding box center [143, 189] width 8 height 8
type input "16"
type input "$331.20"
click at [144, 185] on icon "button" at bounding box center [143, 189] width 8 height 8
type input "15"
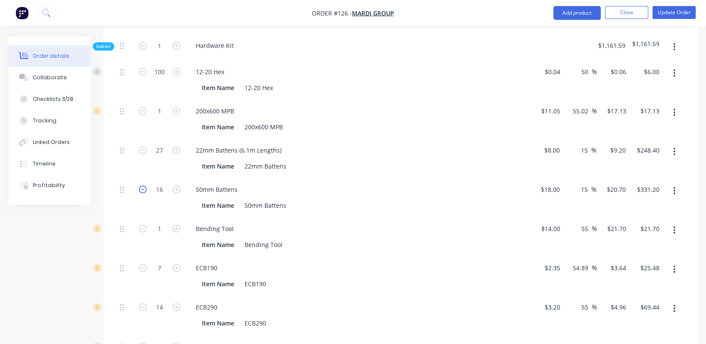
type input "$310.50"
click at [144, 185] on icon "button" at bounding box center [143, 189] width 8 height 8
type input "14"
type input "$289.80"
click at [144, 185] on icon "button" at bounding box center [143, 189] width 8 height 8
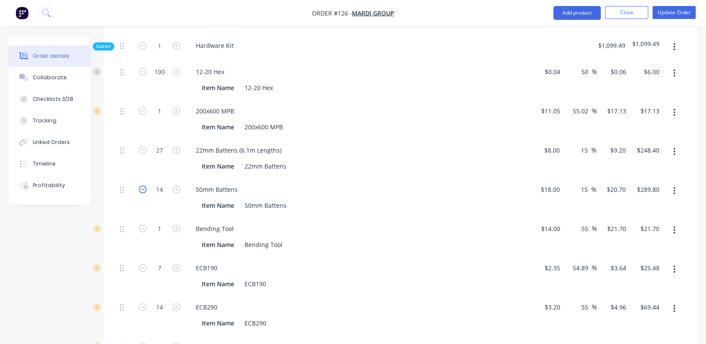
type input "13"
type input "$269.10"
click at [144, 185] on icon "button" at bounding box center [143, 189] width 8 height 8
type input "12"
type input "$248.40"
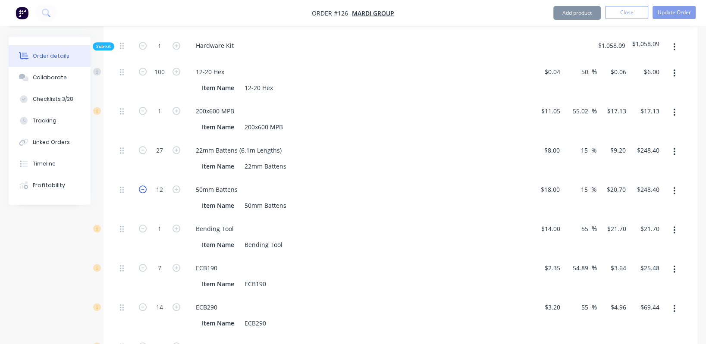
click at [144, 185] on icon "button" at bounding box center [143, 189] width 8 height 8
type input "11"
type input "$227.70"
click at [144, 185] on icon "button" at bounding box center [143, 189] width 8 height 8
type input "10"
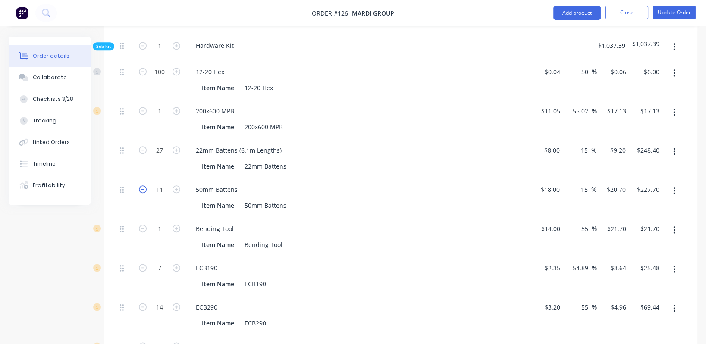
type input "$207.00"
click at [158, 183] on input "10" at bounding box center [159, 189] width 22 height 13
type input "4"
type input "$82.80"
click at [411, 199] on div "Item Name 50mm Battens" at bounding box center [356, 205] width 316 height 13
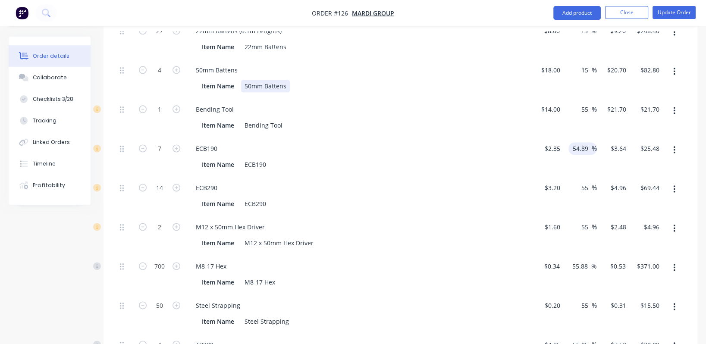
scroll to position [1197, 0]
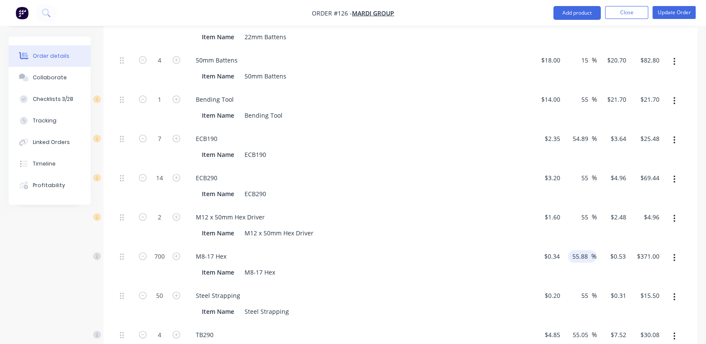
click at [468, 250] on input "55.88" at bounding box center [581, 256] width 20 height 13
type input "20"
click at [468, 250] on div "M8-17 Hex" at bounding box center [358, 256] width 338 height 13
type input "$0.408"
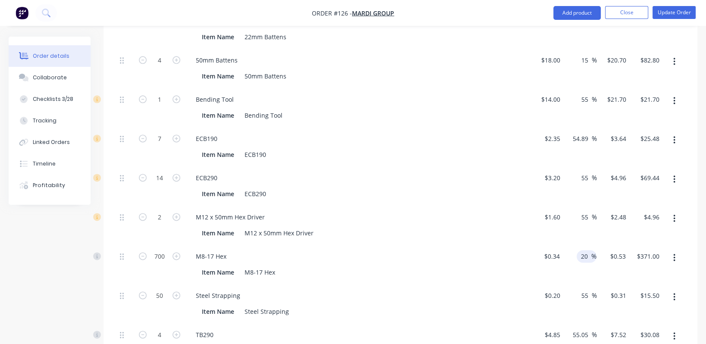
type input "$285.60"
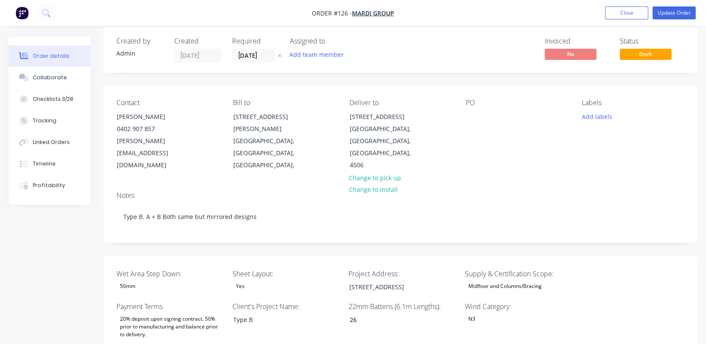
scroll to position [0, 0]
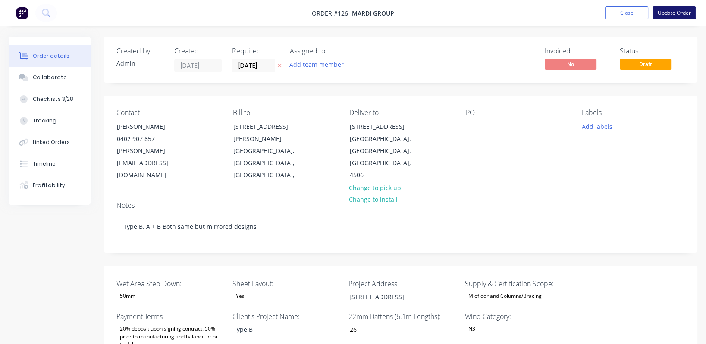
click at [468, 15] on button "Update Order" at bounding box center [673, 12] width 43 height 13
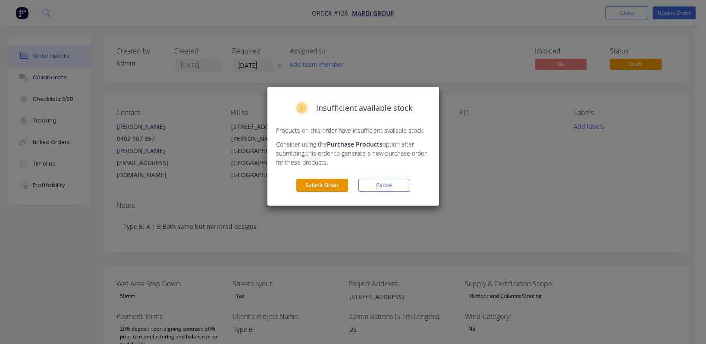
click at [326, 186] on button "Submit Order" at bounding box center [322, 185] width 52 height 13
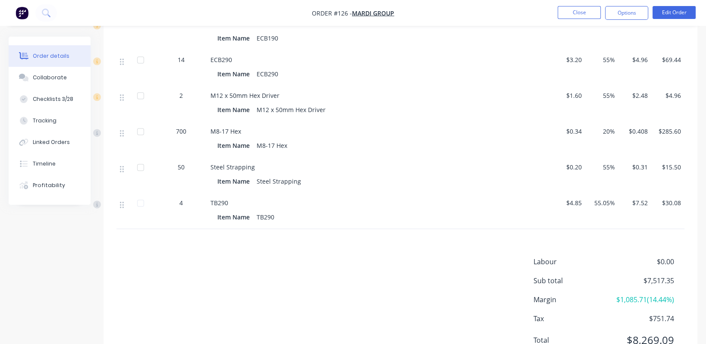
scroll to position [1218, 0]
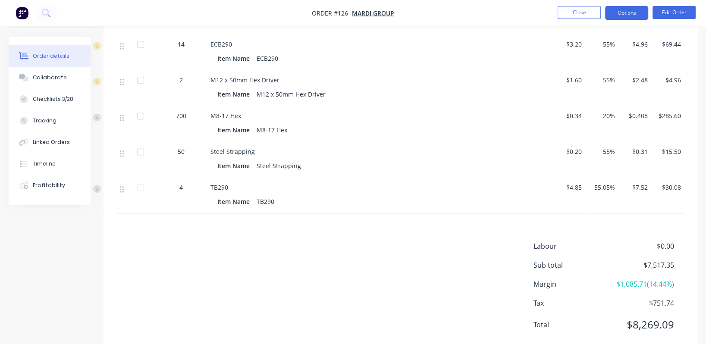
click at [468, 16] on button "Options" at bounding box center [626, 13] width 43 height 14
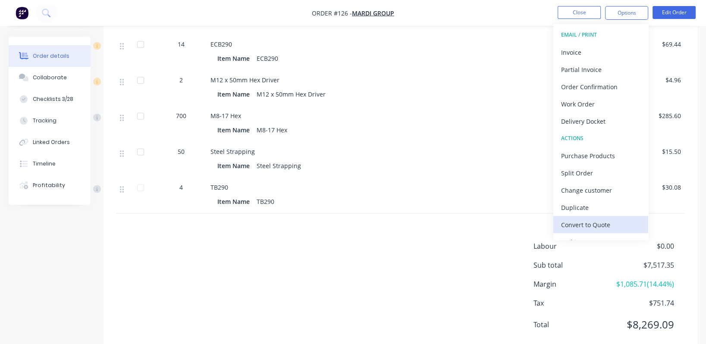
click at [468, 225] on div "Convert to Quote" at bounding box center [600, 225] width 79 height 13
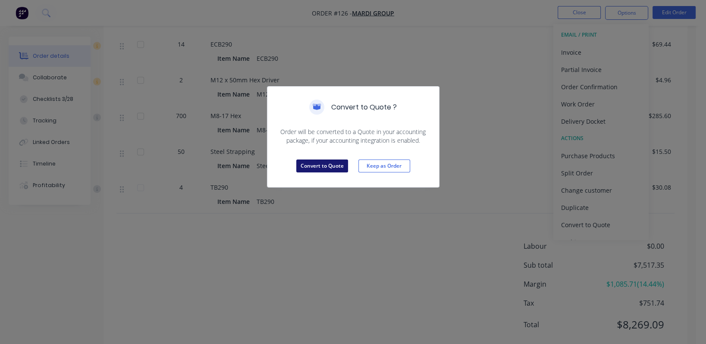
click at [324, 163] on button "Convert to Quote" at bounding box center [322, 166] width 52 height 13
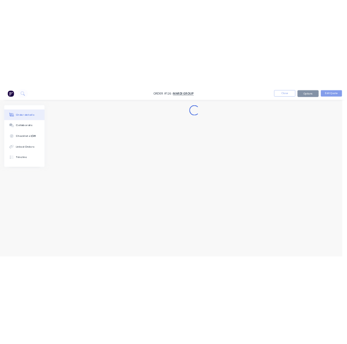
scroll to position [0, 0]
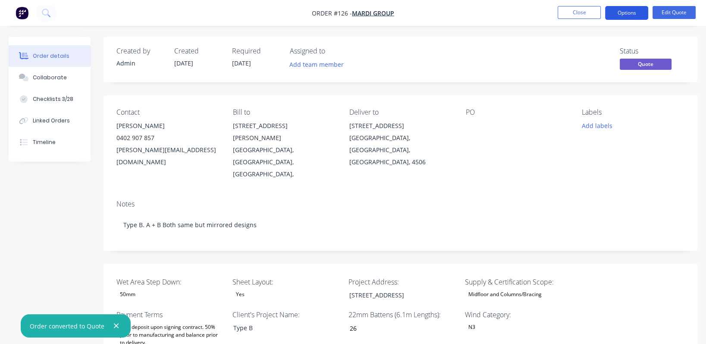
click at [468, 11] on button "Options" at bounding box center [626, 13] width 43 height 14
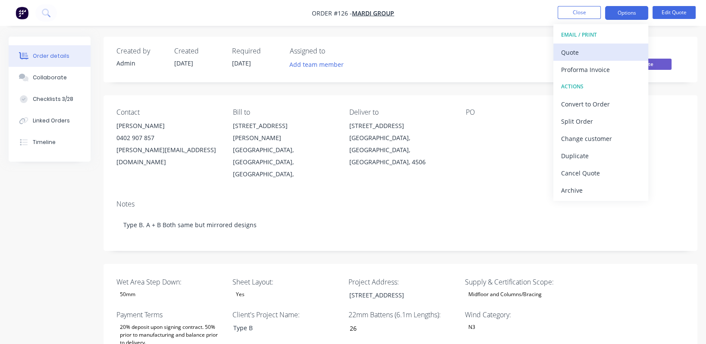
click at [468, 59] on button "Quote" at bounding box center [600, 52] width 95 height 17
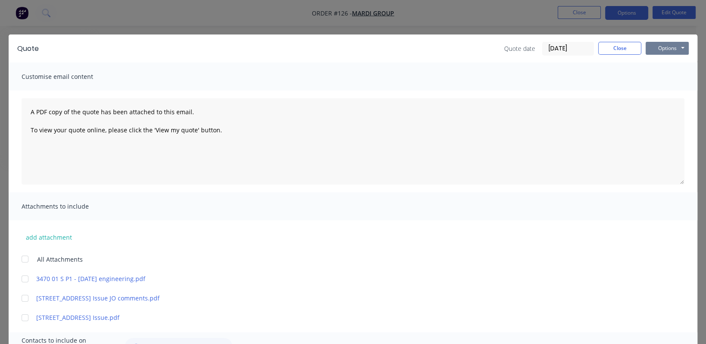
click at [468, 47] on button "Options" at bounding box center [667, 48] width 43 height 13
click at [468, 62] on button "Preview" at bounding box center [673, 63] width 55 height 14
click at [468, 48] on button "Close" at bounding box center [619, 48] width 43 height 13
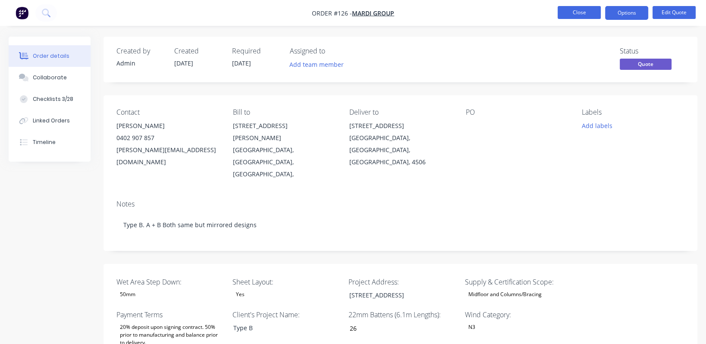
click at [468, 8] on button "Close" at bounding box center [579, 12] width 43 height 13
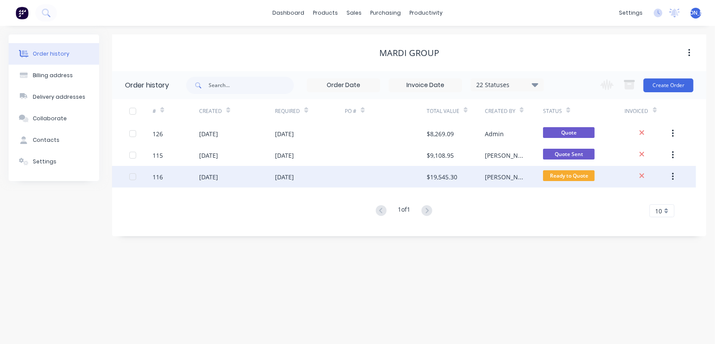
click at [160, 177] on div "116" at bounding box center [158, 176] width 10 height 9
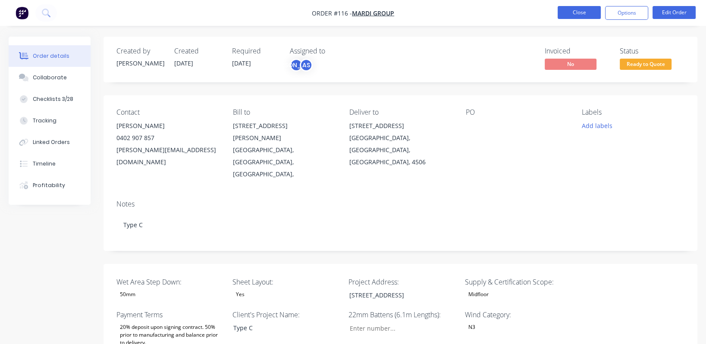
click at [468, 11] on button "Close" at bounding box center [579, 12] width 43 height 13
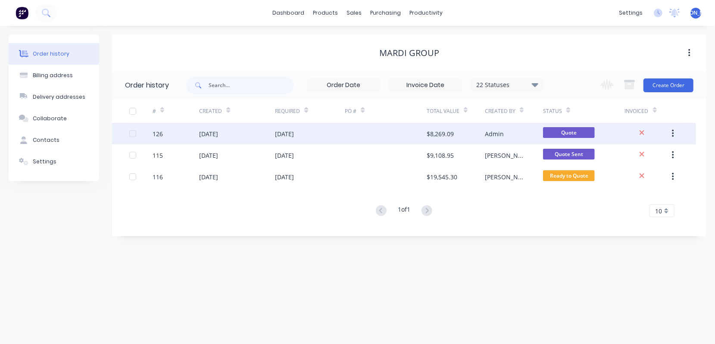
click at [163, 134] on div "126" at bounding box center [176, 134] width 47 height 22
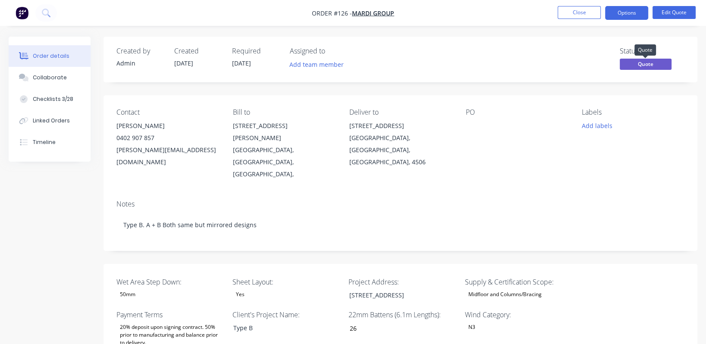
click at [468, 62] on span "Quote" at bounding box center [646, 64] width 52 height 11
click at [468, 13] on button "Options" at bounding box center [626, 13] width 43 height 14
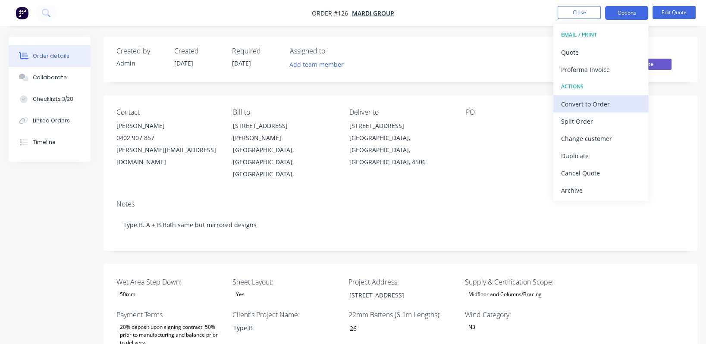
click at [468, 102] on div "Convert to Order" at bounding box center [600, 104] width 79 height 13
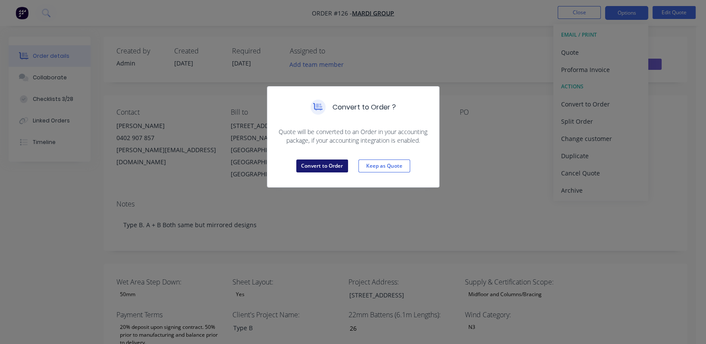
click at [334, 165] on button "Convert to Order" at bounding box center [322, 166] width 52 height 13
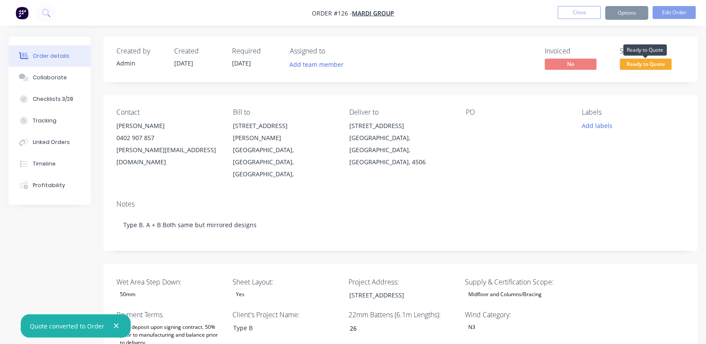
click at [468, 66] on span "Ready to Quote" at bounding box center [646, 64] width 52 height 11
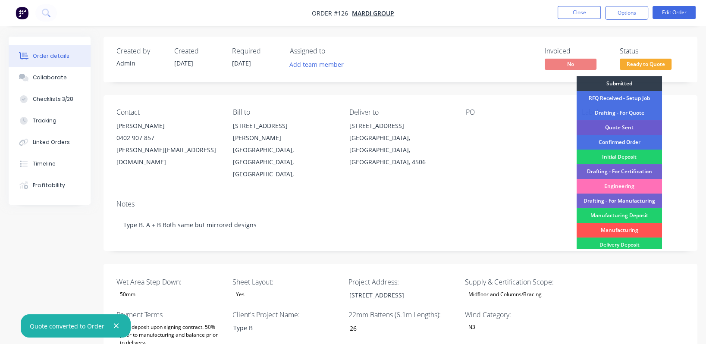
click at [468, 124] on div "Quote Sent" at bounding box center [619, 127] width 85 height 15
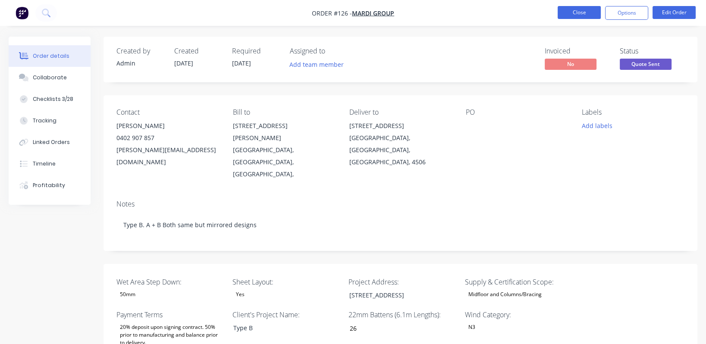
click at [468, 9] on button "Close" at bounding box center [579, 12] width 43 height 13
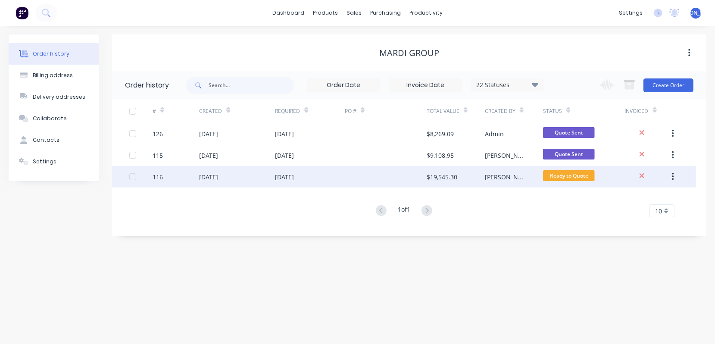
click at [160, 176] on div "116" at bounding box center [158, 176] width 10 height 9
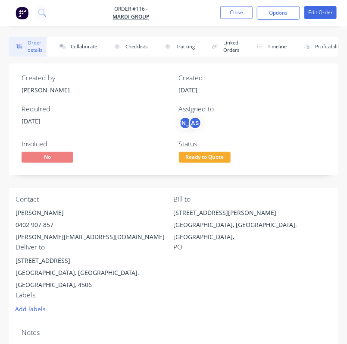
click at [104, 91] on div "[PERSON_NAME]" at bounding box center [95, 89] width 147 height 9
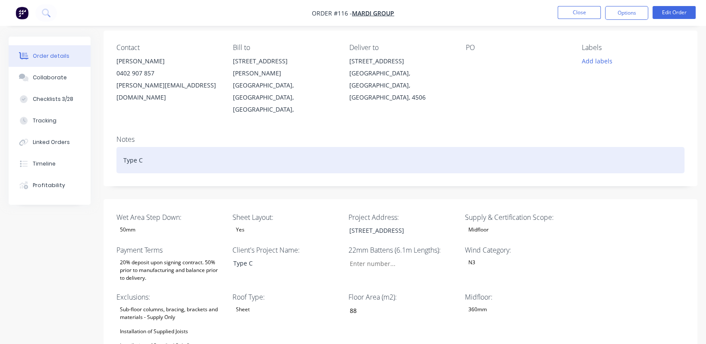
scroll to position [129, 0]
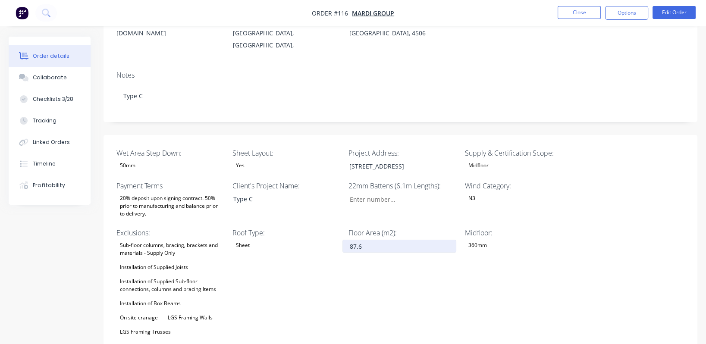
click at [361, 240] on input "87.6" at bounding box center [399, 246] width 114 height 13
click at [369, 263] on div "Floor Area (m2): 88" at bounding box center [402, 304] width 108 height 153
click at [369, 240] on input "87.6" at bounding box center [399, 246] width 114 height 13
click at [377, 240] on input "87.6" at bounding box center [399, 246] width 114 height 13
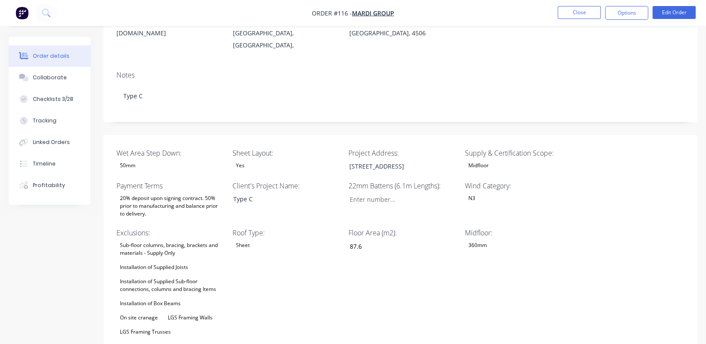
type input "88"
click at [410, 262] on div "Floor Area (m2): 88" at bounding box center [402, 304] width 108 height 153
click at [155, 276] on div "Installation of Supplied Sub-floor connections, columns and bracing Items" at bounding box center [170, 285] width 108 height 19
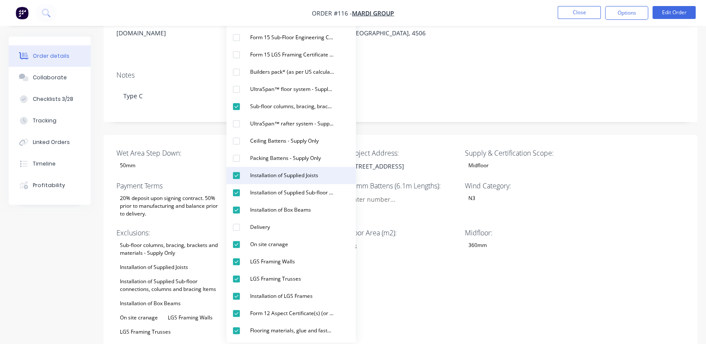
click at [300, 175] on div "Installation of Supplied Joists" at bounding box center [284, 175] width 75 height 11
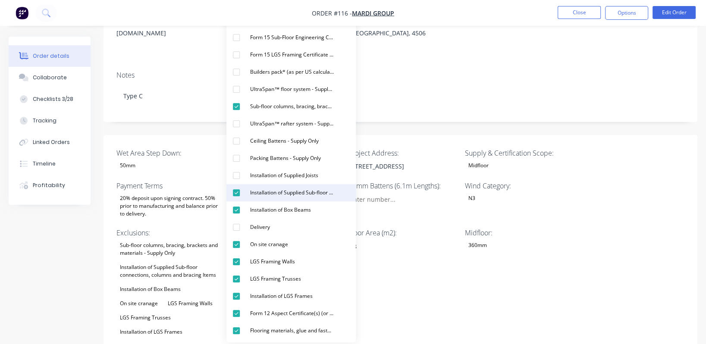
click at [297, 193] on div "Installation of Supplied Sub-floor connections, columns and bracing Items" at bounding box center [292, 192] width 91 height 11
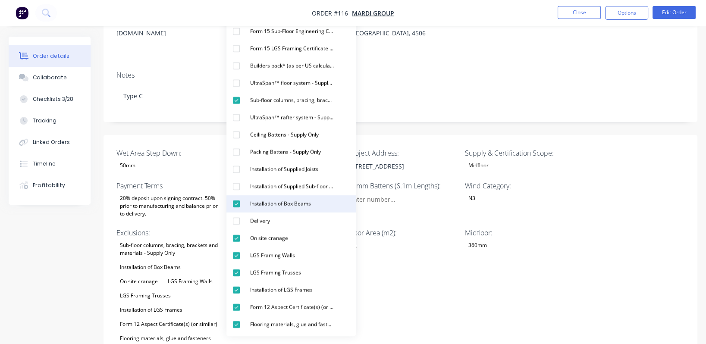
click at [295, 201] on div "Installation of Box Beams" at bounding box center [281, 203] width 68 height 11
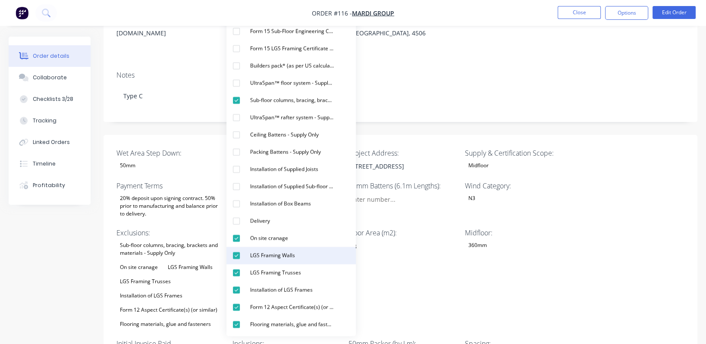
click at [281, 255] on div "LGS Framing Walls" at bounding box center [273, 255] width 52 height 11
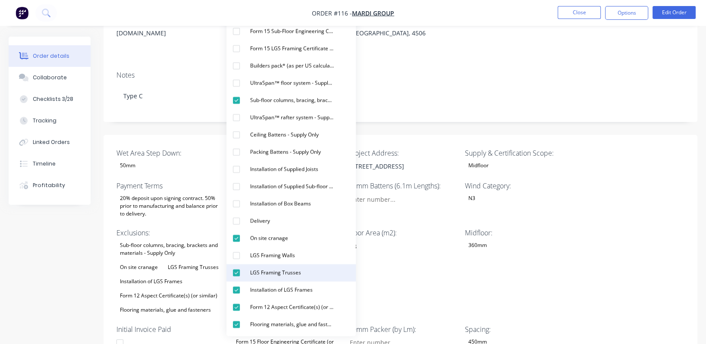
click at [281, 272] on div "LGS Framing Trusses" at bounding box center [276, 272] width 58 height 11
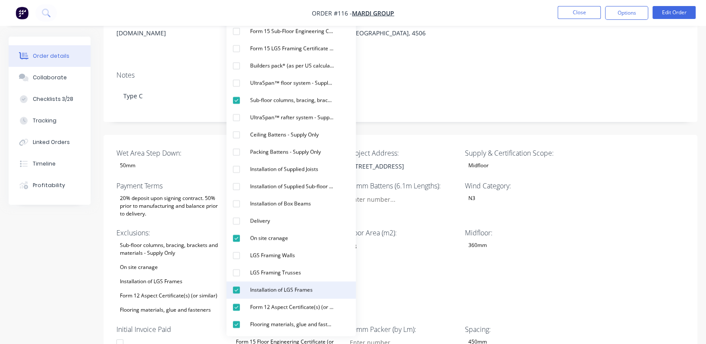
click at [284, 288] on div "Installation of LGS Frames" at bounding box center [281, 290] width 69 height 11
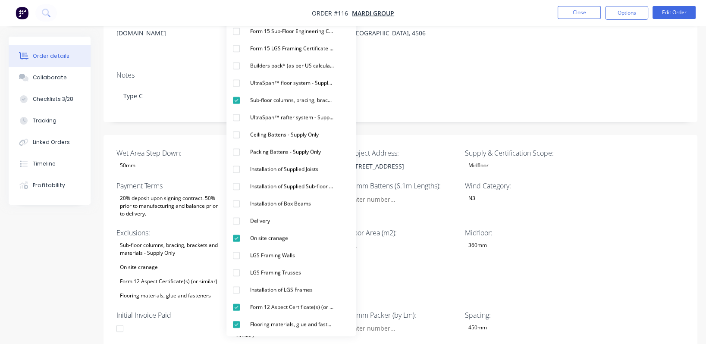
click at [468, 254] on div "Midfloor: 360mm" at bounding box center [519, 265] width 108 height 74
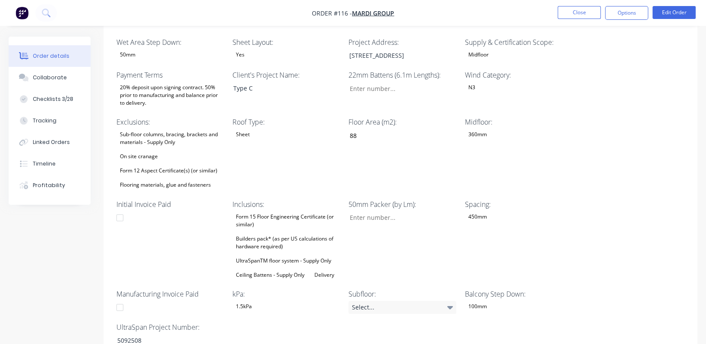
scroll to position [258, 0]
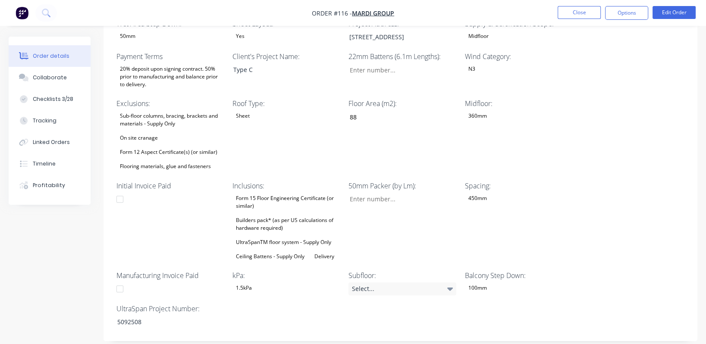
click at [285, 193] on div "Form 15 Floor Engineering Certificate (or similar)" at bounding box center [286, 202] width 108 height 19
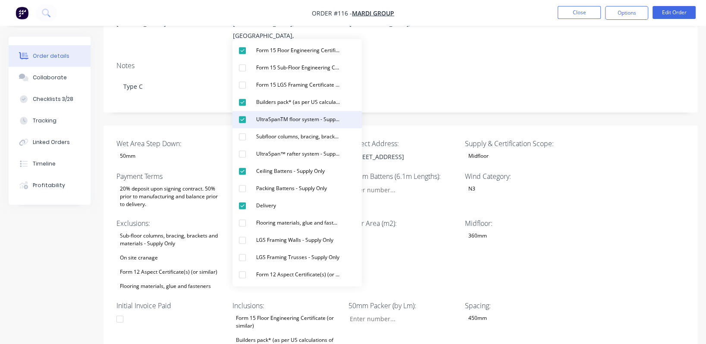
scroll to position [129, 0]
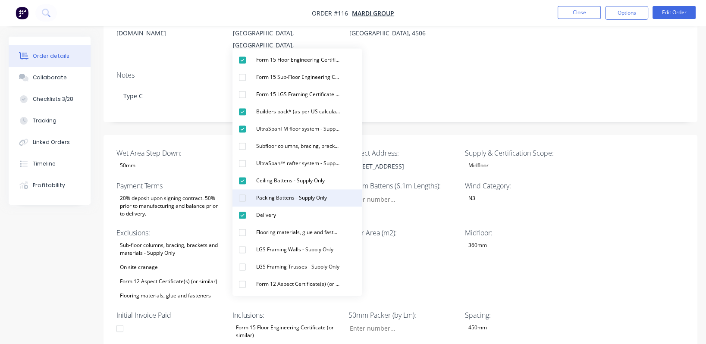
click at [311, 197] on div "Packing Battens - Supply Only" at bounding box center [292, 197] width 78 height 11
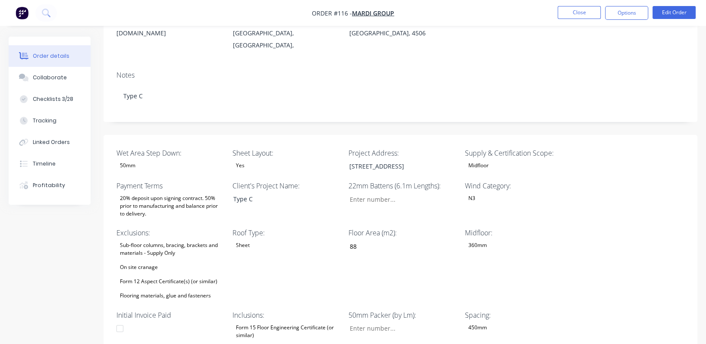
click at [468, 210] on div "Wet Area Step Down: 50mm Sheet Layout: Yes Project Address: 58 Beacon St, Moray…" at bounding box center [400, 310] width 594 height 350
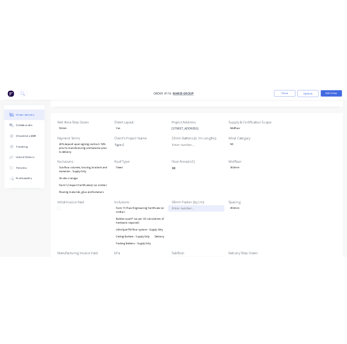
scroll to position [194, 0]
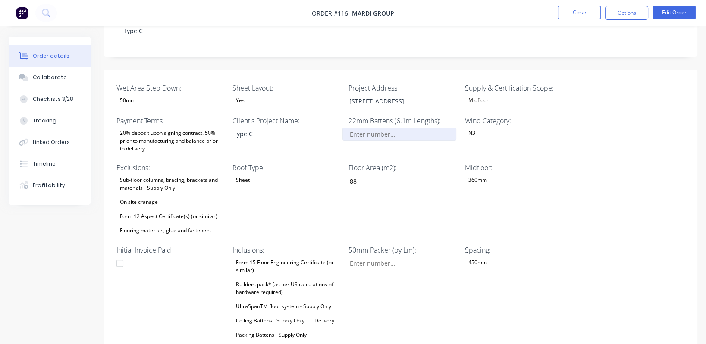
click at [399, 128] on input "Wet Area Step Down:" at bounding box center [399, 134] width 114 height 13
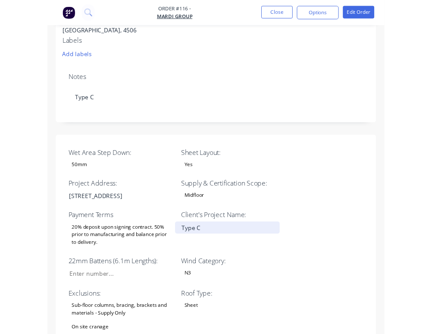
scroll to position [258, 0]
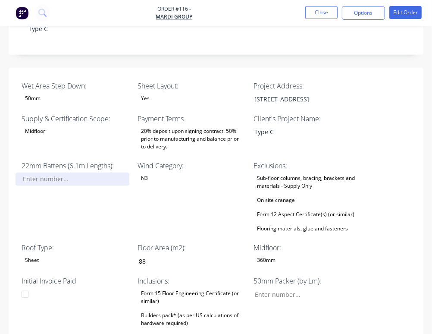
click at [129, 172] on input "Wet Area Step Down:" at bounding box center [73, 178] width 114 height 13
type input "35"
click at [348, 141] on div "Wet Area Step Down: 50mm Sheet Layout: Yes Project Address: 58 Beacon St, Moray…" at bounding box center [216, 259] width 415 height 383
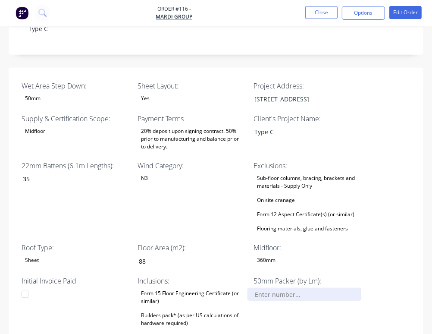
click at [361, 288] on input "Wet Area Step Down:" at bounding box center [305, 294] width 114 height 13
click at [361, 276] on div "50mm Packer (by Lm): 60" at bounding box center [308, 324] width 108 height 96
type input "60.0"
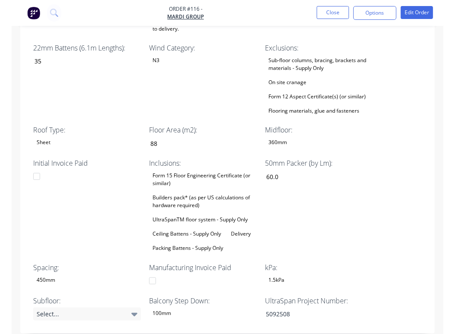
scroll to position [388, 0]
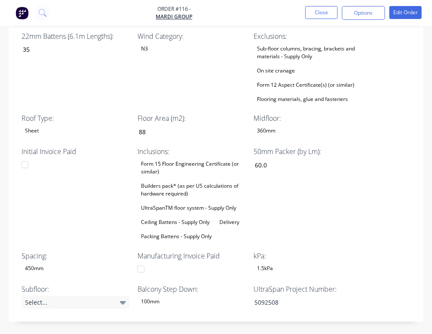
click at [416, 181] on div "Wet Area Step Down: 50mm Sheet Layout: Yes Project Address: 58 Beacon St, Moray…" at bounding box center [216, 129] width 415 height 383
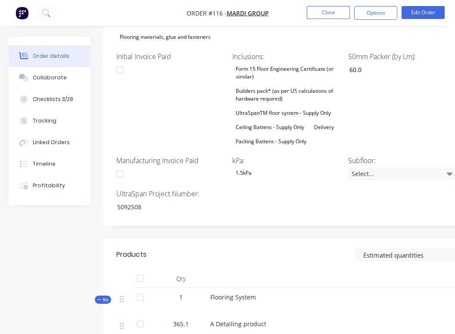
click at [381, 179] on div "Wet Area Step Down: 50mm Sheet Layout: Yes Project Address: 58 Beacon St, Moray…" at bounding box center [346, 51] width 487 height 350
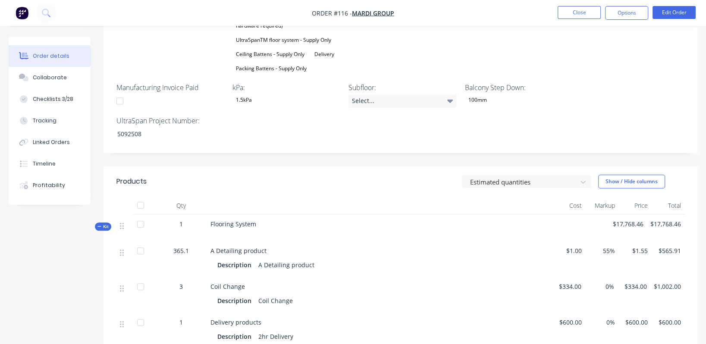
scroll to position [517, 0]
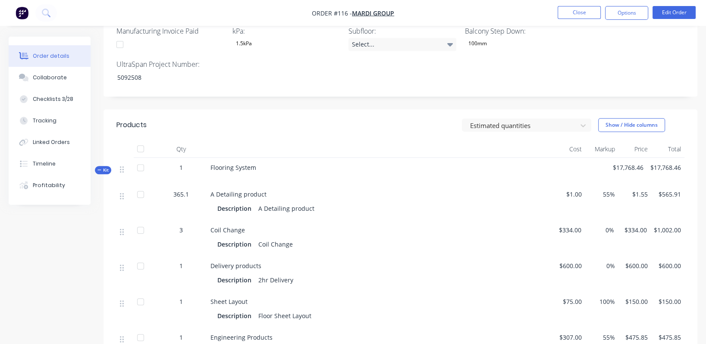
click at [468, 190] on span "$1.00" at bounding box center [568, 194] width 26 height 9
click at [468, 14] on button "Edit Order" at bounding box center [673, 12] width 43 height 13
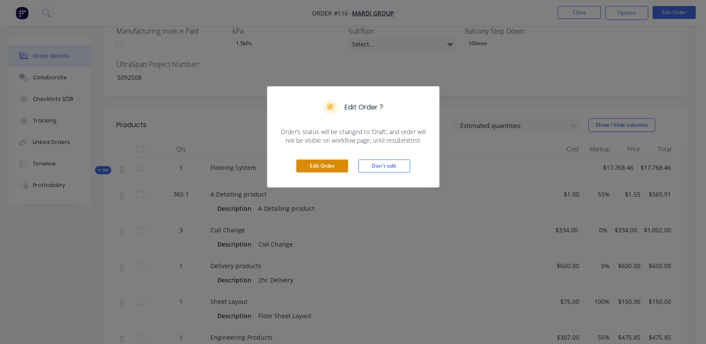
click at [320, 162] on button "Edit Order" at bounding box center [322, 166] width 52 height 13
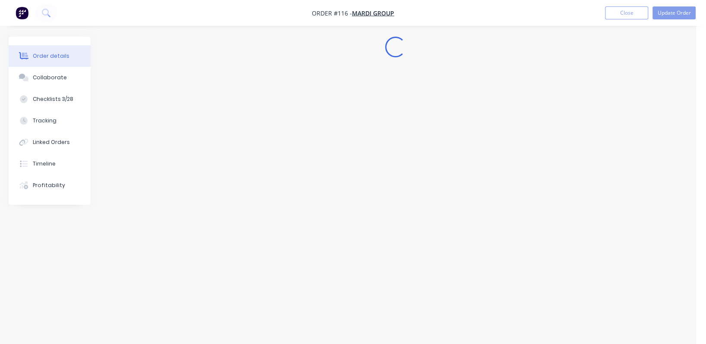
scroll to position [0, 0]
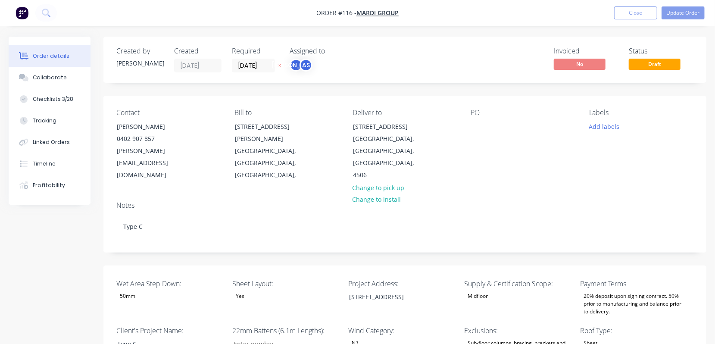
type input "35"
type input "88"
type input "60.0"
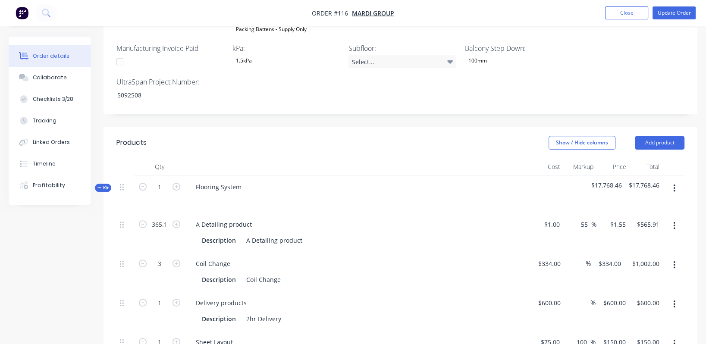
scroll to position [582, 0]
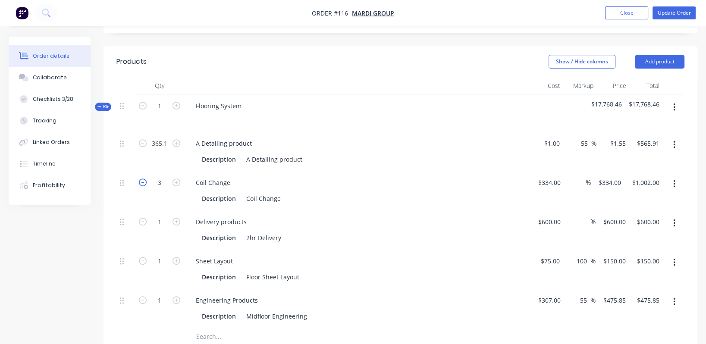
click at [143, 179] on icon "button" at bounding box center [143, 183] width 8 height 8
type input "2"
type input "$668.00"
click at [143, 179] on icon "button" at bounding box center [143, 183] width 8 height 8
type input "1"
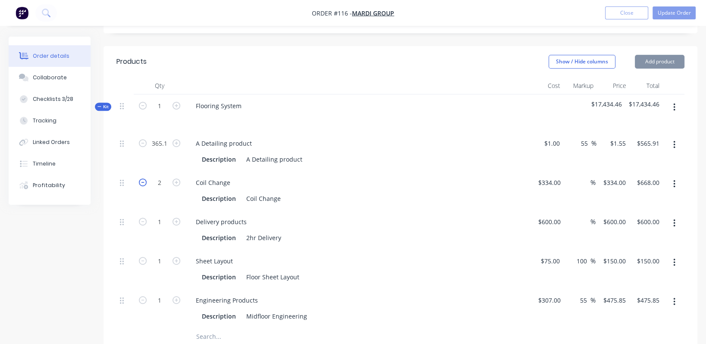
type input "$334.00"
click at [468, 176] on input "334" at bounding box center [550, 182] width 27 height 13
type input "180"
click at [468, 132] on div "$1.00 $1.00" at bounding box center [546, 151] width 33 height 39
type input "1"
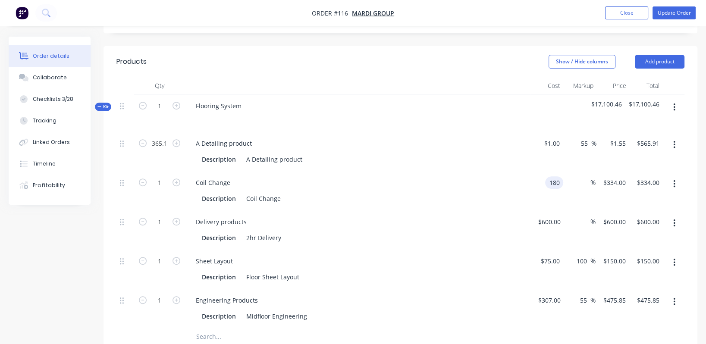
type input "$180.00"
click at [468, 176] on div "Coil Change" at bounding box center [358, 182] width 338 height 13
type input "$0.70"
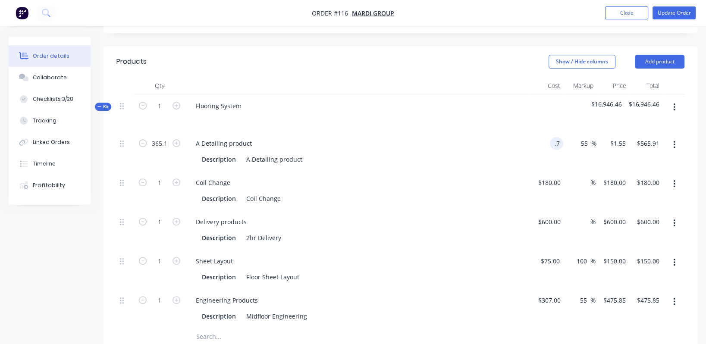
type input "$1.085"
type input "$396.13"
click at [461, 216] on div "Delivery products" at bounding box center [358, 222] width 338 height 13
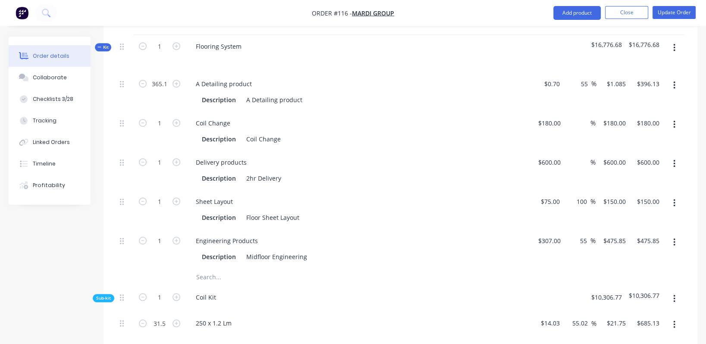
scroll to position [646, 0]
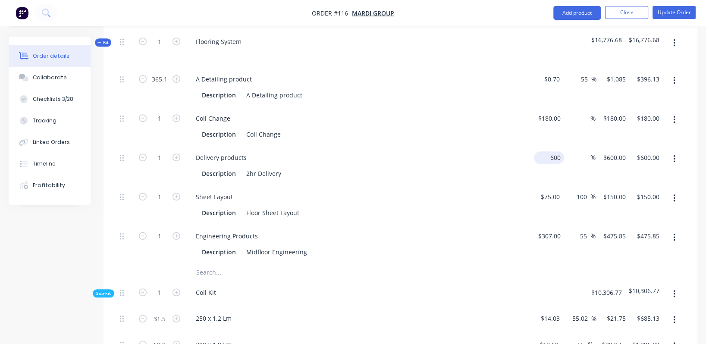
click at [468, 151] on input "600" at bounding box center [550, 157] width 27 height 13
type input "$300.00"
click at [468, 156] on div "Delivery products Description 2hr Delivery" at bounding box center [357, 165] width 345 height 39
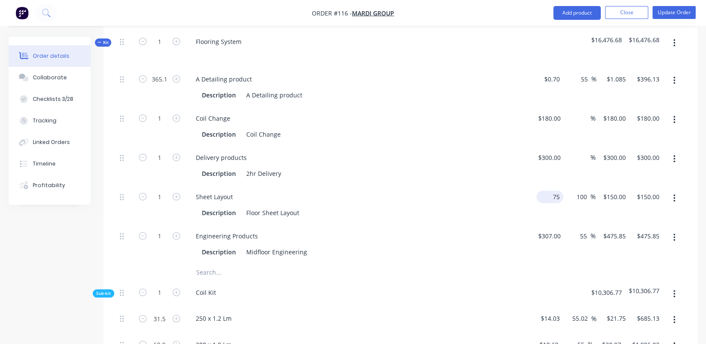
click at [468, 191] on div "75 $75.00" at bounding box center [549, 197] width 27 height 13
type input "$75.00"
click at [443, 205] on div "Description Floor Sheet Layout" at bounding box center [358, 212] width 338 height 14
click at [468, 230] on input "307" at bounding box center [556, 236] width 15 height 13
type input "$150.00"
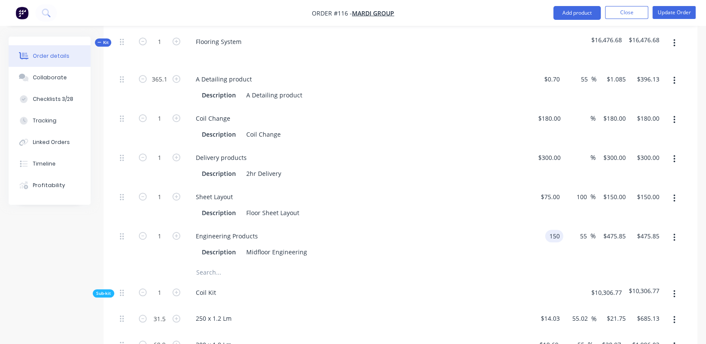
type input "$232.50"
click at [468, 233] on div "$150.00 150" at bounding box center [546, 244] width 33 height 39
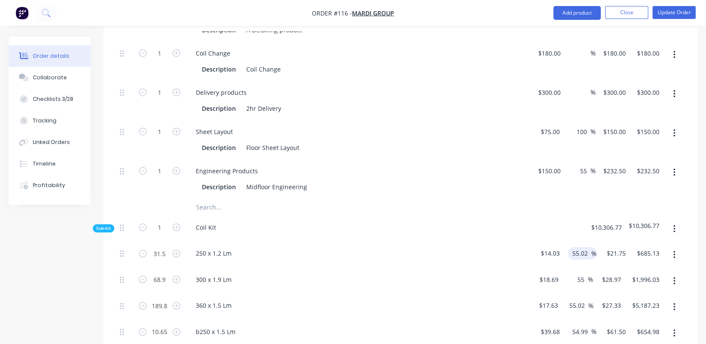
click at [468, 247] on input "55.02" at bounding box center [581, 253] width 20 height 13
drag, startPoint x: 588, startPoint y: 229, endPoint x: 580, endPoint y: 229, distance: 7.8
click at [468, 247] on input "20" at bounding box center [585, 253] width 11 height 13
type input "20"
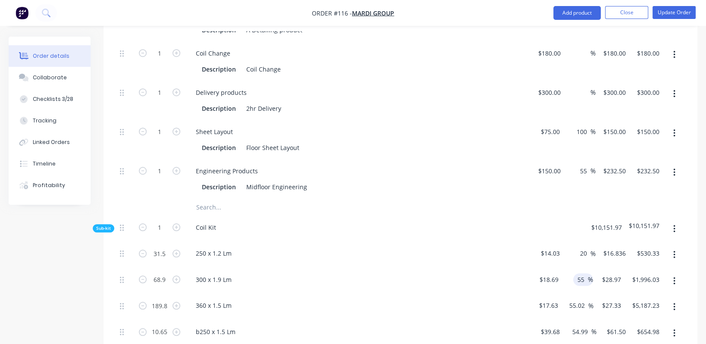
type input "$16.836"
type input "$530.33"
click at [468, 273] on input "55" at bounding box center [582, 279] width 11 height 13
paste input "20"
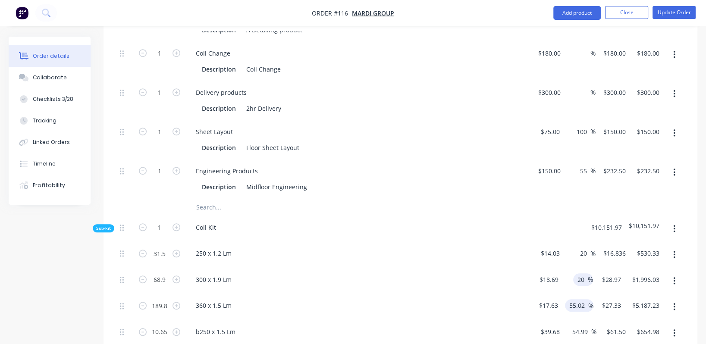
type input "20"
type input "$22.428"
type input "$1,545.29"
click at [468, 299] on input "55.02" at bounding box center [578, 305] width 20 height 13
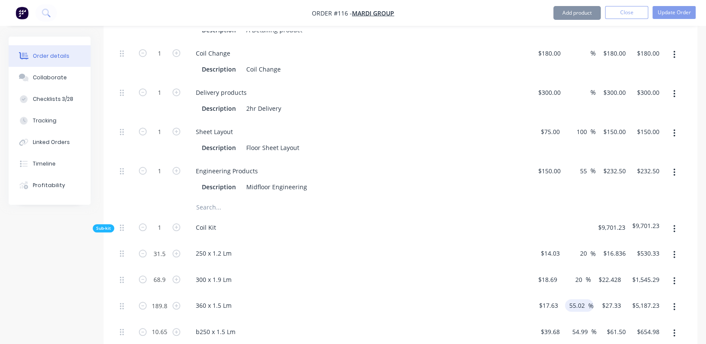
paste input "20"
type input "20"
type input "$21.156"
type input "$4,015.41"
click at [468, 326] on input "54.99" at bounding box center [581, 332] width 20 height 13
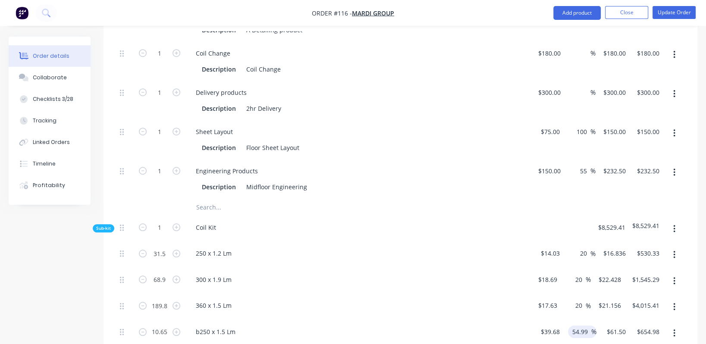
click at [468, 326] on input "54.99" at bounding box center [581, 332] width 20 height 13
paste input "20"
type input "20"
type input "$47.616"
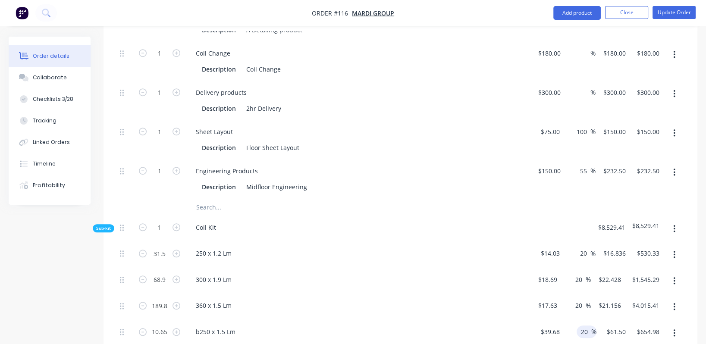
type input "$507.11"
paste input "20"
type input "20"
click at [464, 294] on div "360 x 1.5 Lm" at bounding box center [357, 307] width 345 height 26
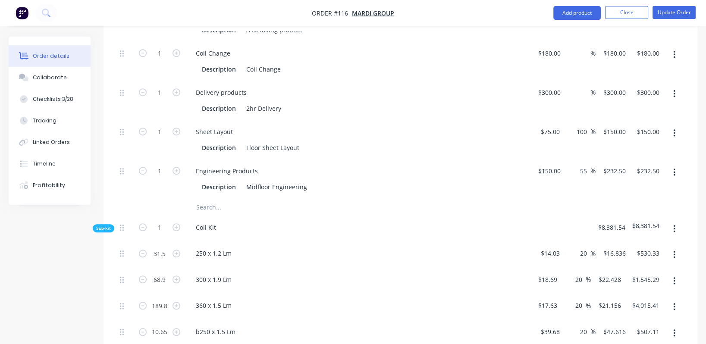
type input "$50.112"
type input "$711.59"
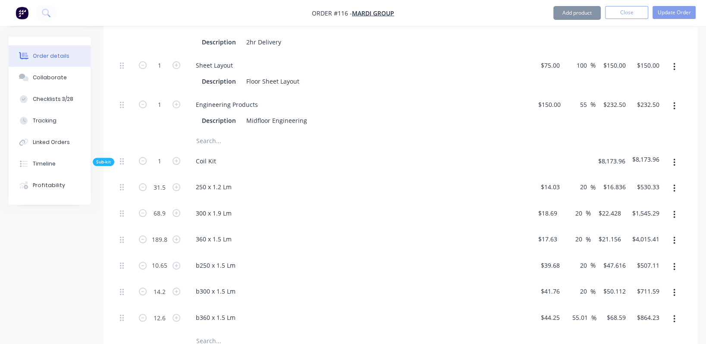
scroll to position [841, 0]
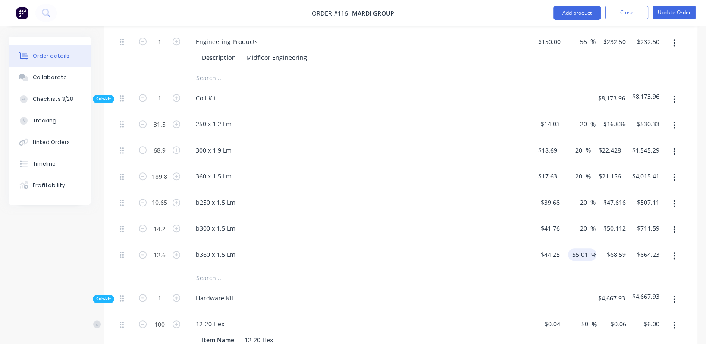
click at [468, 248] on input "55.01" at bounding box center [581, 254] width 20 height 13
paste input "20"
type input "20"
type input "$53.10"
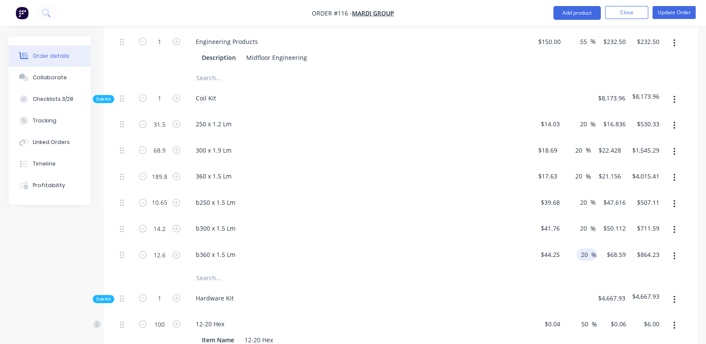
type input "$669.06"
click at [400, 248] on div "b360 x 1.5 Lm" at bounding box center [358, 254] width 338 height 13
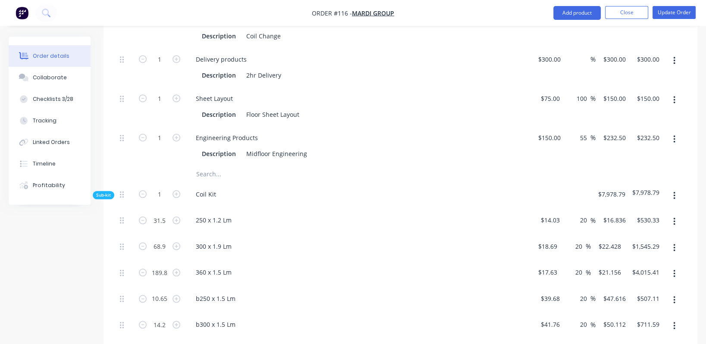
scroll to position [809, 0]
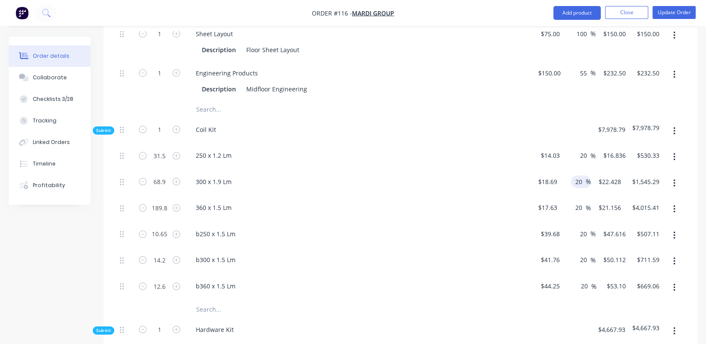
drag, startPoint x: 583, startPoint y: 133, endPoint x: 583, endPoint y: 151, distance: 18.1
click at [468, 149] on input "20" at bounding box center [584, 155] width 11 height 13
click at [468, 176] on input "20" at bounding box center [579, 182] width 11 height 13
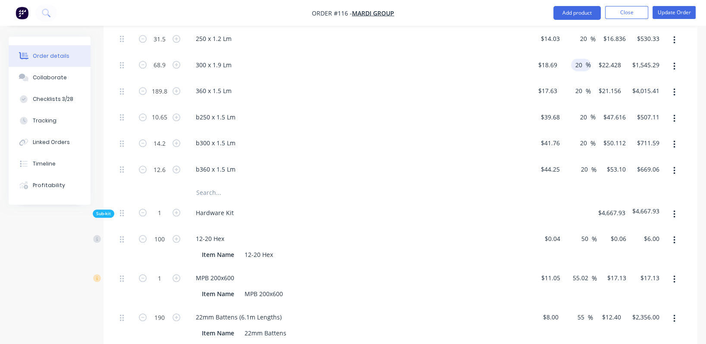
scroll to position [939, 0]
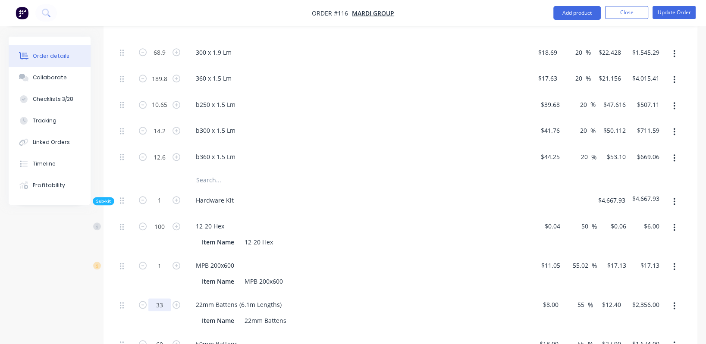
type input "33"
type input "$409.20"
click at [430, 313] on div "Item Name 22mm Battens" at bounding box center [358, 320] width 338 height 14
click at [164, 338] on input "60" at bounding box center [159, 344] width 22 height 13
type input "10"
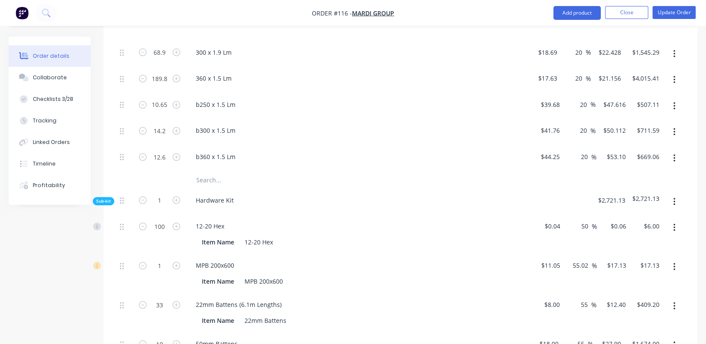
drag, startPoint x: 363, startPoint y: 245, endPoint x: 474, endPoint y: 52, distance: 222.7
click at [363, 259] on div "MPB 200x600" at bounding box center [358, 265] width 338 height 13
type input "$279.00"
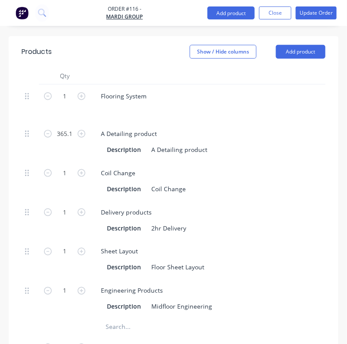
click at [207, 318] on input "text" at bounding box center [169, 326] width 129 height 17
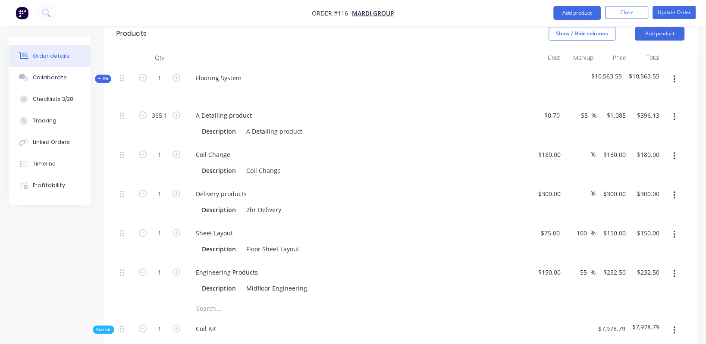
scroll to position [615, 0]
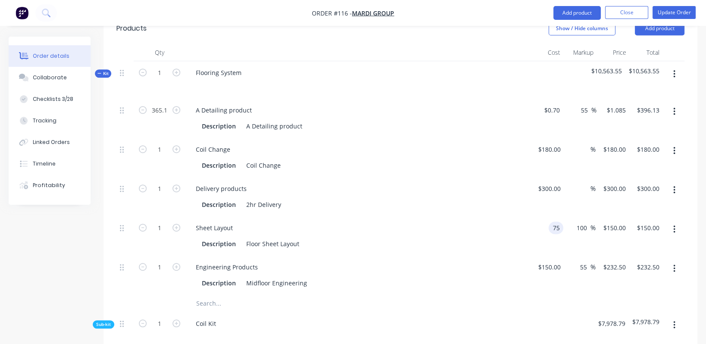
click at [468, 216] on div "75 75" at bounding box center [546, 235] width 33 height 39
type input "$9.00"
type input "$18.00"
click at [464, 222] on div "Sheet Layout" at bounding box center [358, 228] width 338 height 13
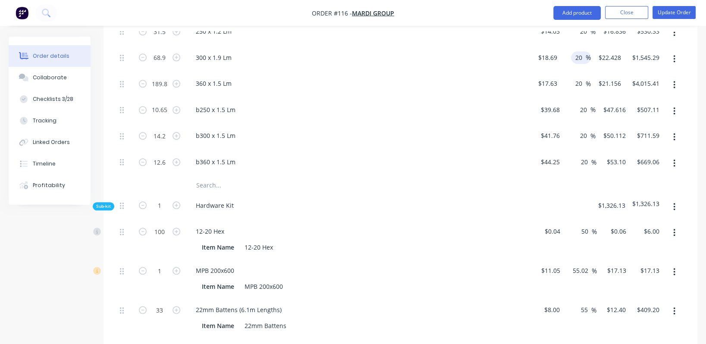
scroll to position [939, 0]
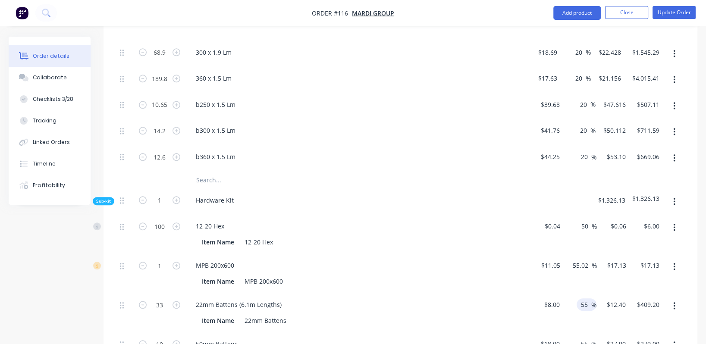
click at [468, 298] on input "55" at bounding box center [585, 304] width 11 height 13
click at [468, 298] on input "10" at bounding box center [585, 304] width 11 height 13
type input "10"
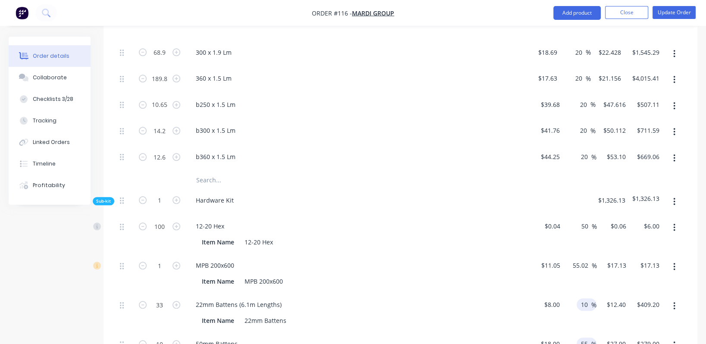
type input "$8.80"
type input "$290.40"
click at [468, 338] on input "55" at bounding box center [585, 344] width 11 height 13
paste input "10"
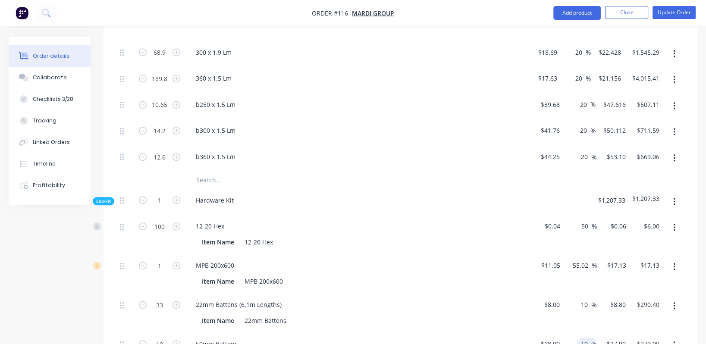
type input "10"
click at [468, 275] on div "Item Name MPB 200x600" at bounding box center [356, 281] width 316 height 13
type input "$19.80"
type input "$198.00"
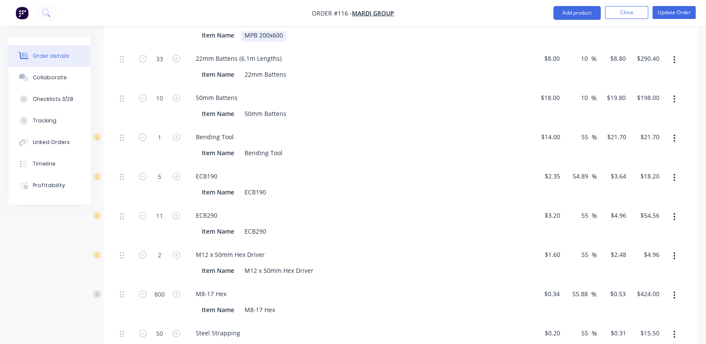
scroll to position [1198, 0]
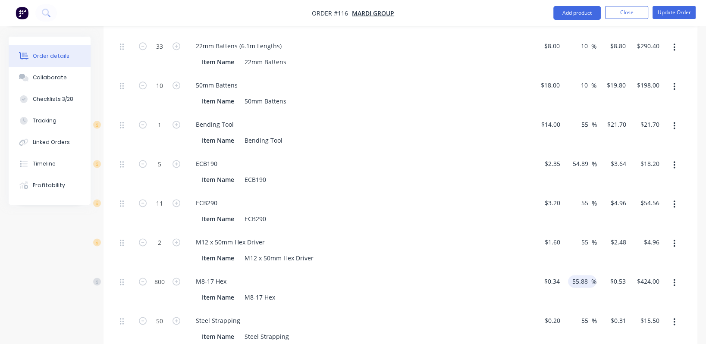
click at [468, 275] on input "55.88" at bounding box center [581, 281] width 20 height 13
type input "20"
type input "$0.408"
type input "$326.40"
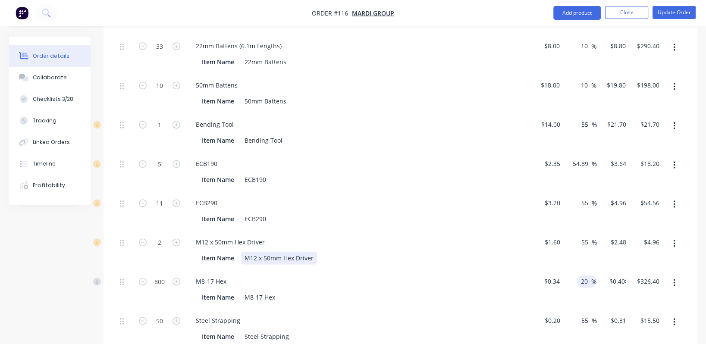
click at [468, 252] on div "Item Name M12 x 50mm Hex Driver" at bounding box center [356, 258] width 316 height 13
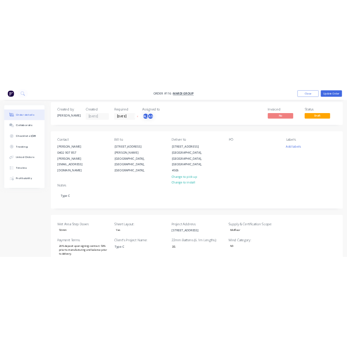
scroll to position [0, 0]
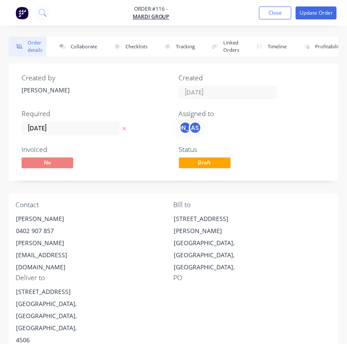
click at [100, 97] on div "Created by Jason" at bounding box center [95, 86] width 147 height 25
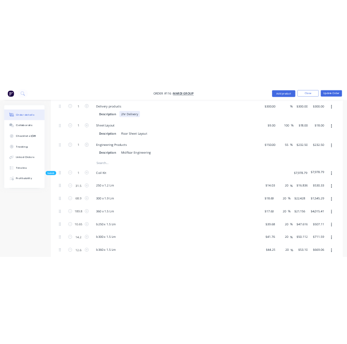
scroll to position [776, 0]
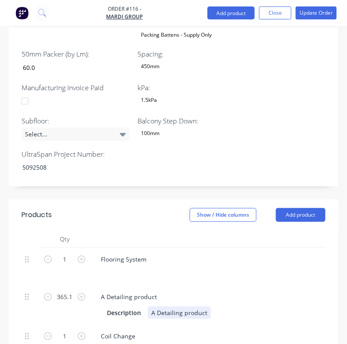
click at [248, 285] on div "A Detailing product Description A Detailing product" at bounding box center [263, 304] width 345 height 39
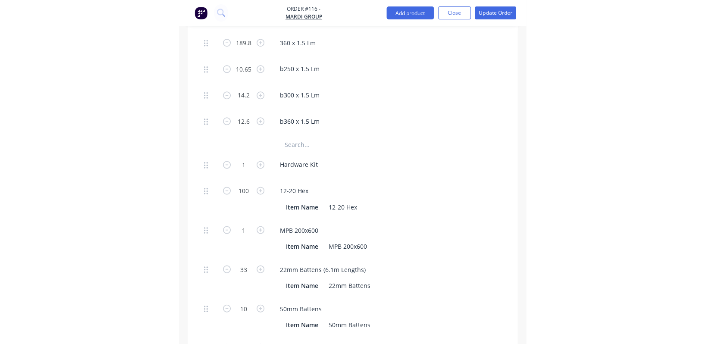
scroll to position [1358, 0]
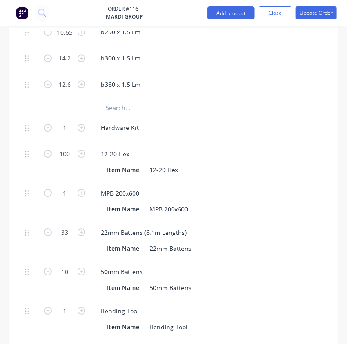
click at [292, 116] on div "Hardware Kit" at bounding box center [263, 129] width 345 height 26
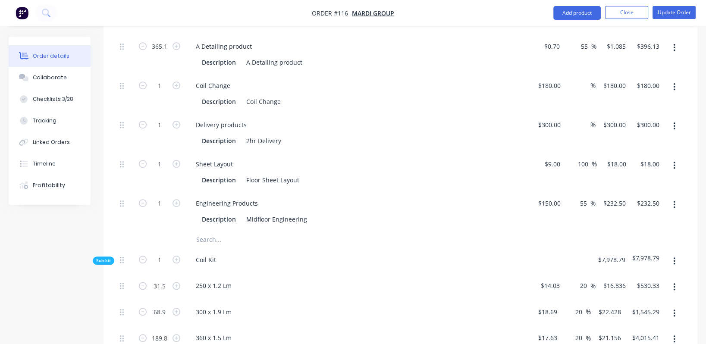
scroll to position [646, 0]
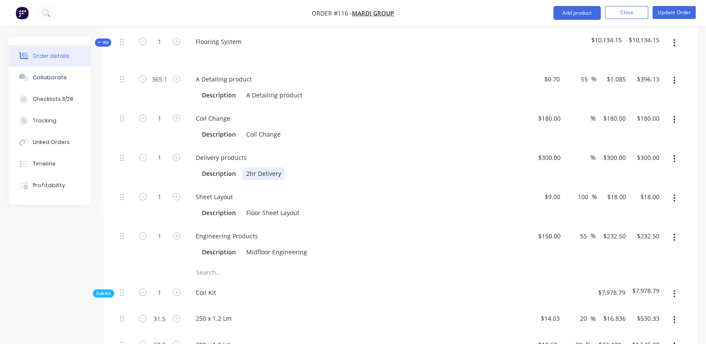
click at [408, 167] on div "Description 2hr Delivery" at bounding box center [356, 173] width 316 height 13
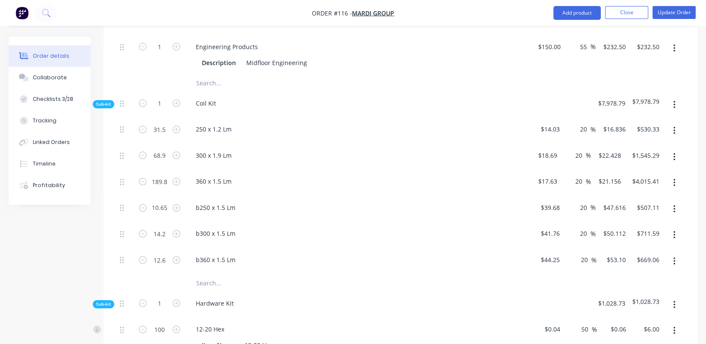
scroll to position [841, 0]
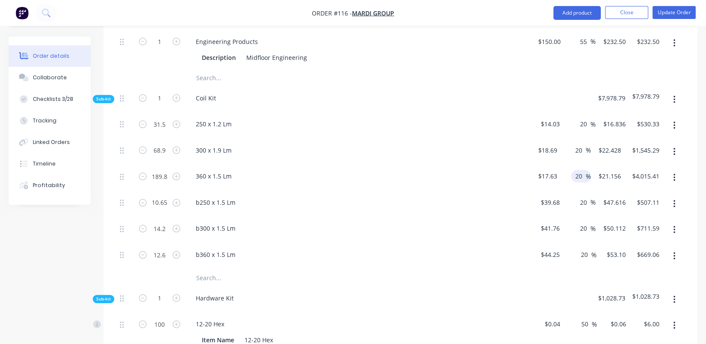
click at [468, 170] on input "20" at bounding box center [579, 176] width 11 height 13
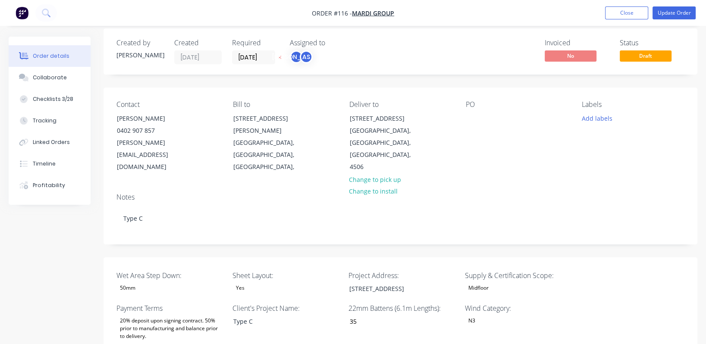
scroll to position [0, 0]
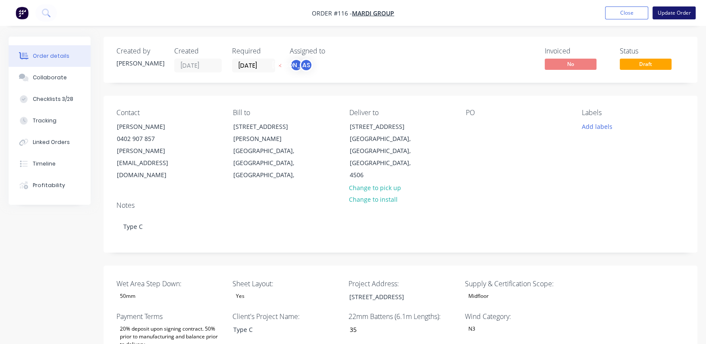
click at [468, 10] on button "Update Order" at bounding box center [673, 12] width 43 height 13
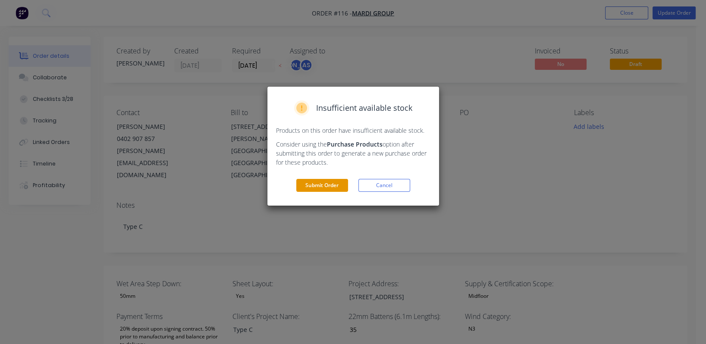
click at [331, 182] on button "Submit Order" at bounding box center [322, 185] width 52 height 13
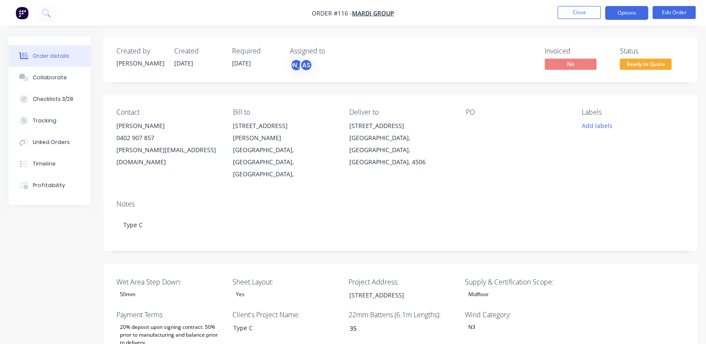
click at [468, 13] on button "Options" at bounding box center [626, 13] width 43 height 14
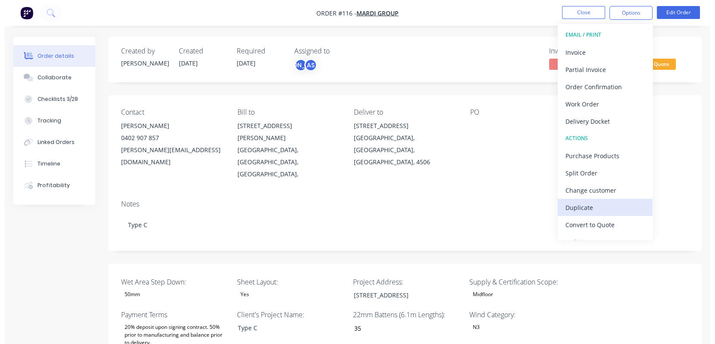
scroll to position [13, 0]
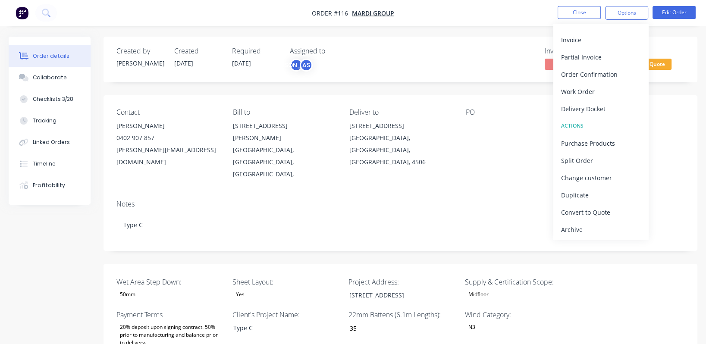
click at [468, 166] on div "Contact Sid Reid 0402 907 857 Sid@mardiplumbing.com.au Bill to 24 Ferrier Rd Na…" at bounding box center [400, 144] width 594 height 98
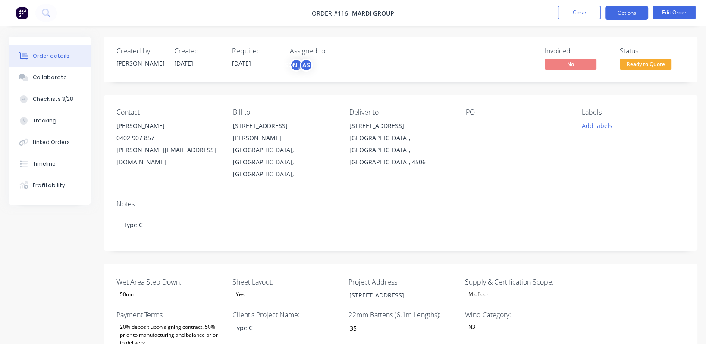
click at [468, 12] on button "Options" at bounding box center [626, 13] width 43 height 14
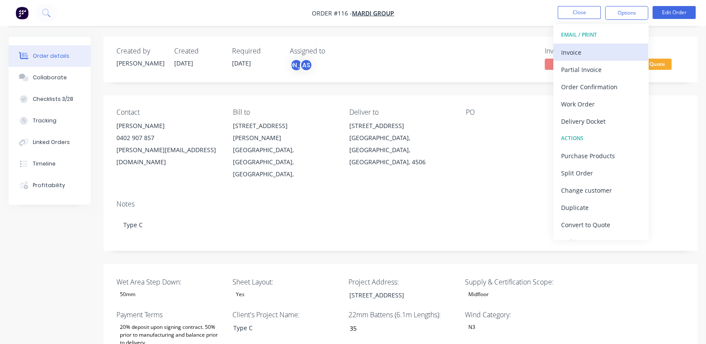
click at [468, 52] on div "Invoice" at bounding box center [600, 52] width 79 height 13
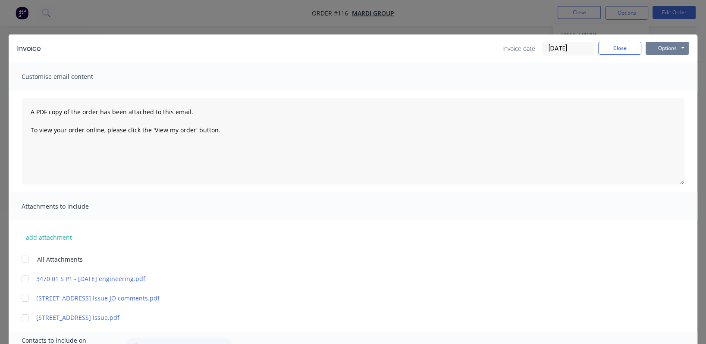
click at [468, 47] on button "Options" at bounding box center [667, 48] width 43 height 13
click at [468, 67] on button "Preview" at bounding box center [673, 63] width 55 height 14
click at [468, 50] on button "Close" at bounding box center [619, 48] width 43 height 13
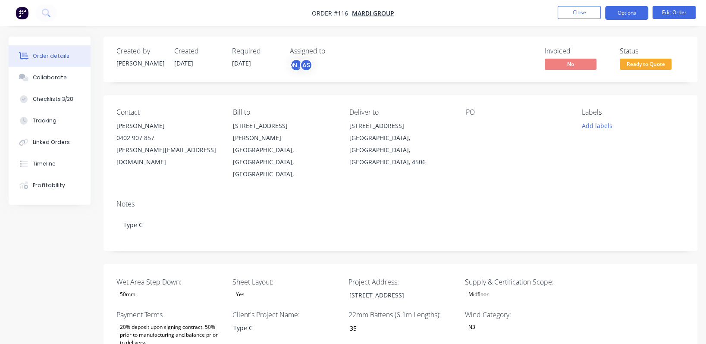
click at [468, 9] on button "Options" at bounding box center [626, 13] width 43 height 14
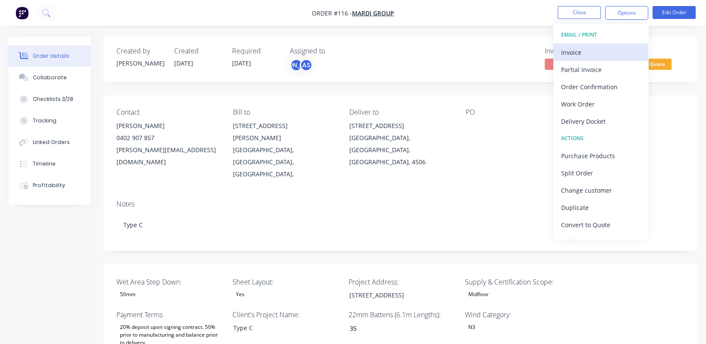
click at [468, 54] on div "Invoice" at bounding box center [600, 52] width 79 height 13
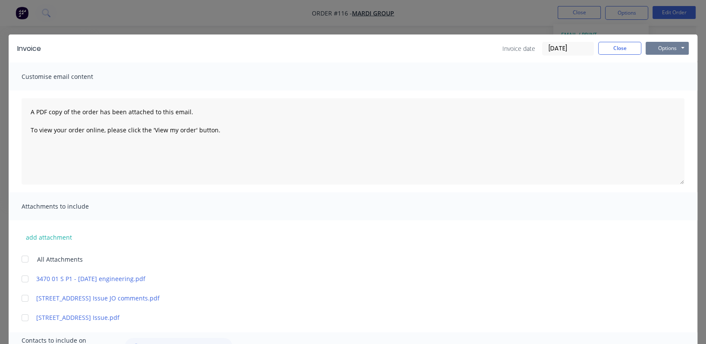
click at [468, 50] on button "Options" at bounding box center [667, 48] width 43 height 13
click at [468, 65] on button "Preview" at bounding box center [673, 63] width 55 height 14
click at [468, 50] on button "Close" at bounding box center [619, 48] width 43 height 13
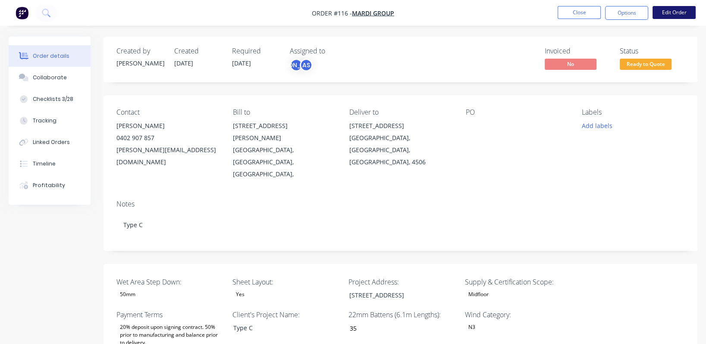
click at [468, 10] on button "Edit Order" at bounding box center [673, 12] width 43 height 13
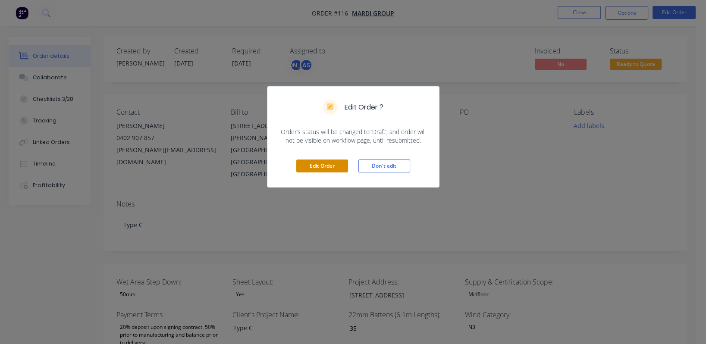
click at [328, 160] on button "Edit Order" at bounding box center [322, 166] width 52 height 13
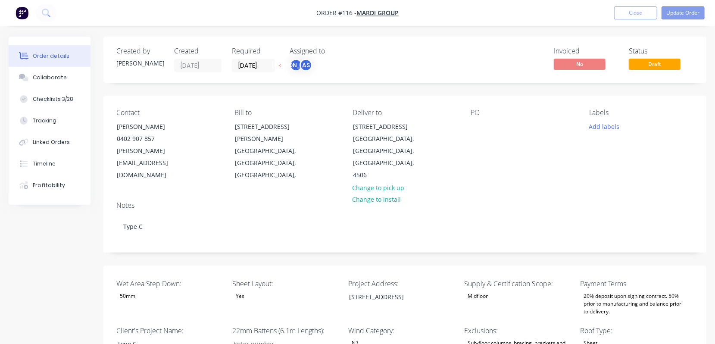
type input "$0.70"
type input "55"
type input "$1.085"
type input "$396.13"
type input "$180.00"
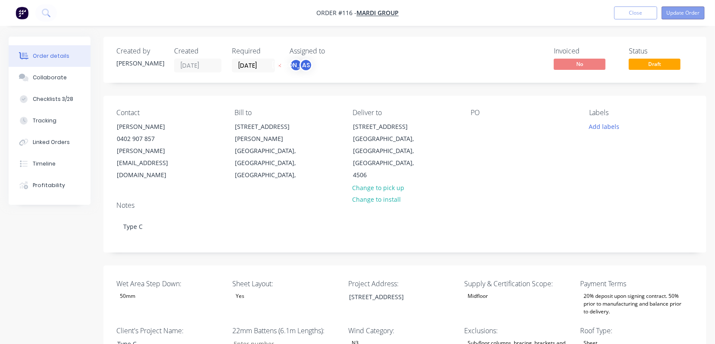
type input "$180.00"
type input "$300.00"
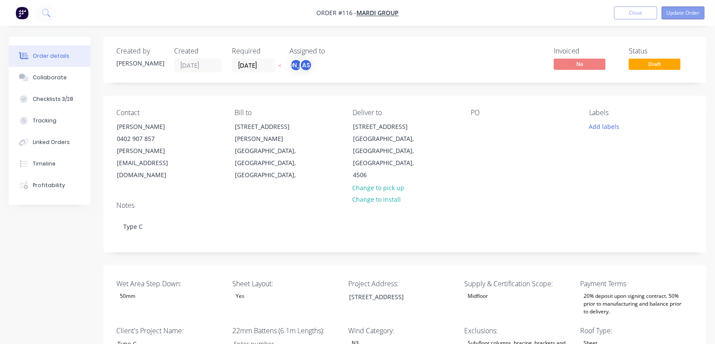
type input "$9.00"
type input "100"
type input "$18.00"
type input "$150.00"
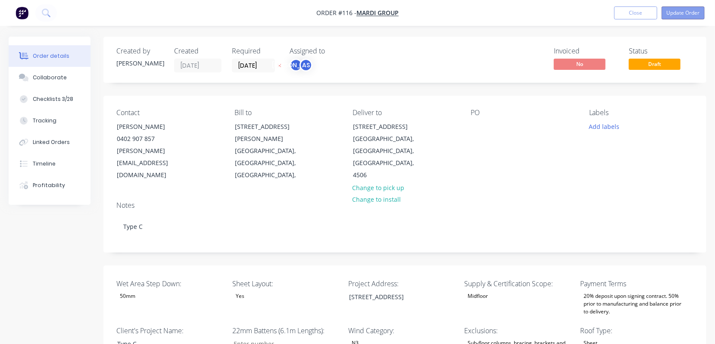
type input "55"
type input "$232.50"
type input "$14.03"
type input "20"
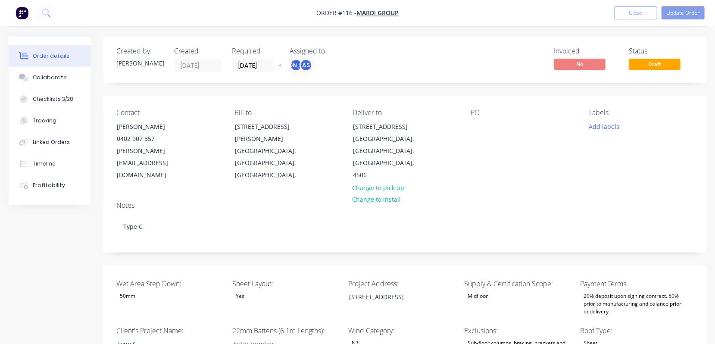
type input "$16.836"
type input "$530.33"
type input "$18.69"
type input "20"
type input "$22.428"
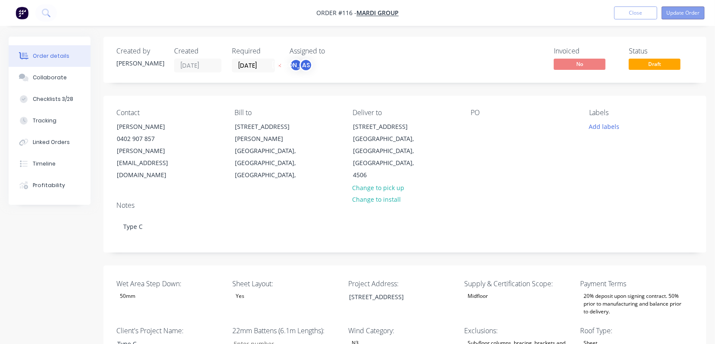
type input "$1,545.29"
type input "$17.63"
type input "20"
type input "$21.156"
type input "$4,015.41"
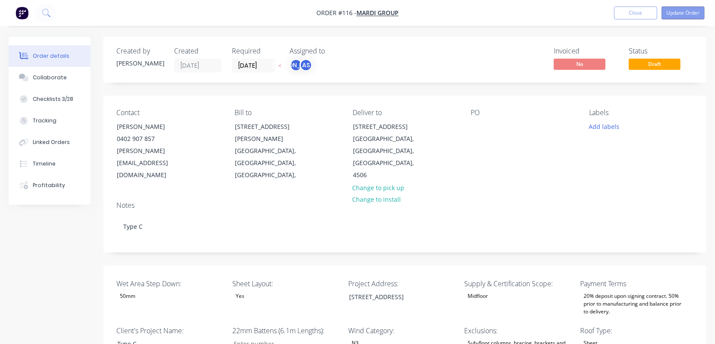
type input "$39.68"
type input "20"
type input "$47.616"
type input "$507.11"
type input "$41.76"
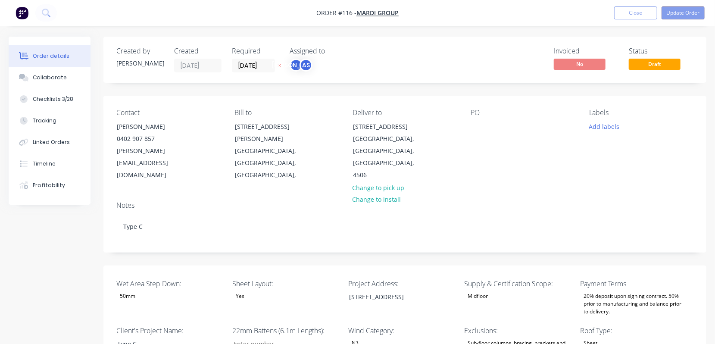
type input "20"
type input "$50.112"
type input "$711.59"
type input "$44.25"
type input "20"
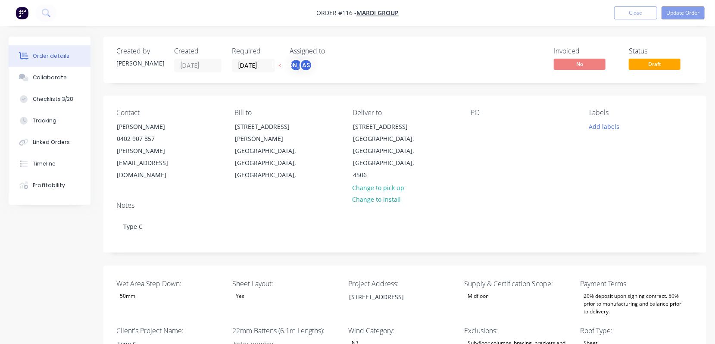
type input "$53.10"
type input "$669.06"
type input "$0.04"
type input "50"
type input "$0.06"
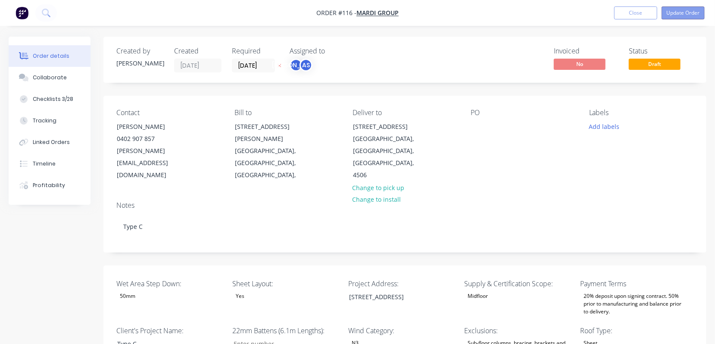
type input "$6.00"
type input "$11.05"
type input "55.02"
type input "$17.13"
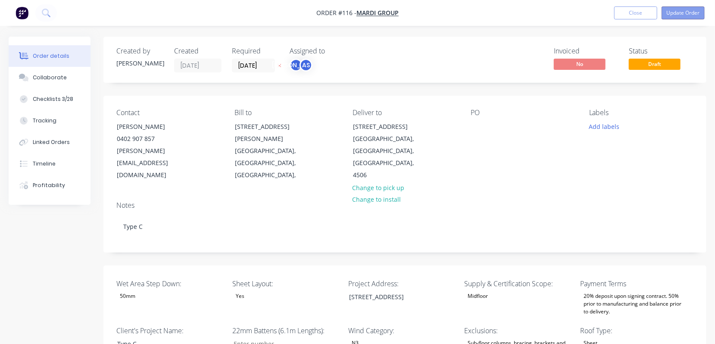
type input "$8.00"
type input "10"
type input "$8.80"
type input "$290.40"
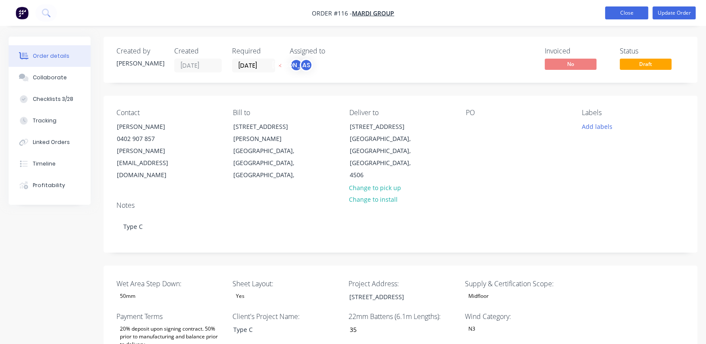
click at [468, 11] on button "Close" at bounding box center [626, 12] width 43 height 13
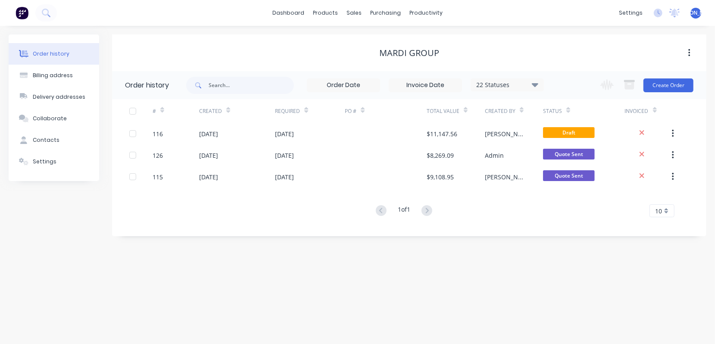
click at [200, 228] on div "# Created Required PO # Total Value Created By Status Invoiced 116 25 Sep 2025 …" at bounding box center [404, 163] width 584 height 129
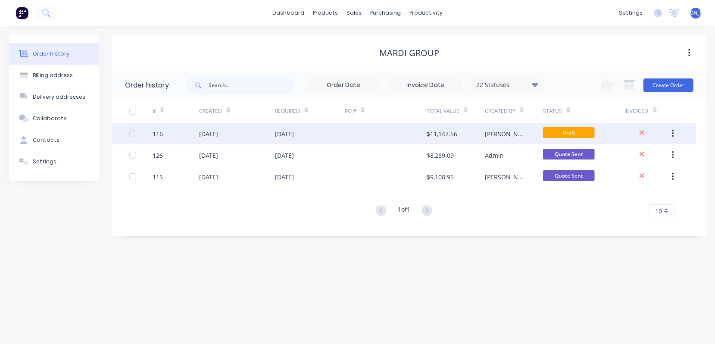
click at [153, 133] on div "116" at bounding box center [158, 133] width 10 height 9
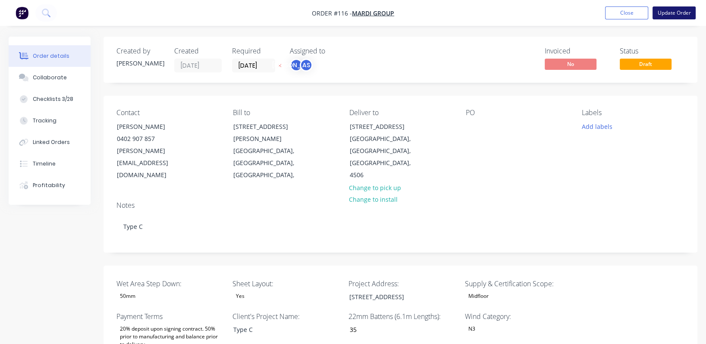
click at [468, 14] on button "Update Order" at bounding box center [673, 12] width 43 height 13
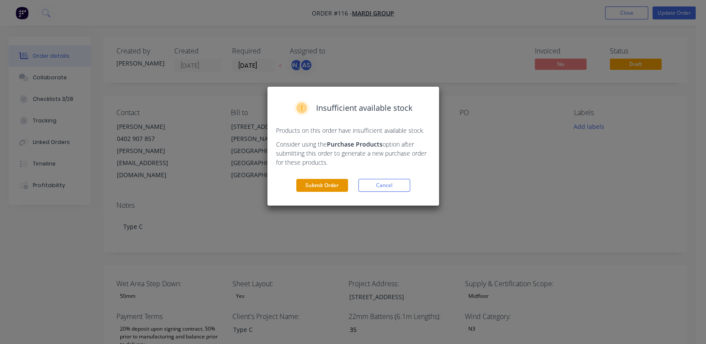
click at [315, 182] on button "Submit Order" at bounding box center [322, 185] width 52 height 13
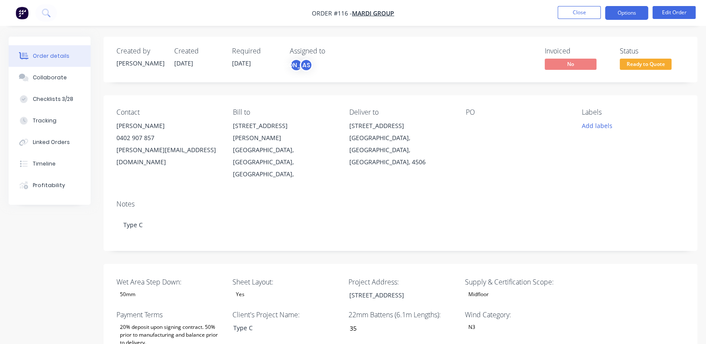
click at [468, 12] on button "Options" at bounding box center [626, 13] width 43 height 14
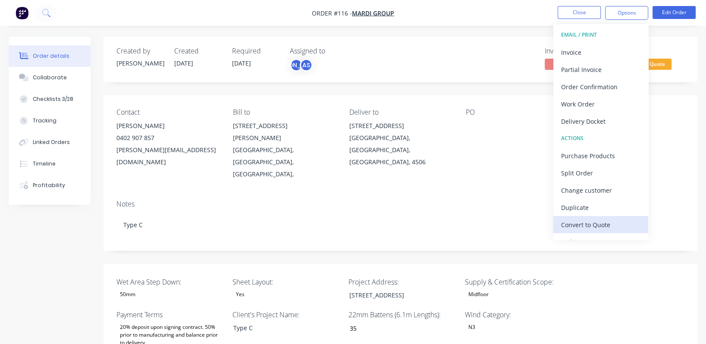
click at [468, 226] on div "Convert to Quote" at bounding box center [600, 225] width 79 height 13
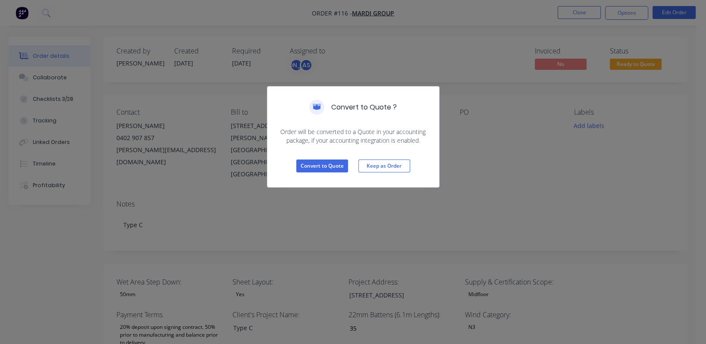
drag, startPoint x: 602, startPoint y: 233, endPoint x: 606, endPoint y: 216, distance: 17.8
click at [468, 216] on div "Convert to Quote ? Order will be converted to a Quote in your accounting packag…" at bounding box center [353, 172] width 706 height 344
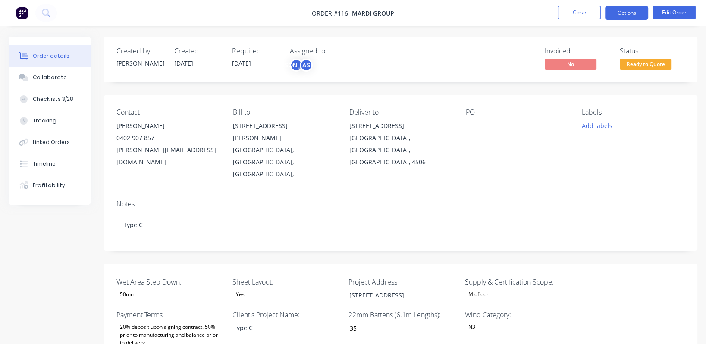
click at [468, 15] on button "Options" at bounding box center [626, 13] width 43 height 14
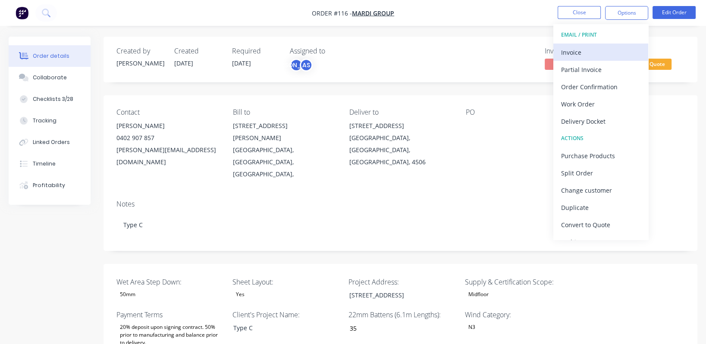
click at [468, 50] on div "Invoice" at bounding box center [600, 52] width 79 height 13
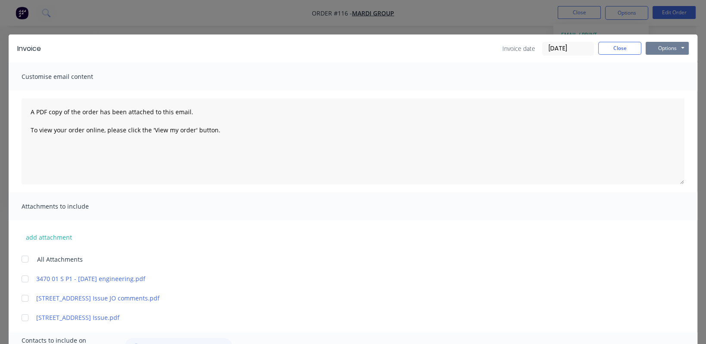
click at [468, 46] on button "Options" at bounding box center [667, 48] width 43 height 13
click at [468, 63] on button "Preview" at bounding box center [673, 63] width 55 height 14
click at [468, 50] on button "Options" at bounding box center [667, 48] width 43 height 13
click at [468, 47] on button "Close" at bounding box center [619, 48] width 43 height 13
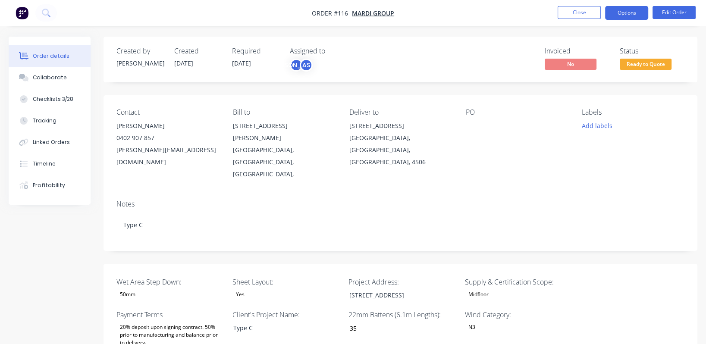
click at [468, 11] on button "Options" at bounding box center [626, 13] width 43 height 14
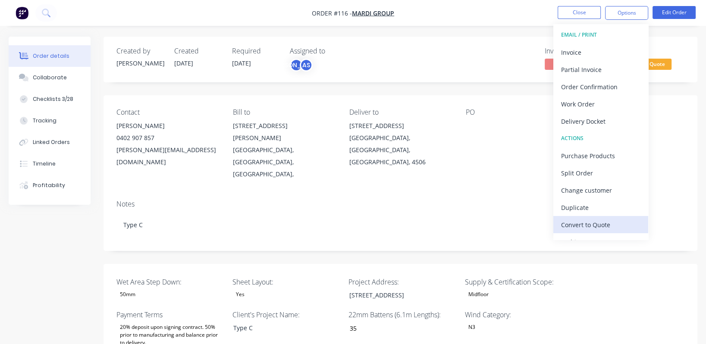
click at [468, 225] on div "Convert to Quote" at bounding box center [600, 225] width 79 height 13
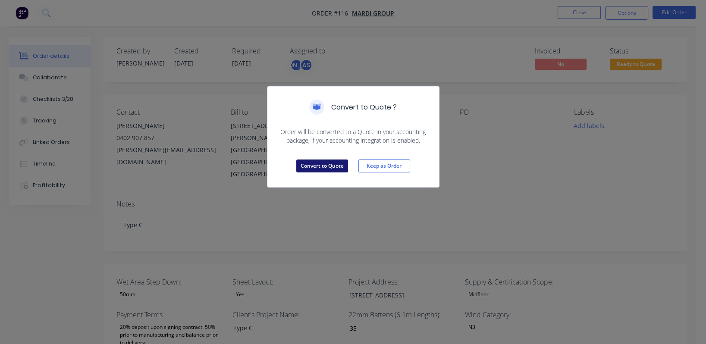
click at [310, 164] on button "Convert to Quote" at bounding box center [322, 166] width 52 height 13
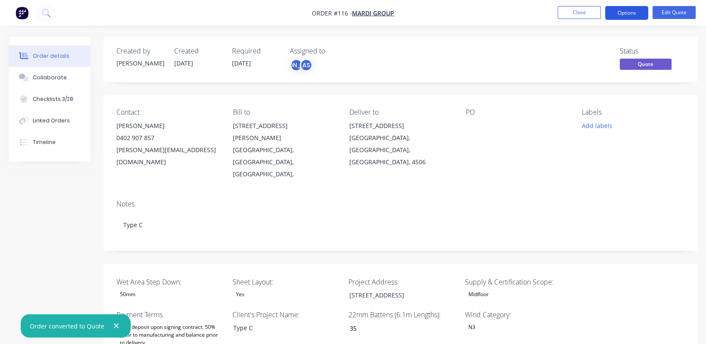
click at [468, 13] on button "Options" at bounding box center [626, 13] width 43 height 14
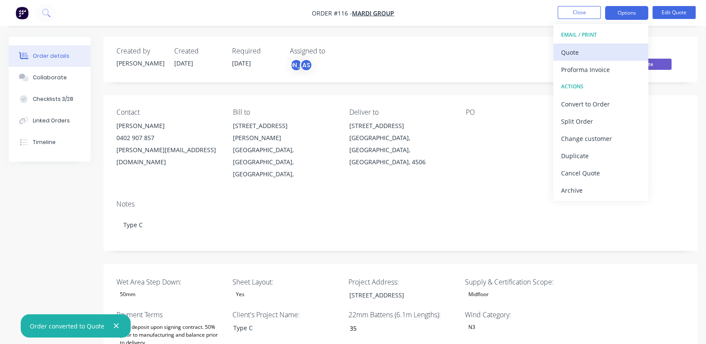
click at [468, 55] on div "Quote" at bounding box center [600, 52] width 79 height 13
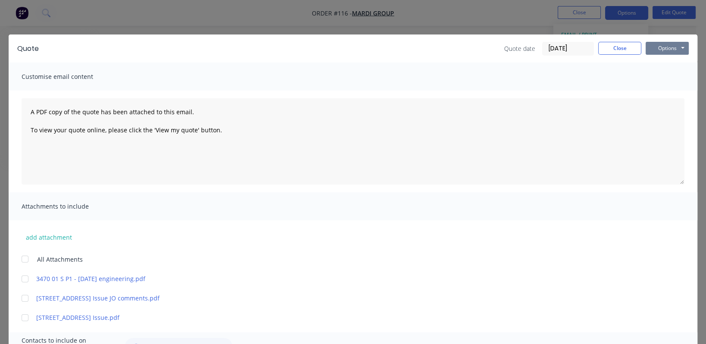
click at [468, 45] on button "Options" at bounding box center [667, 48] width 43 height 13
click at [468, 63] on button "Preview" at bounding box center [673, 63] width 55 height 14
click at [468, 50] on button "Close" at bounding box center [619, 48] width 43 height 13
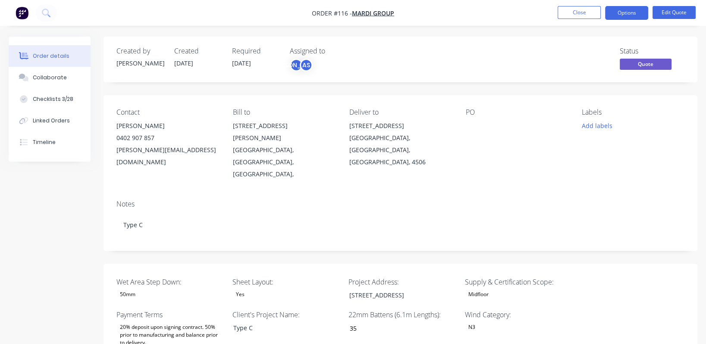
click at [468, 62] on span "Quote" at bounding box center [646, 64] width 52 height 11
click at [468, 12] on button "Edit Quote" at bounding box center [673, 12] width 43 height 13
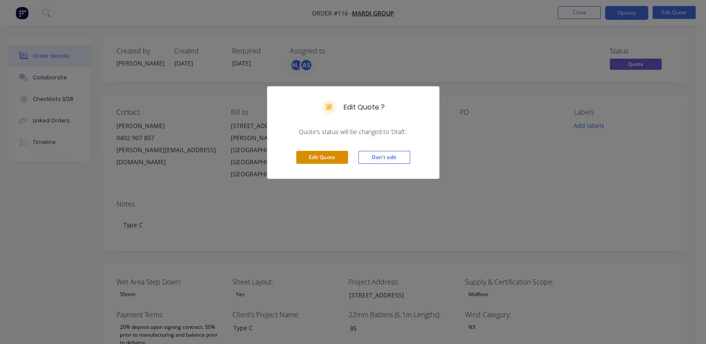
click at [317, 159] on button "Edit Quote" at bounding box center [322, 157] width 52 height 13
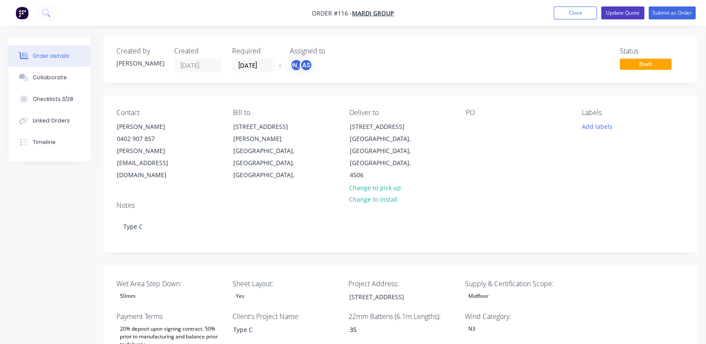
click at [468, 13] on button "Update Quote" at bounding box center [622, 12] width 43 height 13
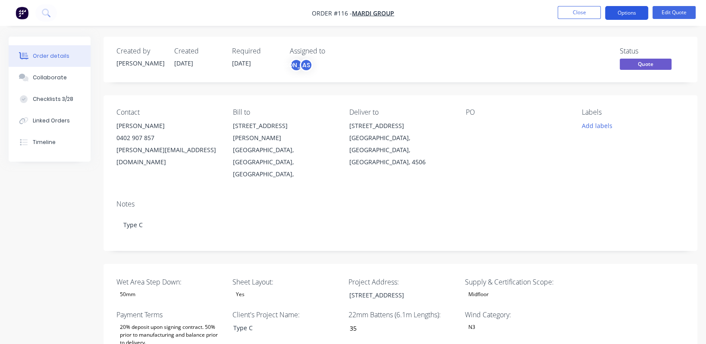
click at [468, 13] on button "Options" at bounding box center [626, 13] width 43 height 14
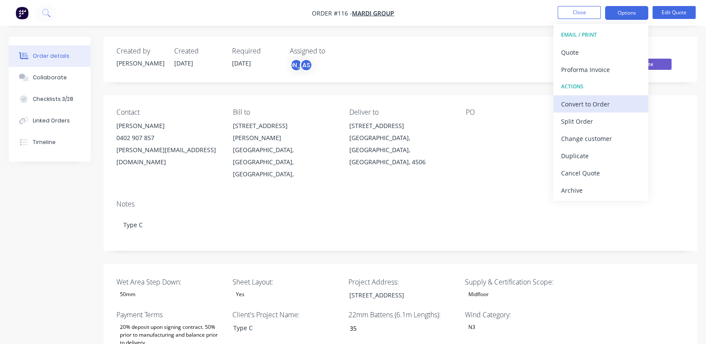
click at [468, 103] on div "Convert to Order" at bounding box center [600, 104] width 79 height 13
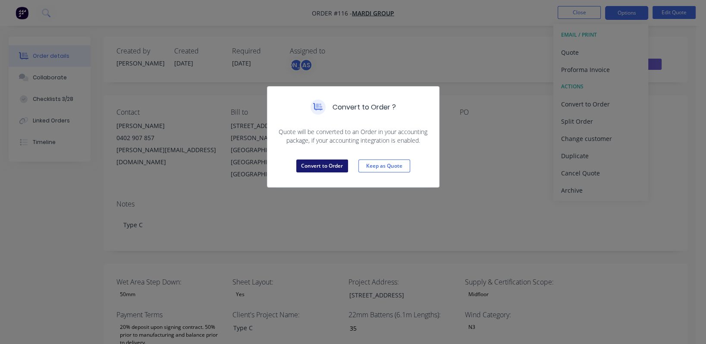
click at [328, 165] on button "Convert to Order" at bounding box center [322, 166] width 52 height 13
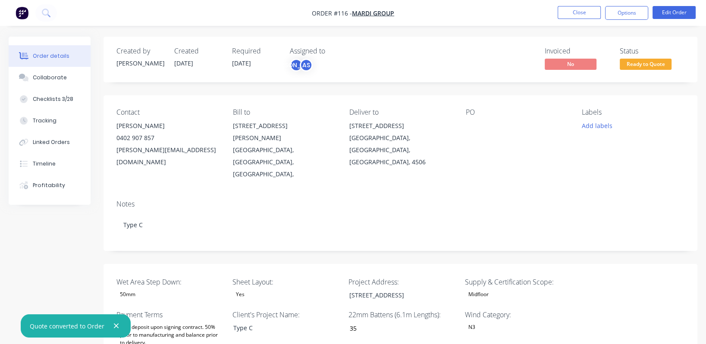
click at [468, 66] on span "Ready to Quote" at bounding box center [646, 64] width 52 height 11
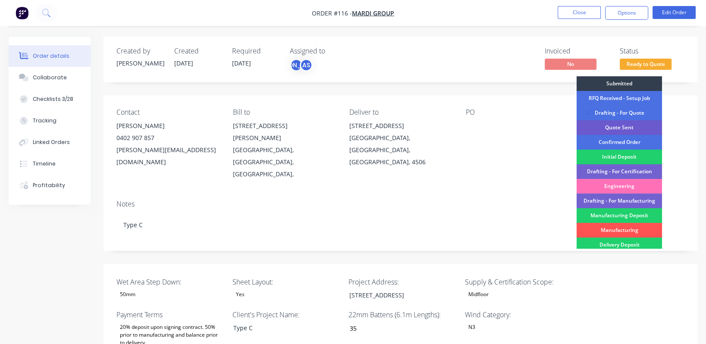
click at [468, 129] on div "Quote Sent" at bounding box center [619, 127] width 85 height 15
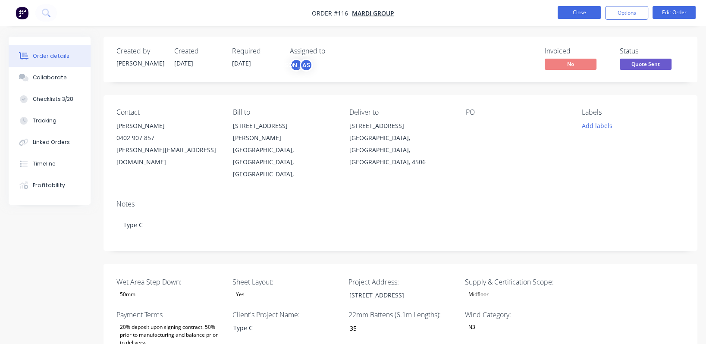
click at [468, 12] on button "Close" at bounding box center [579, 12] width 43 height 13
